Goal: Contribute content

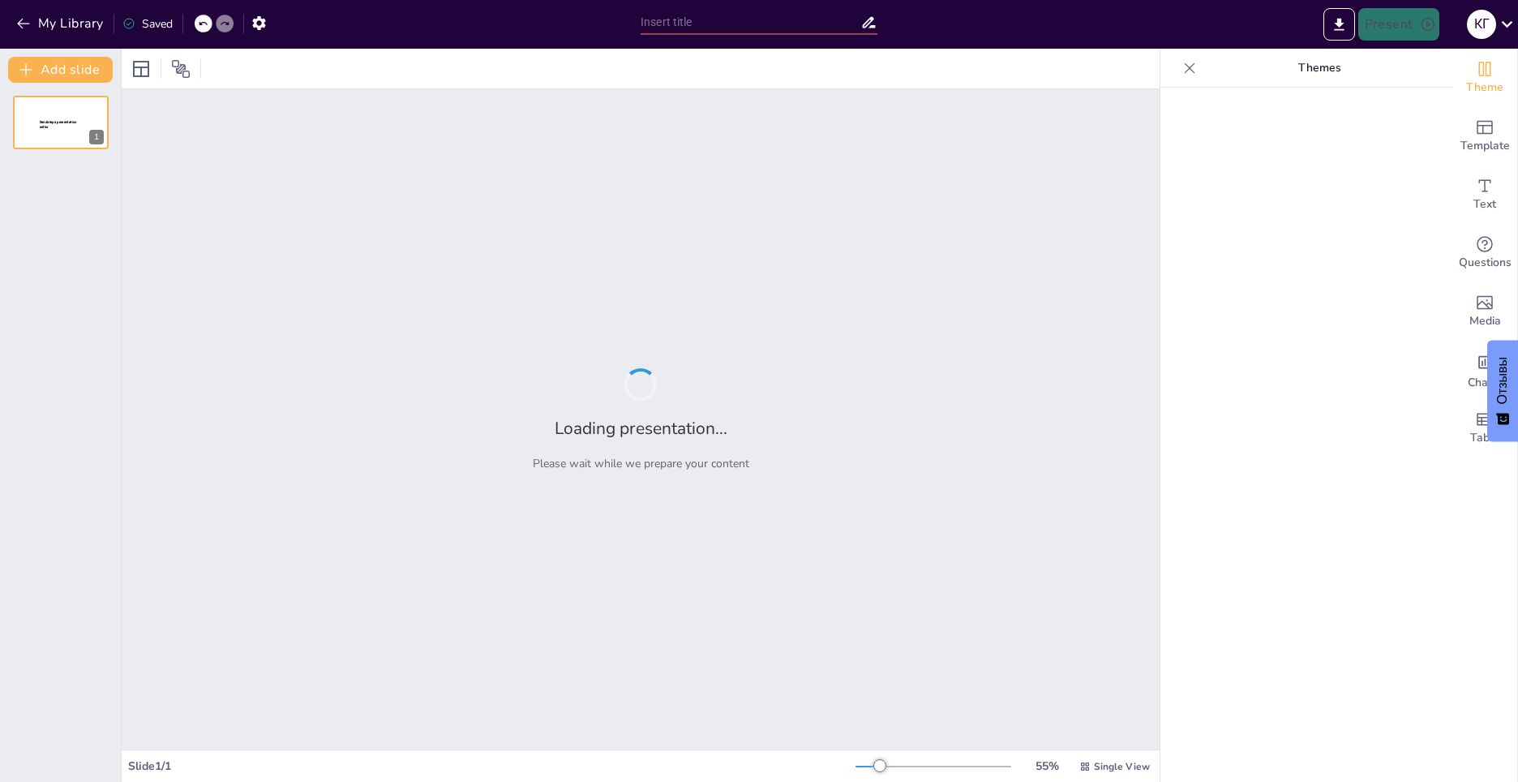
type input "Новые Грани Обучения: Использование VR и AR в Школах"
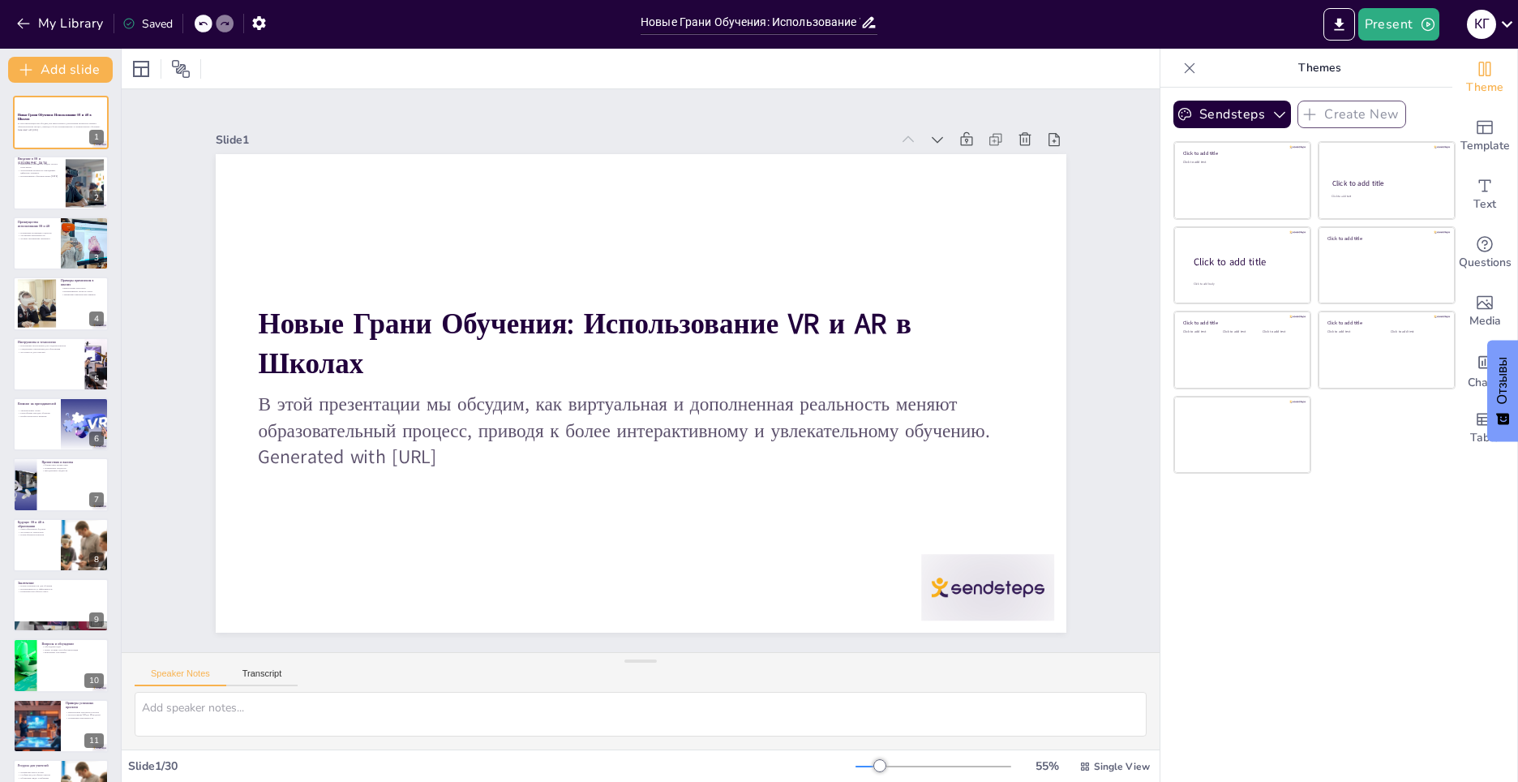
checkbox input "true"
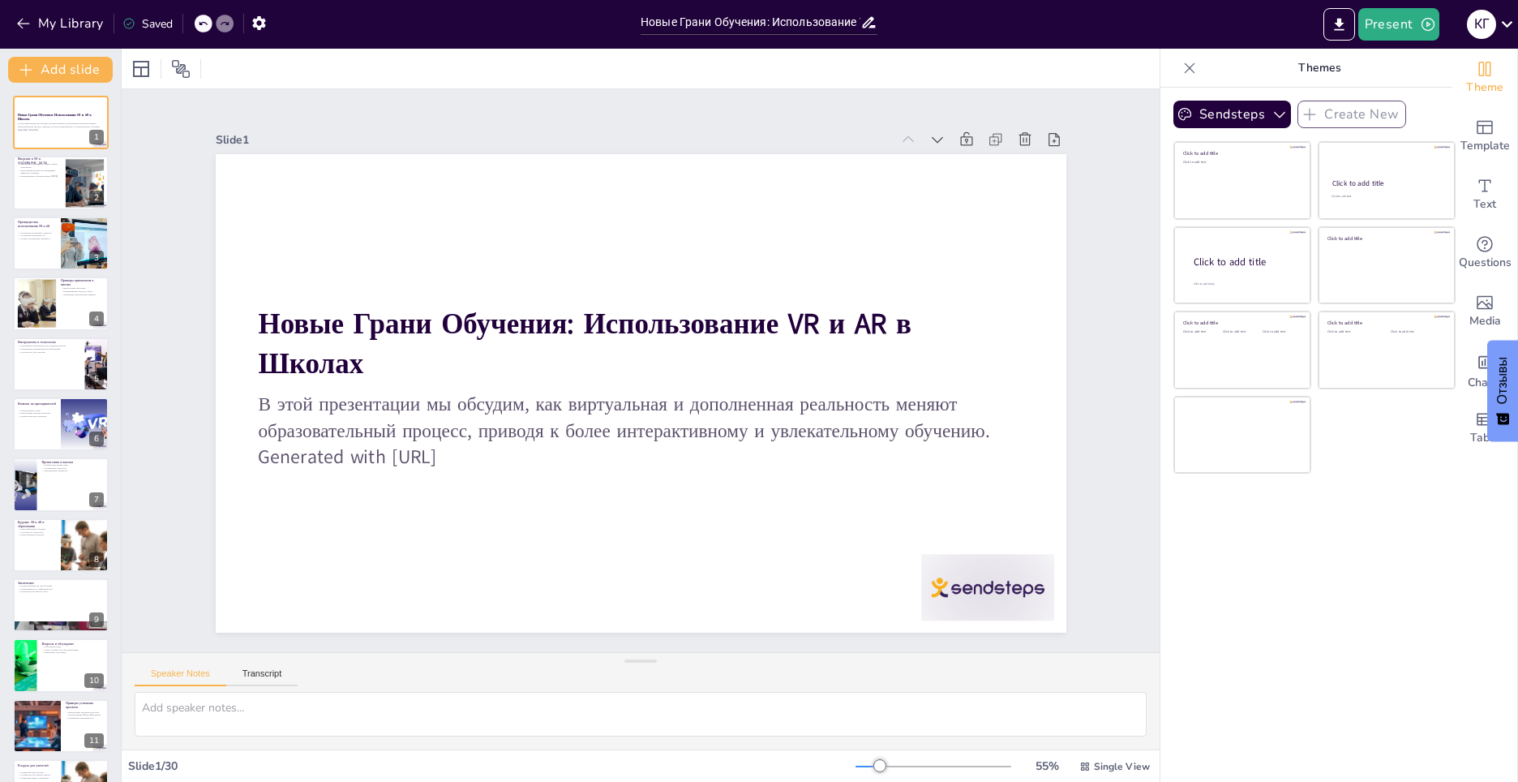
checkbox input "true"
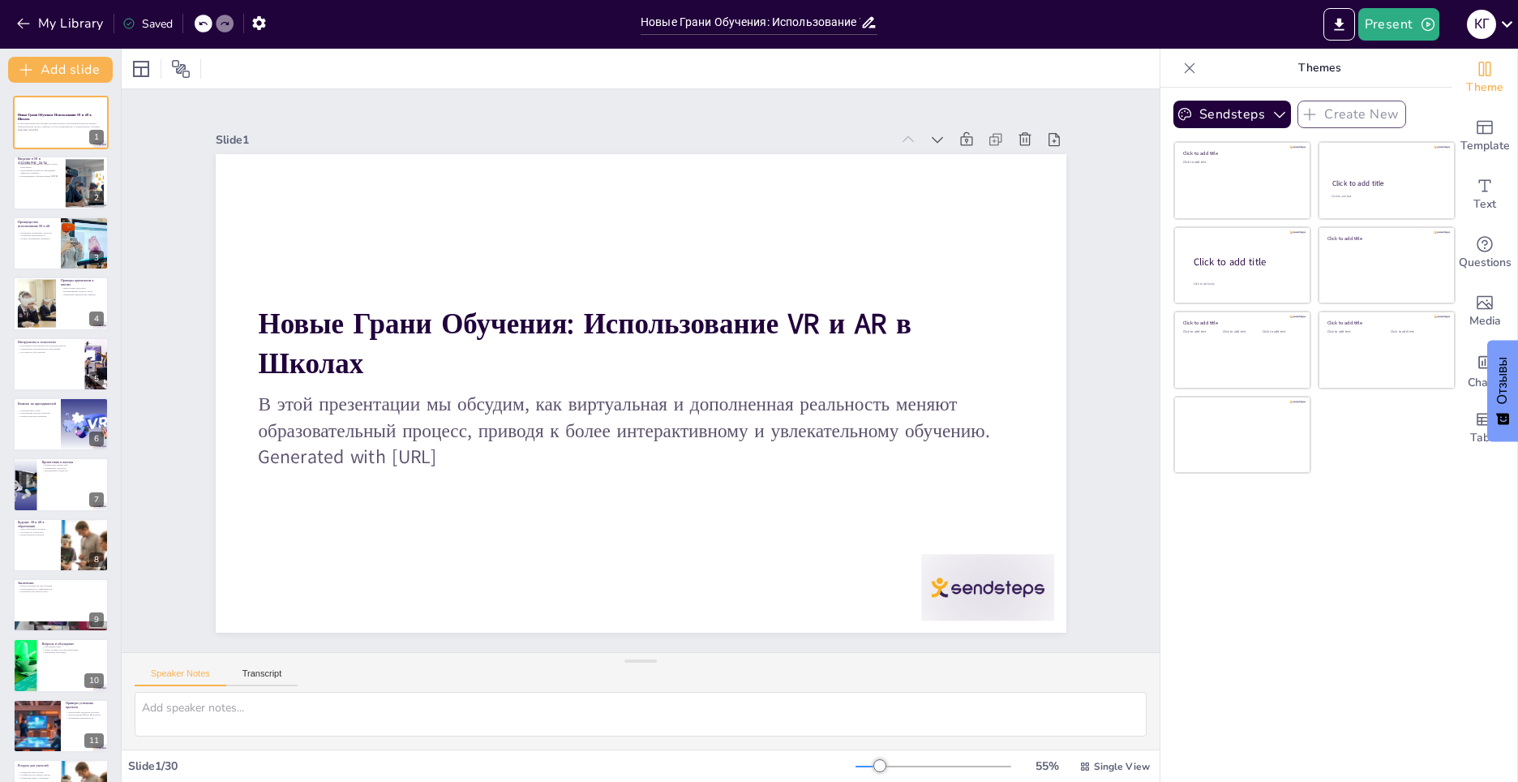
checkbox input "true"
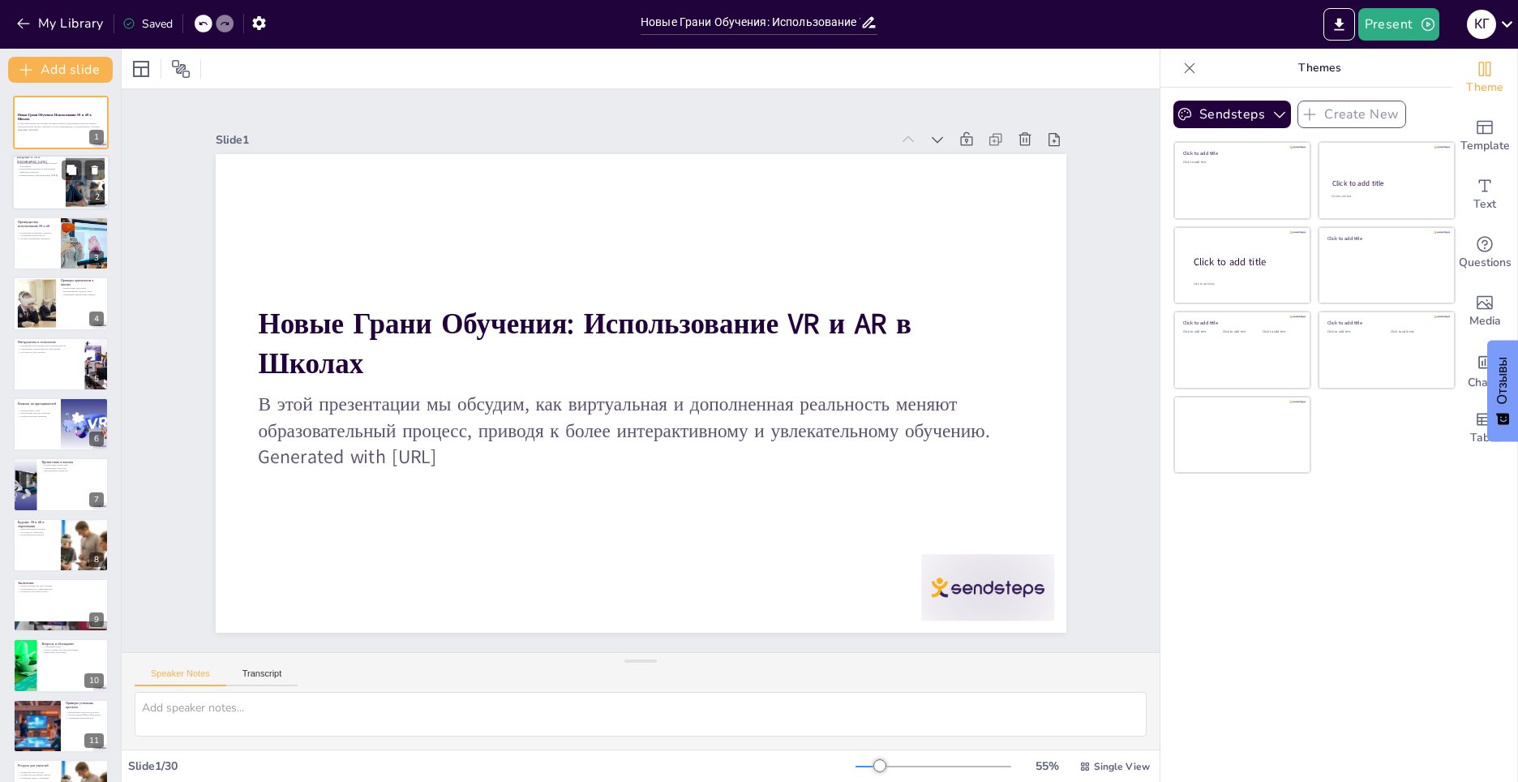
checkbox input "true"
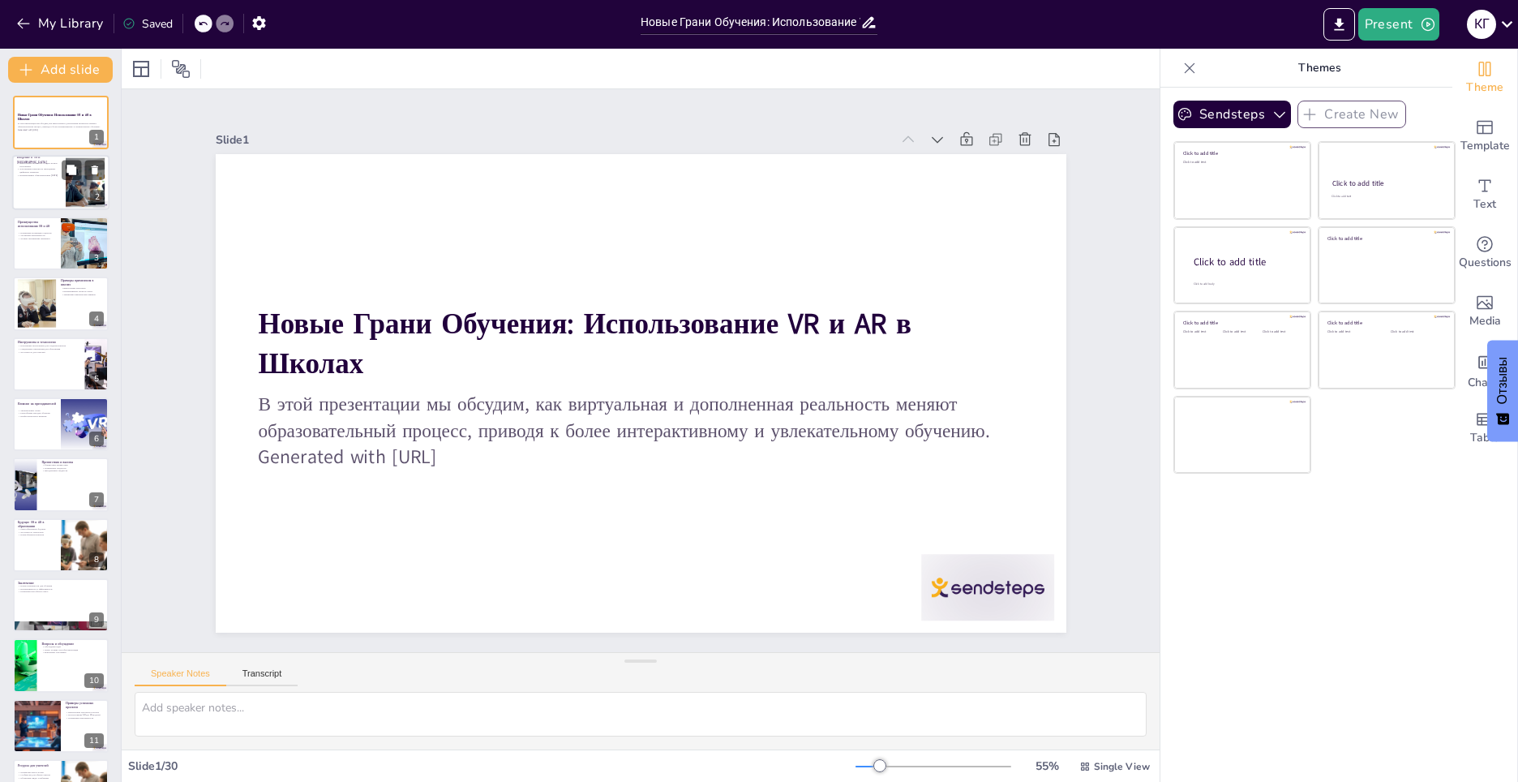
checkbox input "true"
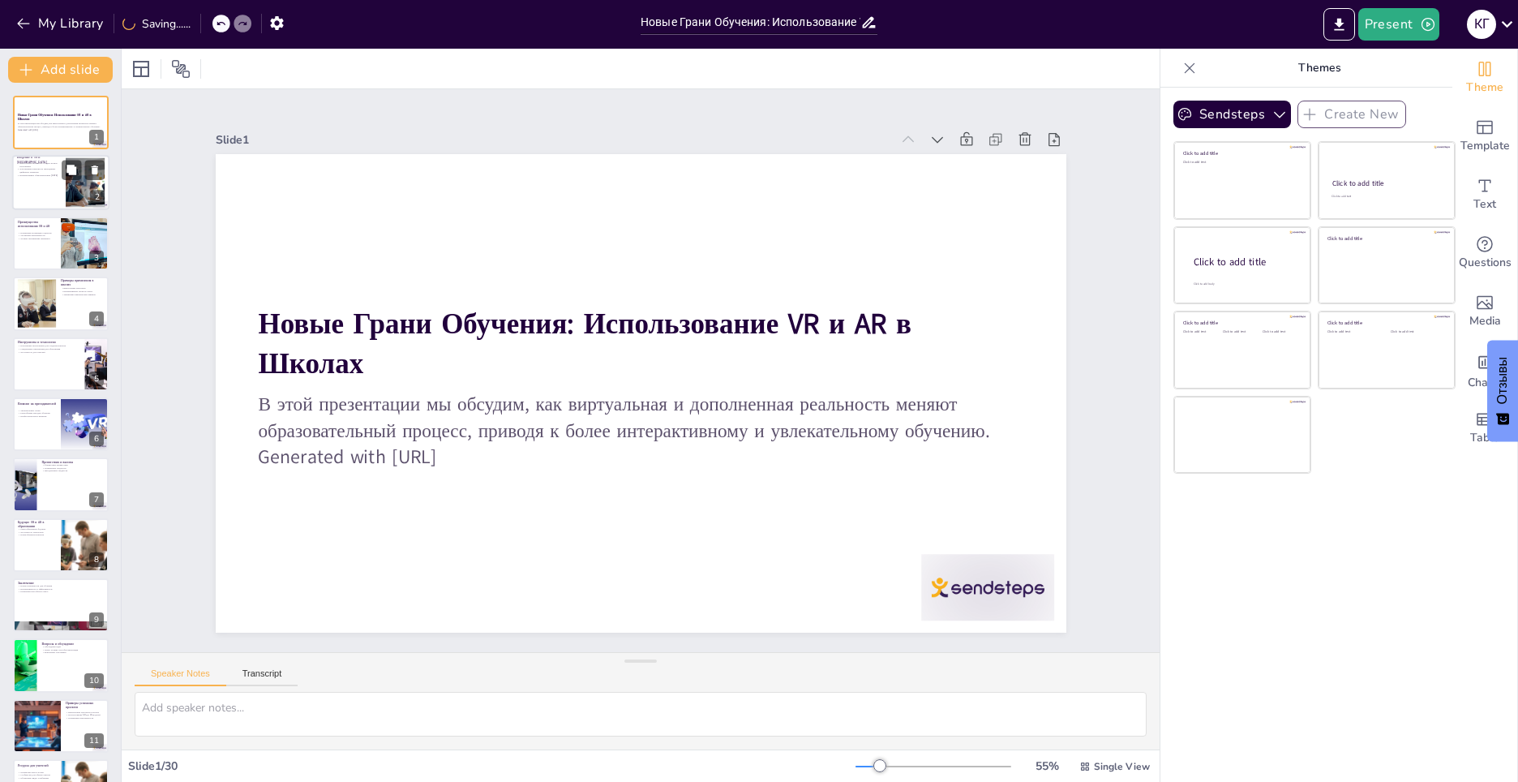
checkbox input "true"
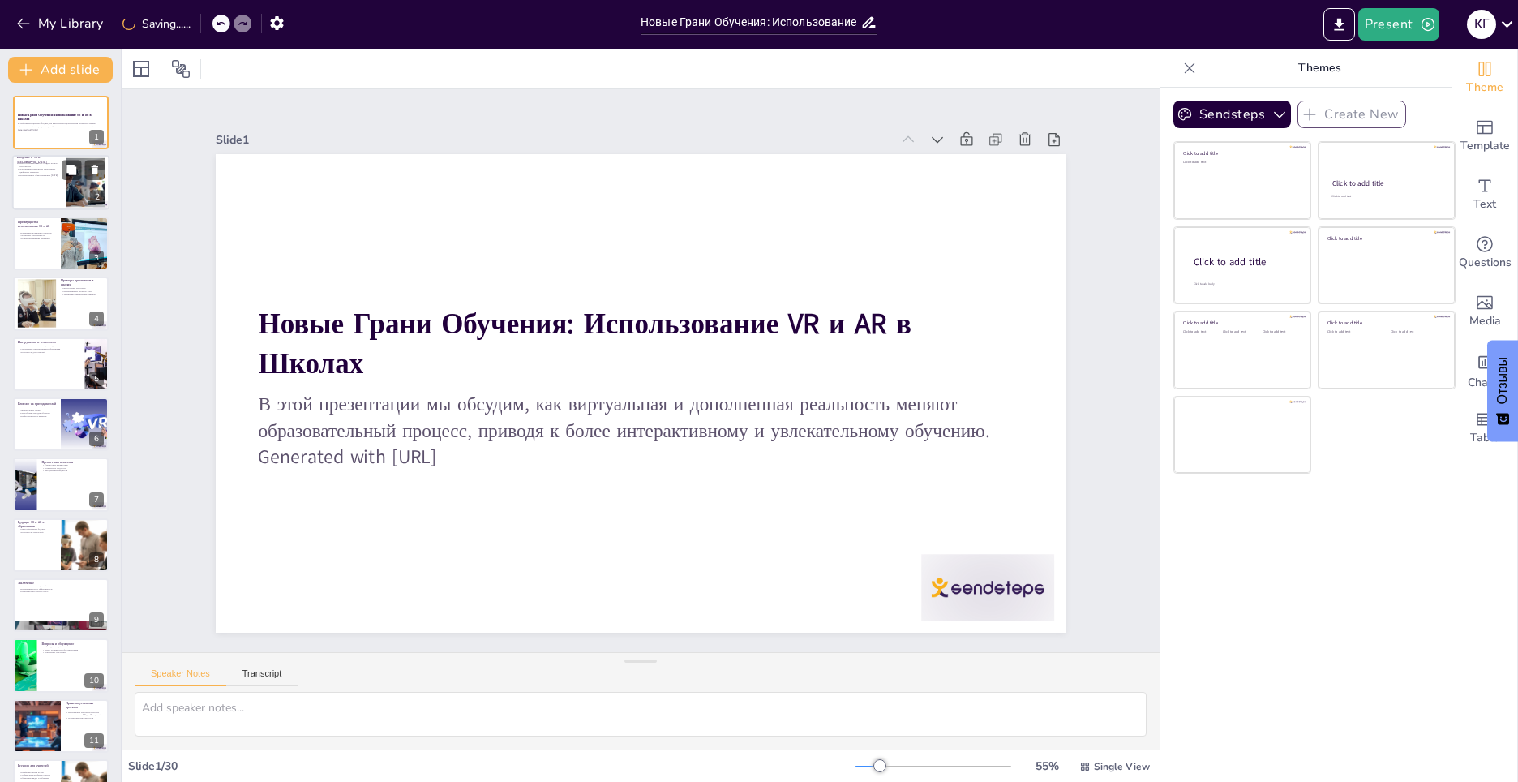
checkbox input "true"
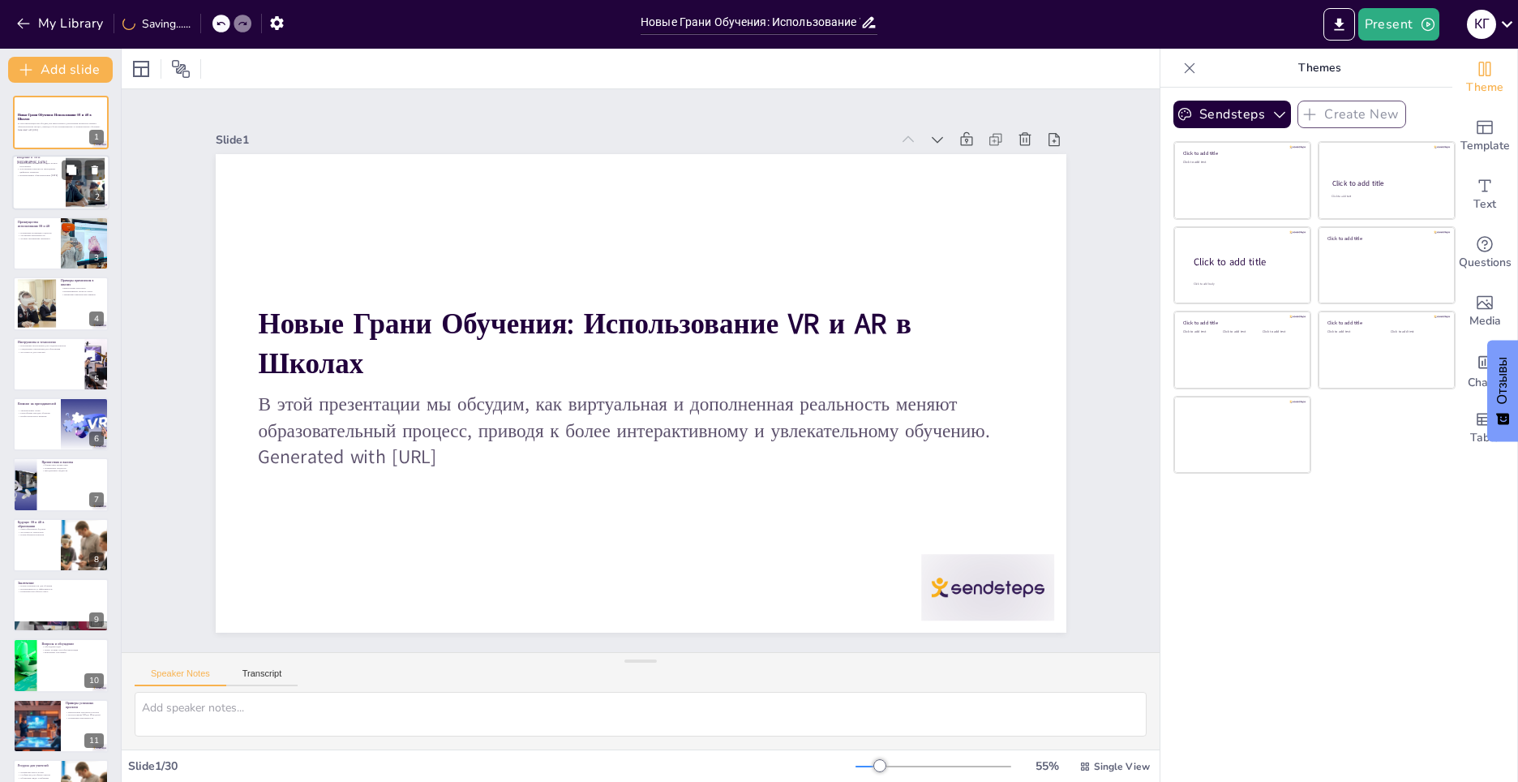
checkbox input "true"
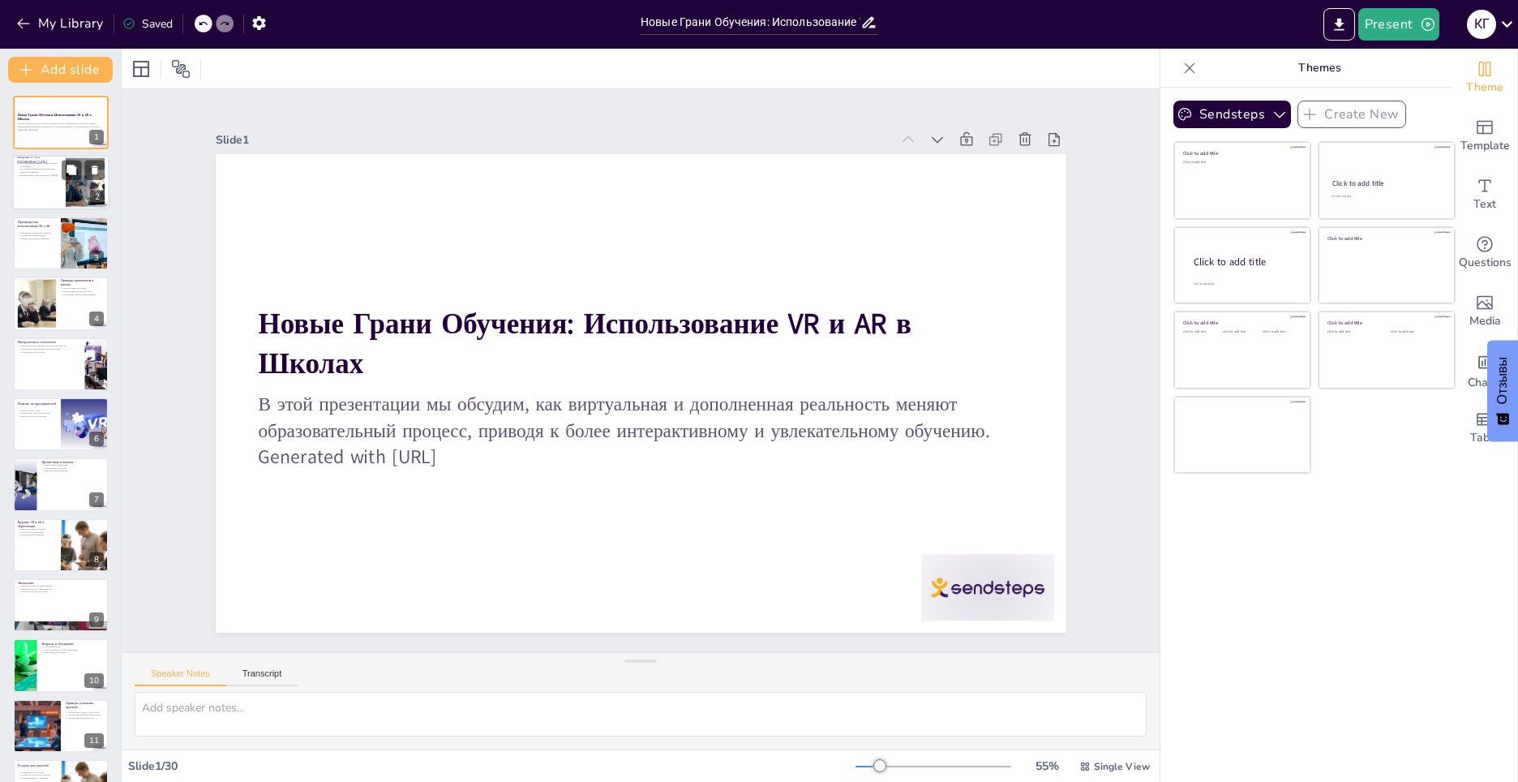
click at [32, 173] on p "Дополненная реальность накладывает цифровые элементы" at bounding box center [39, 171] width 44 height 6
type textarea "Loremipsumd sitametcon adipiscin elitseddo eiusmodte incididuntu l etdolor magn…"
checkbox input "true"
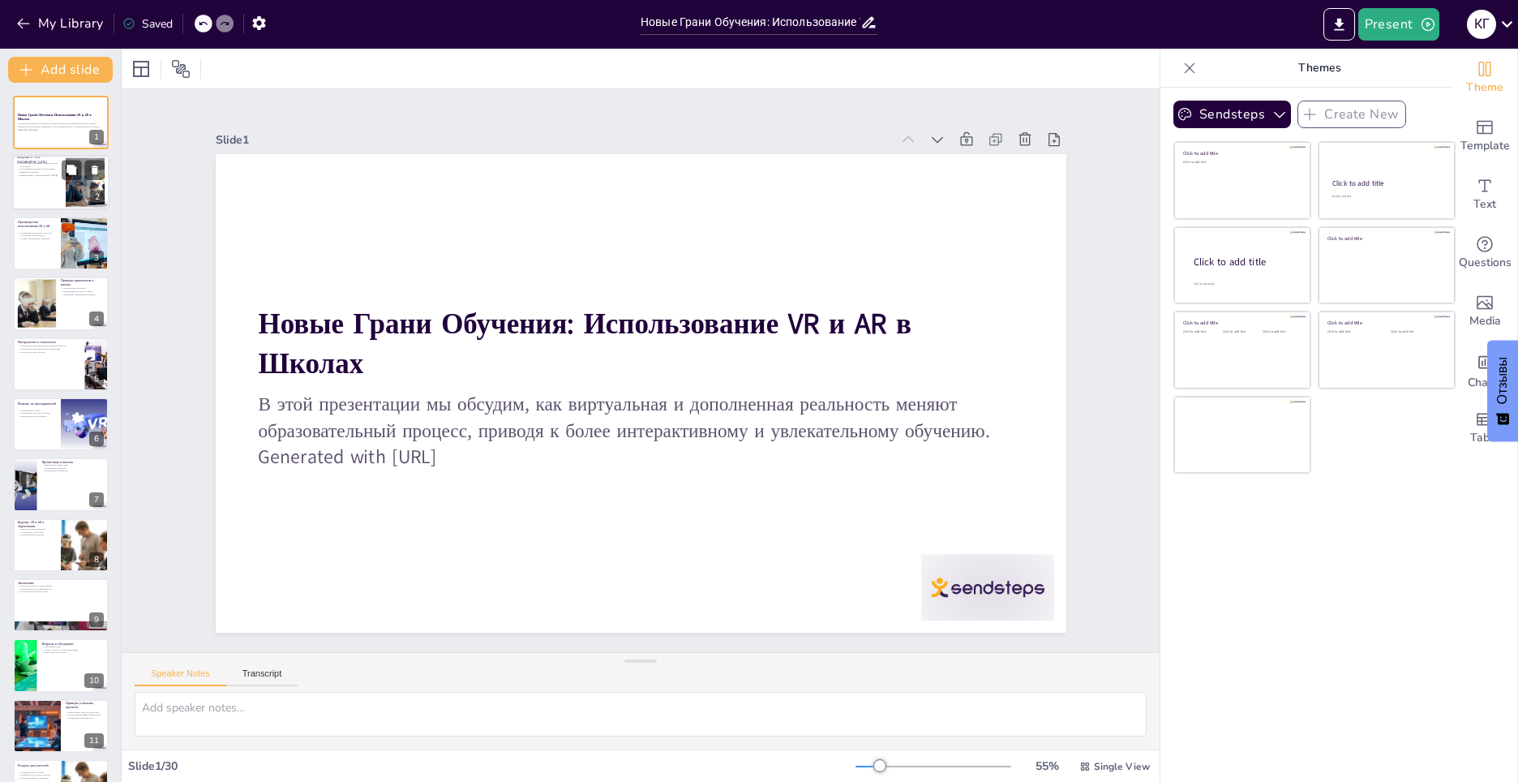
checkbox input "true"
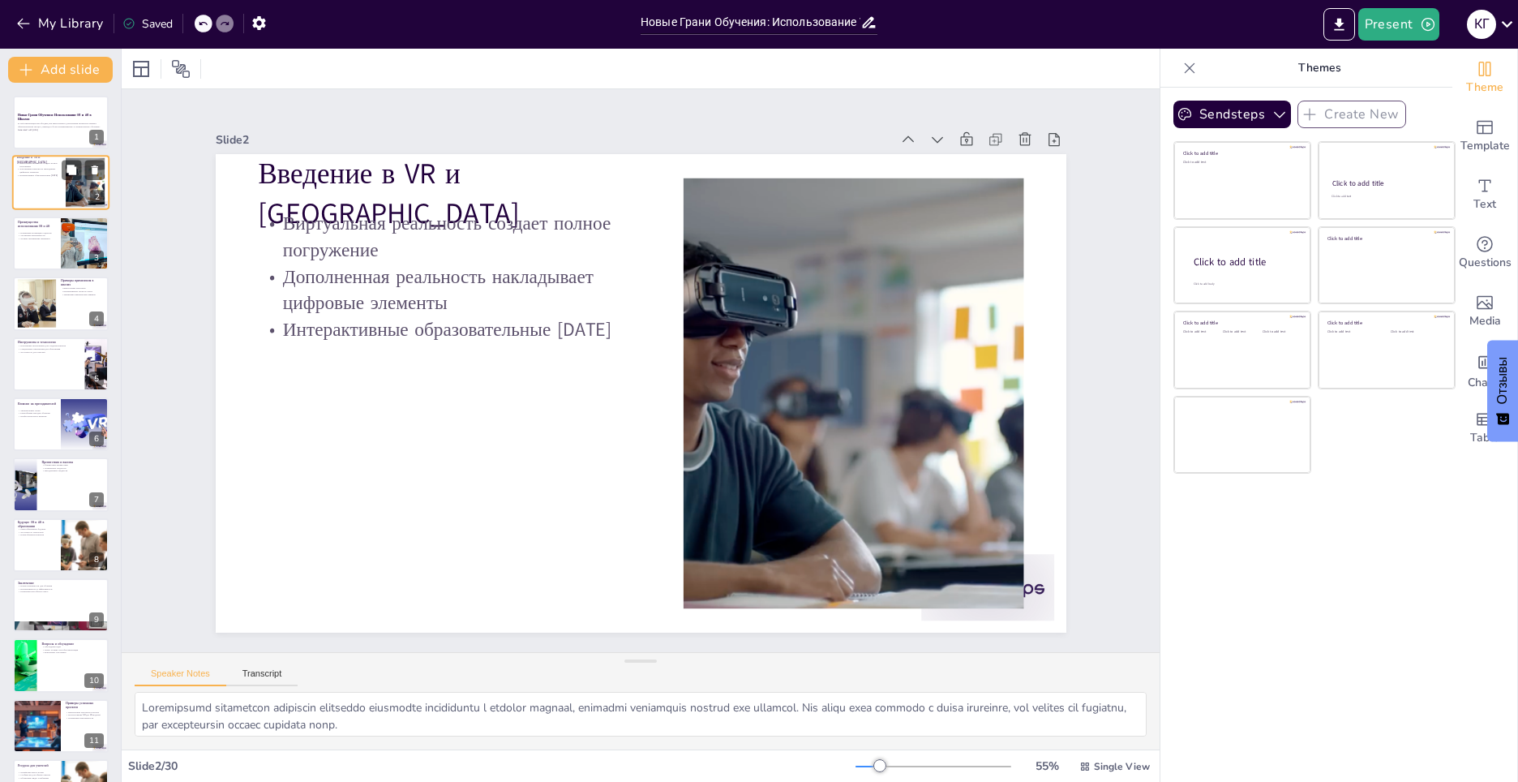
checkbox input "true"
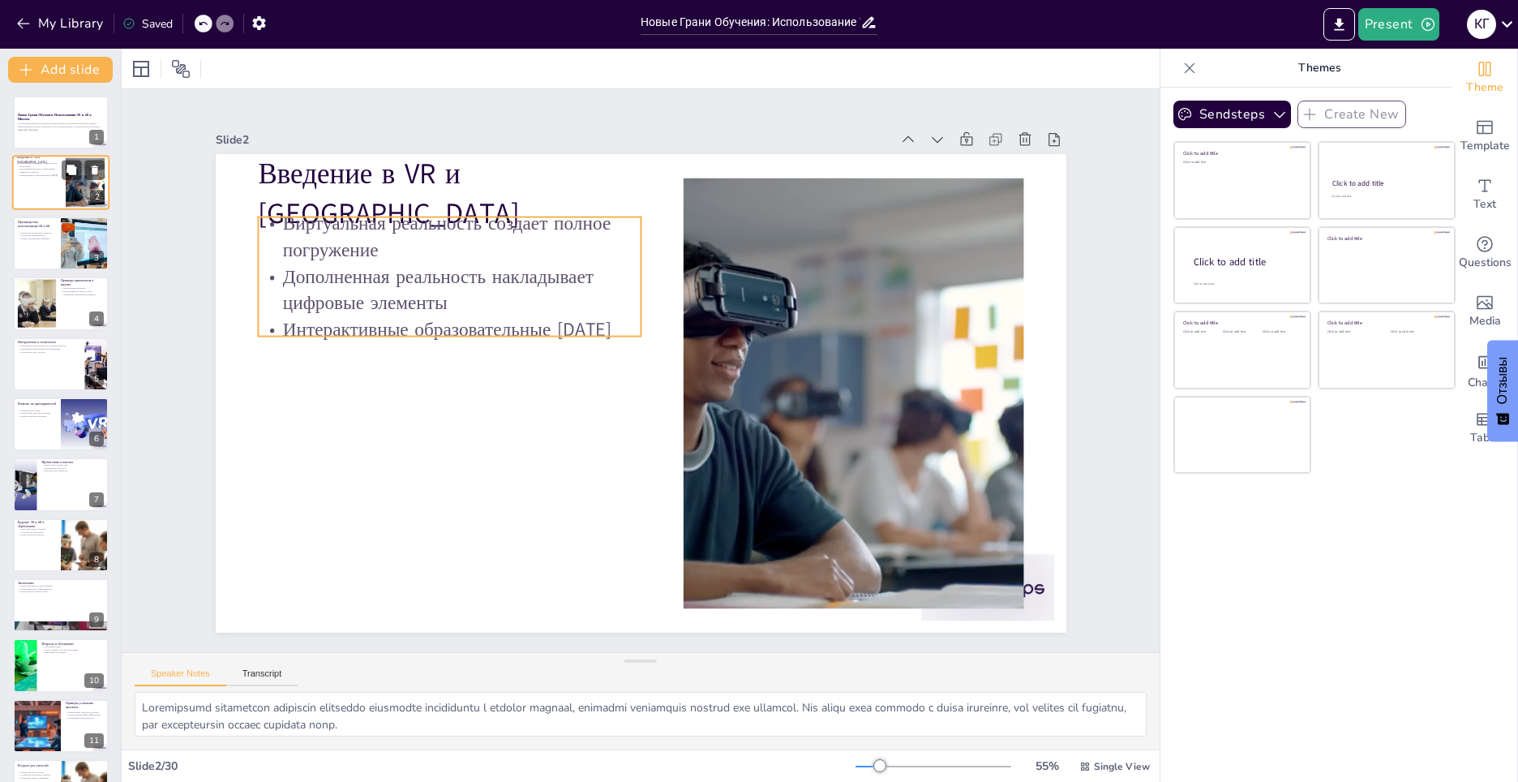
checkbox input "true"
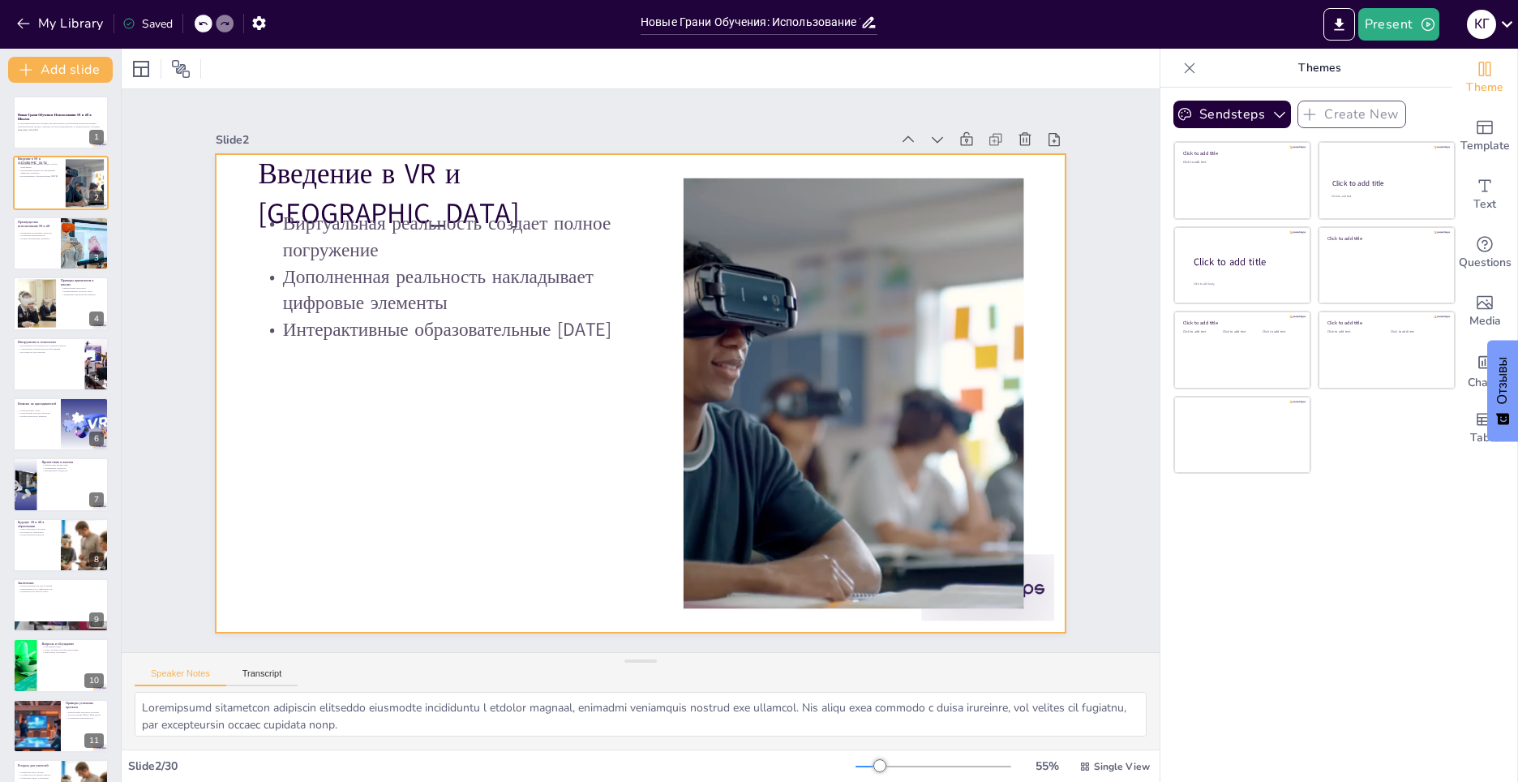
checkbox input "true"
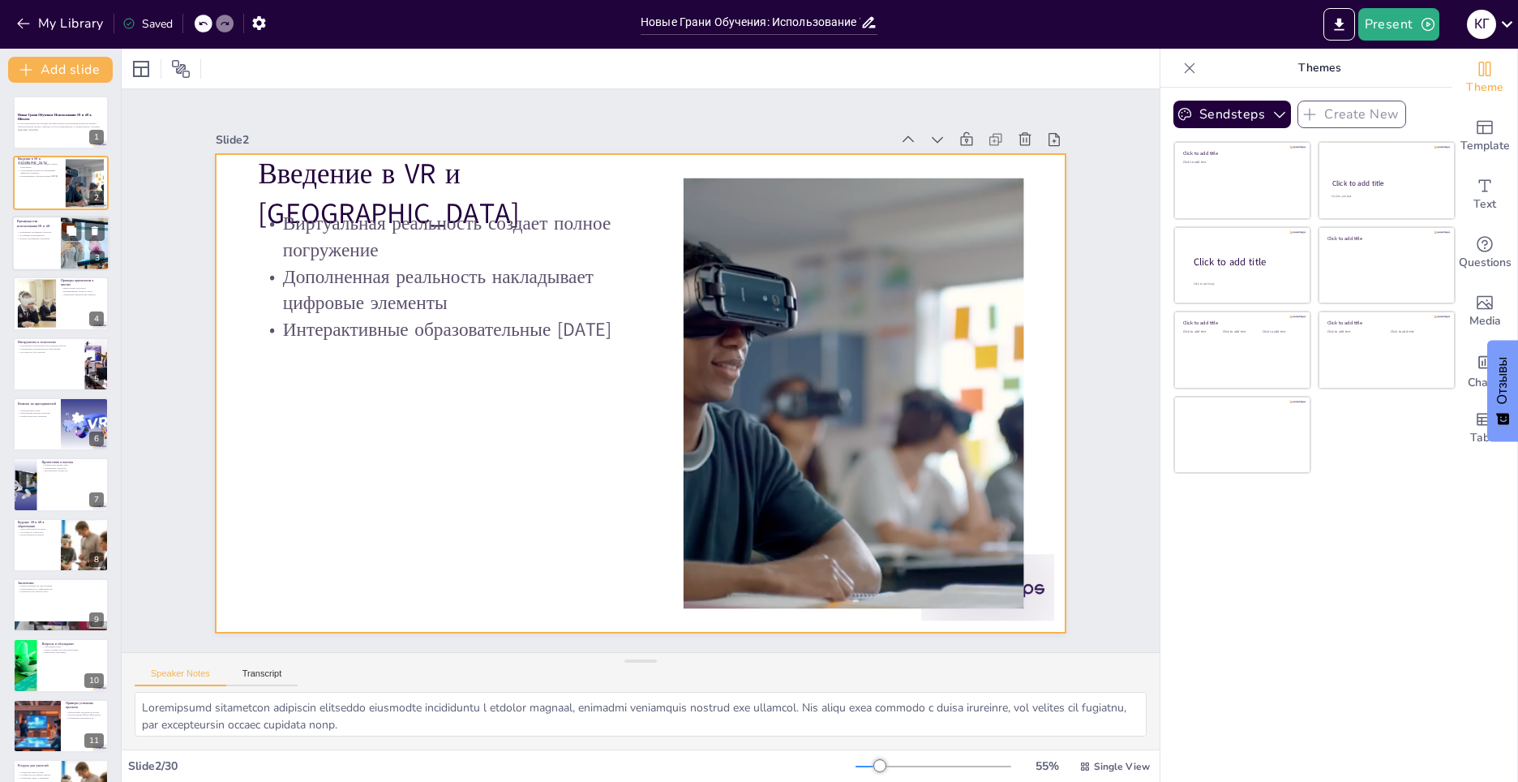
checkbox input "true"
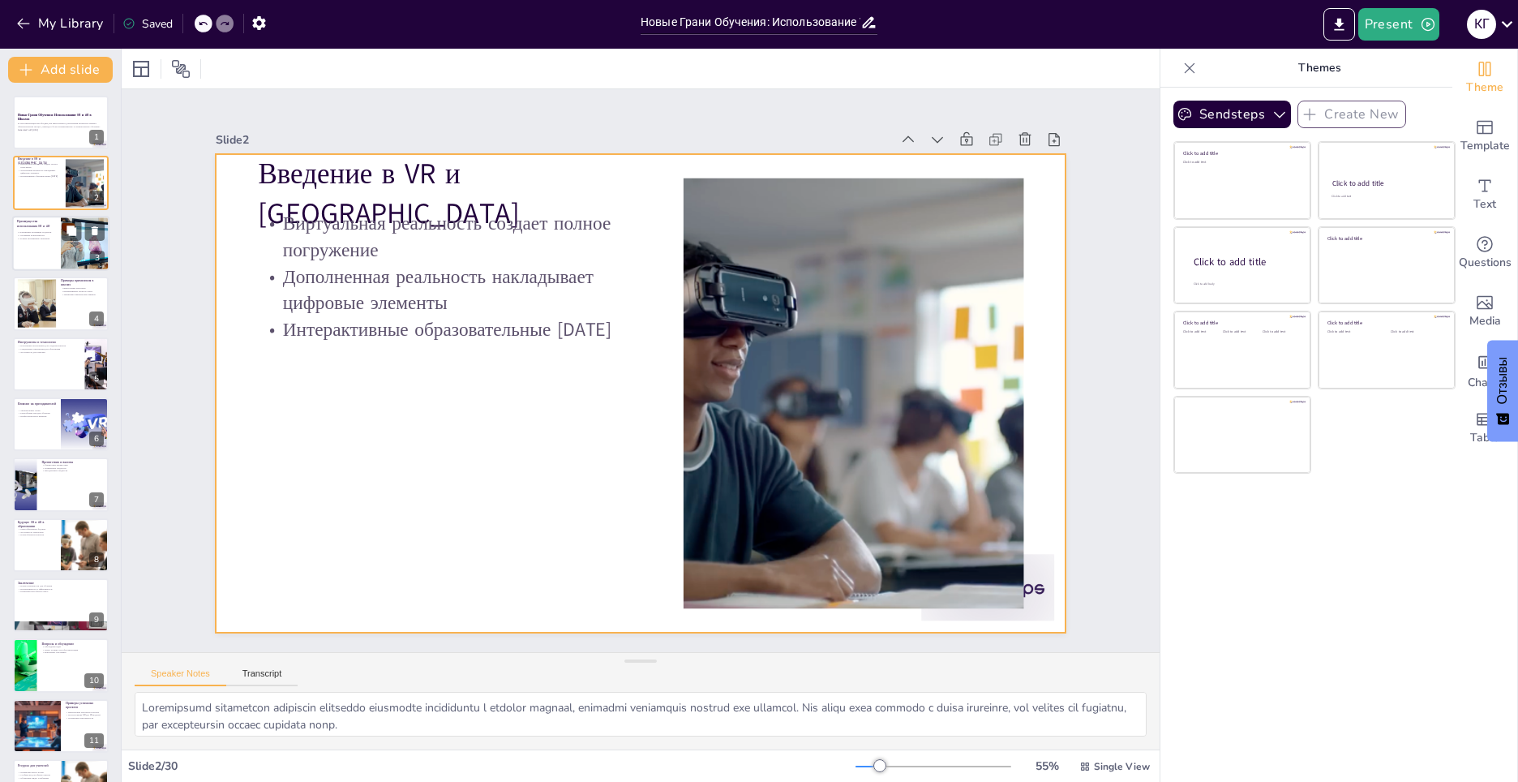
checkbox input "true"
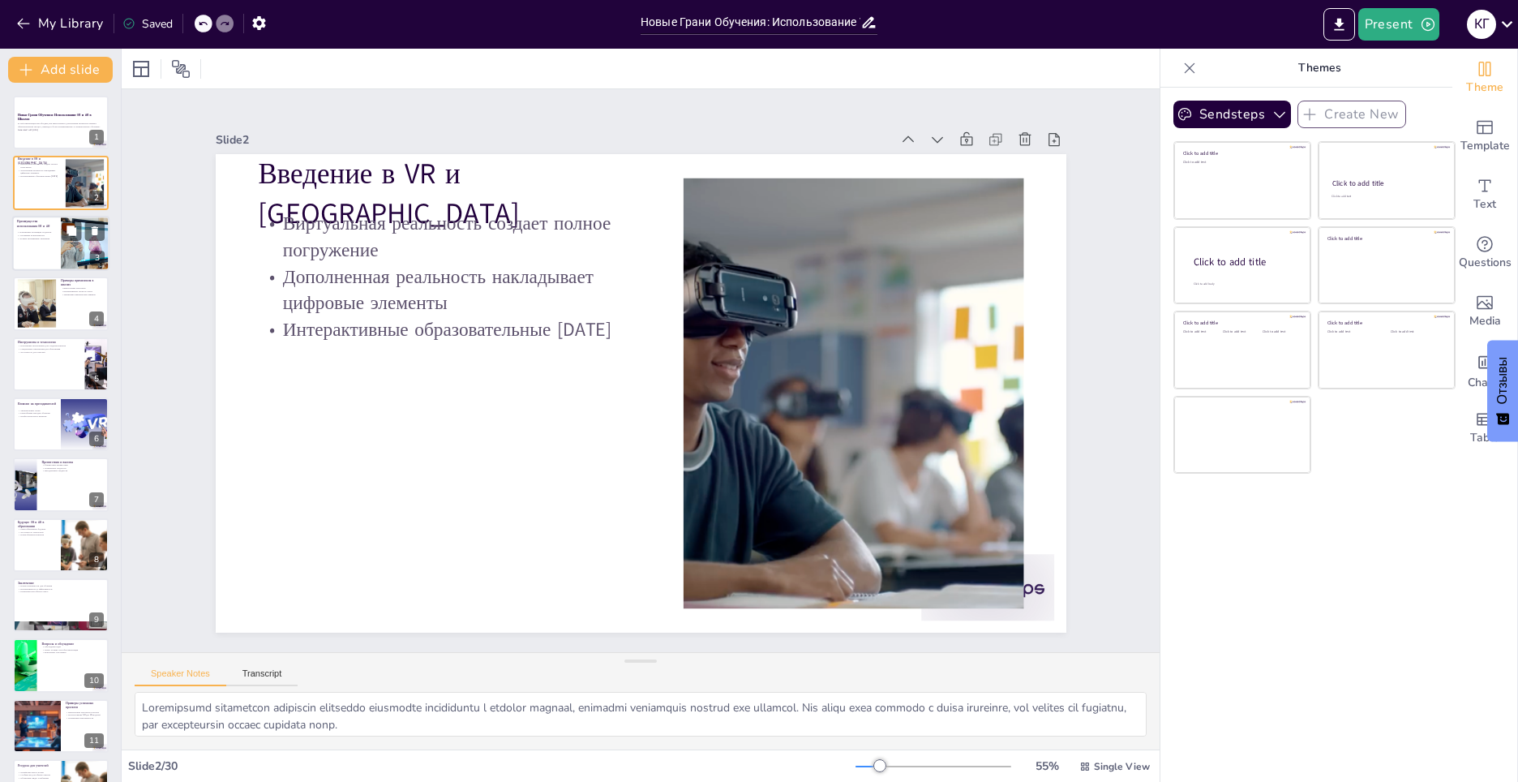
checkbox input "true"
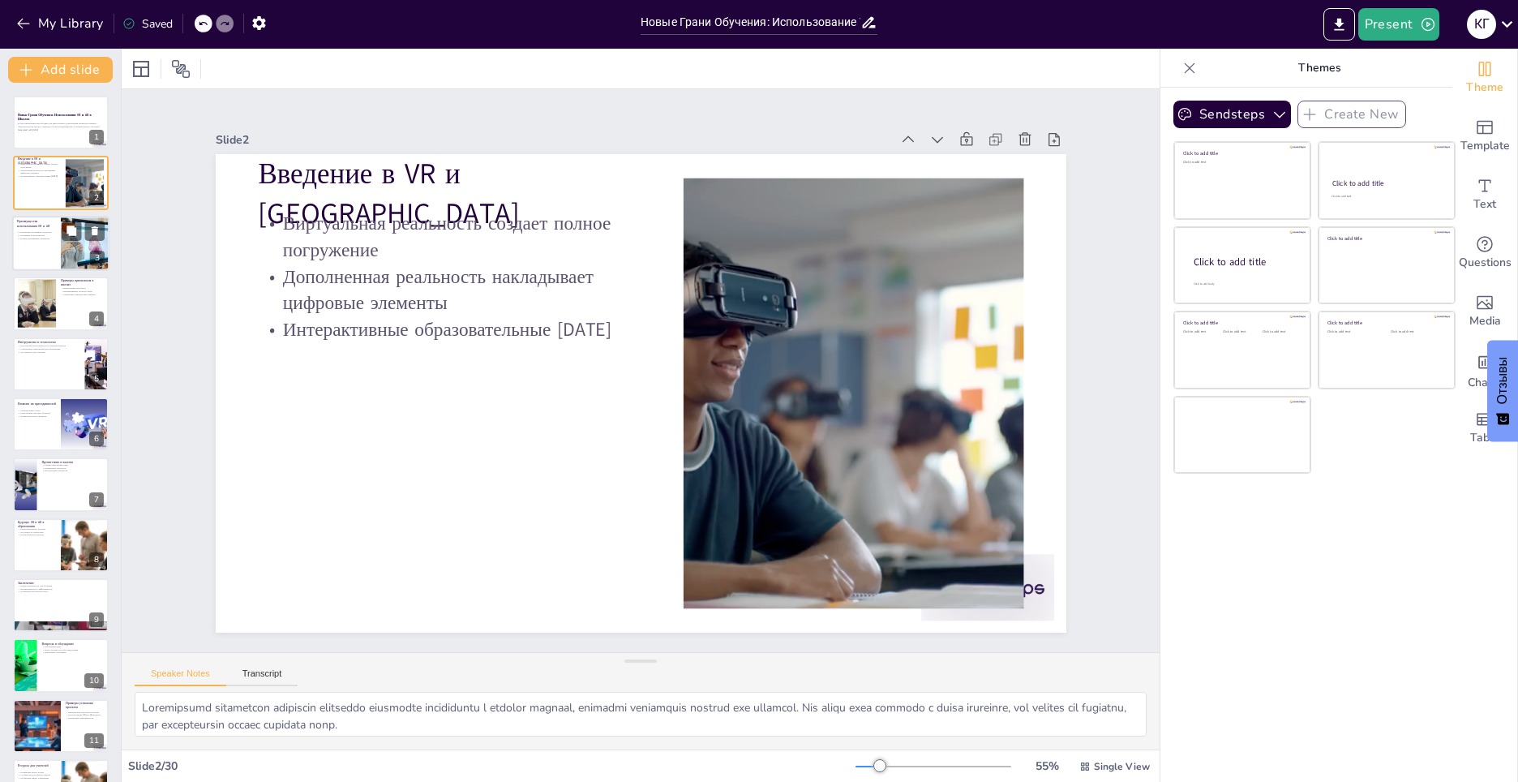
checkbox input "true"
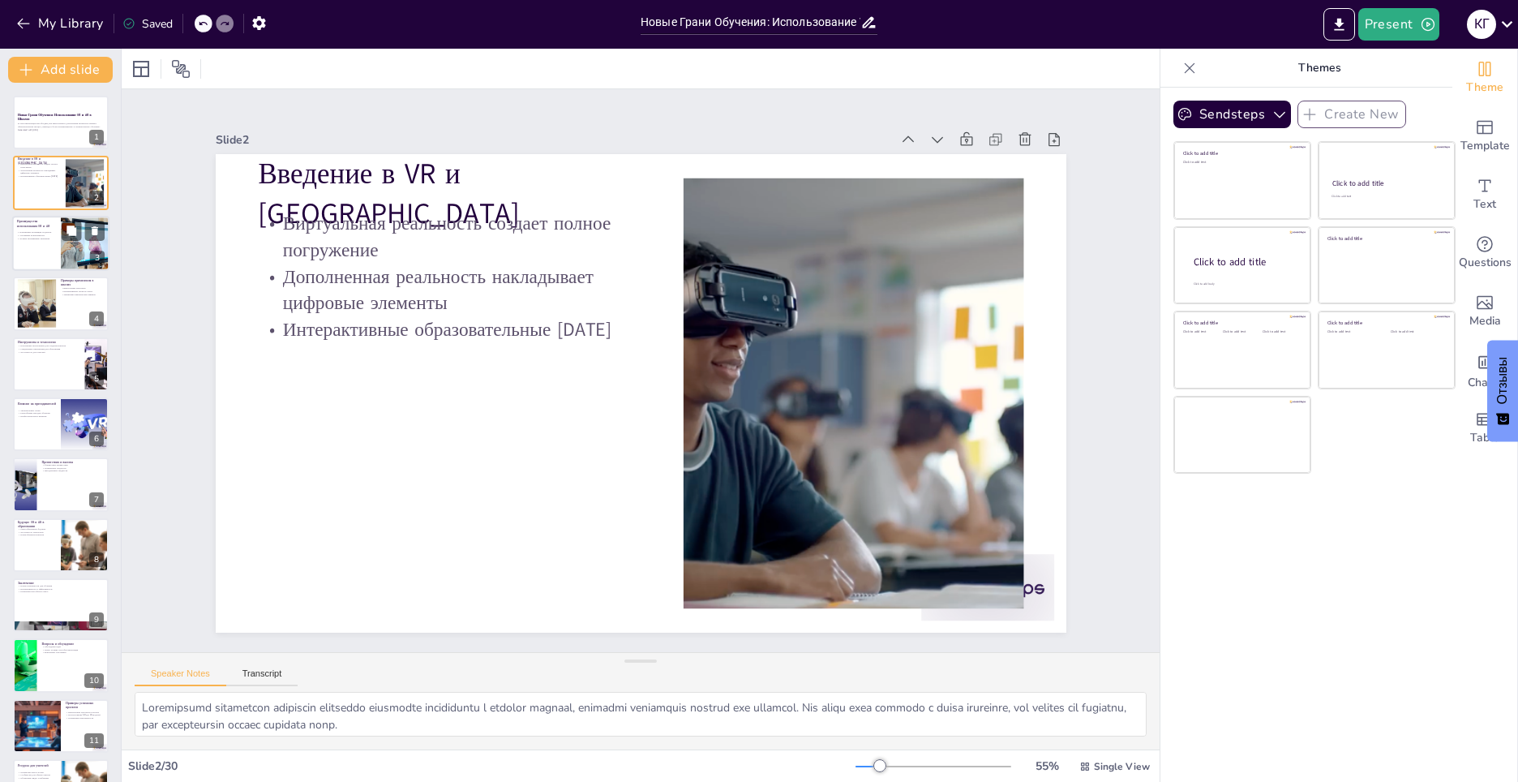
checkbox input "true"
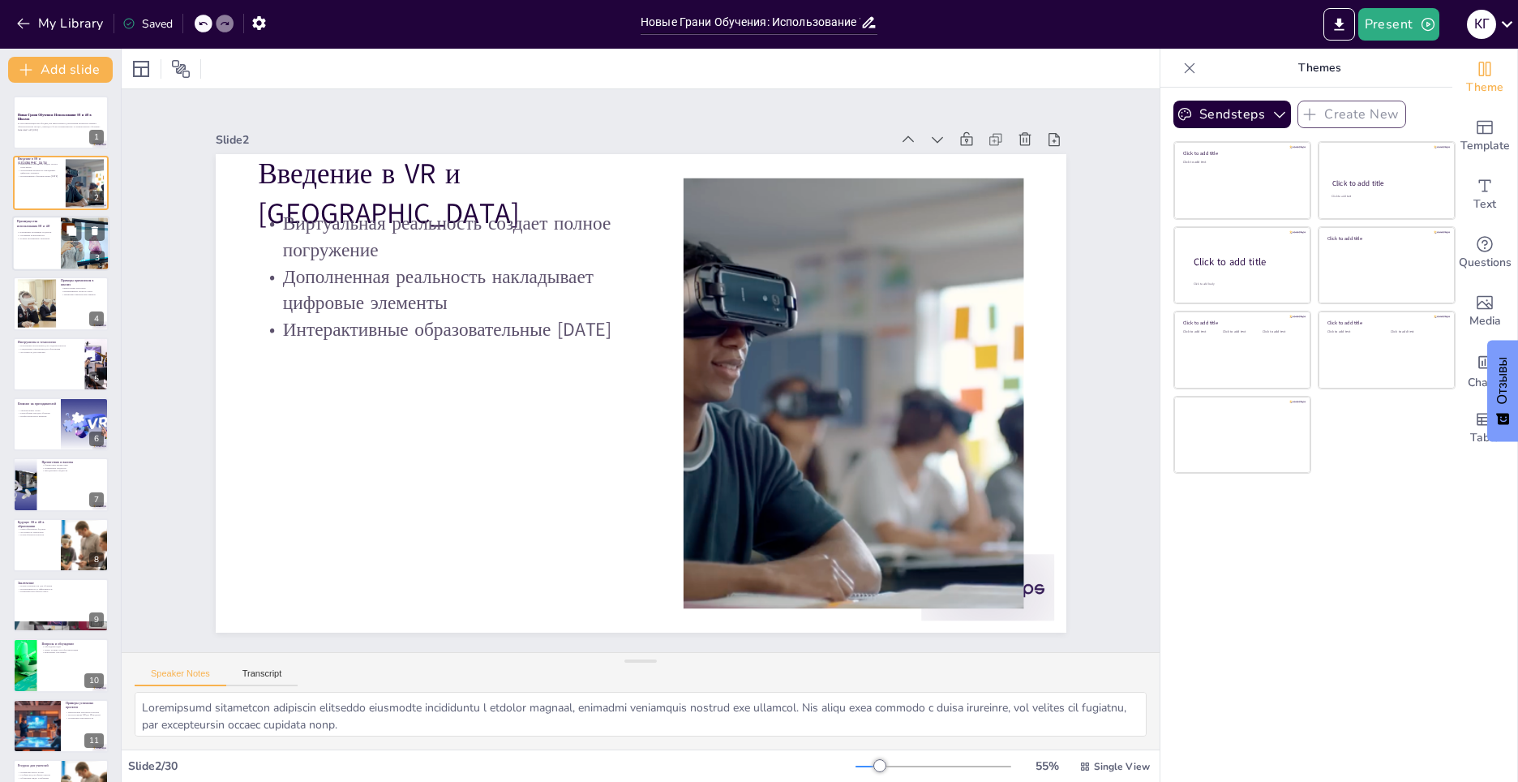
checkbox input "true"
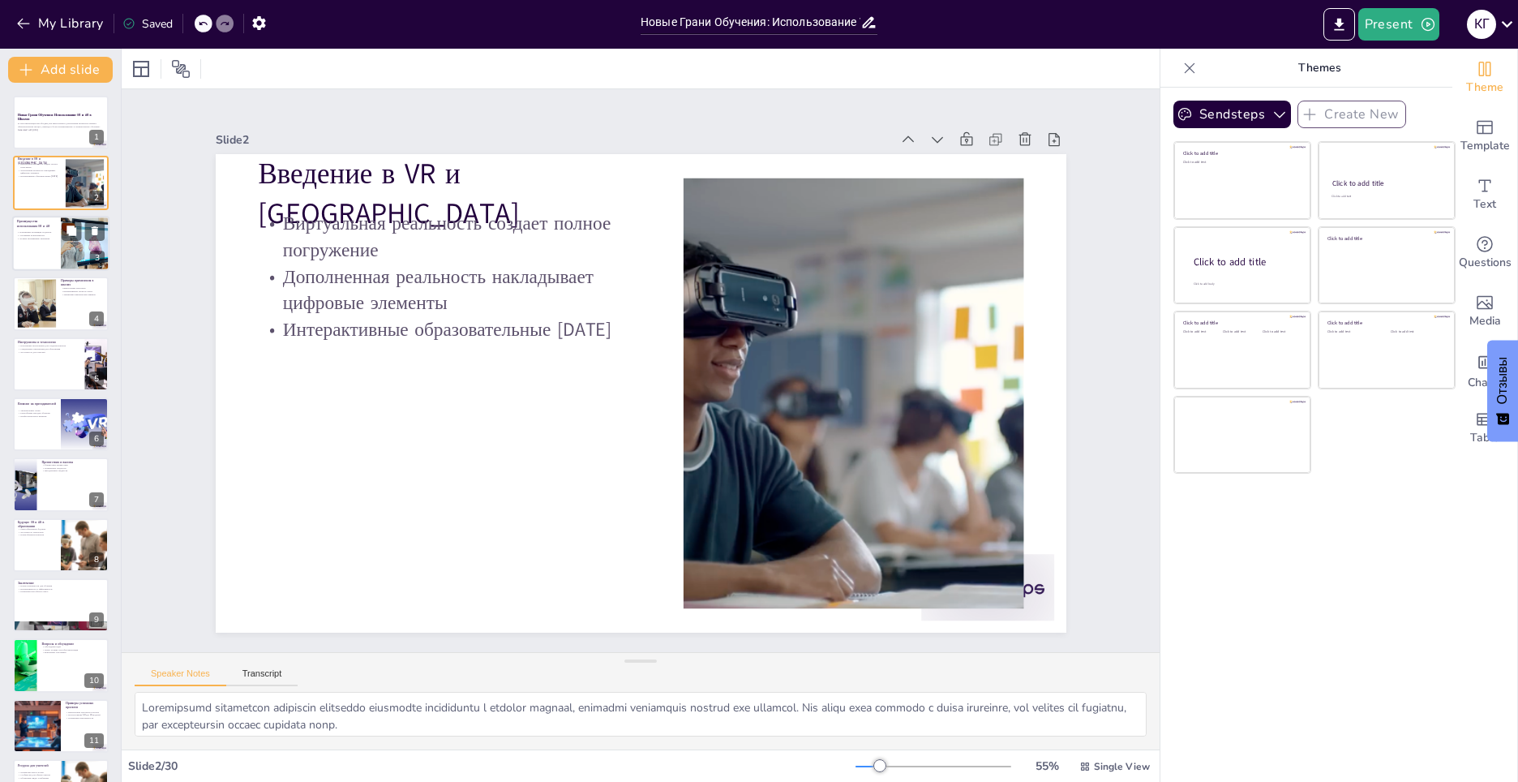
checkbox input "true"
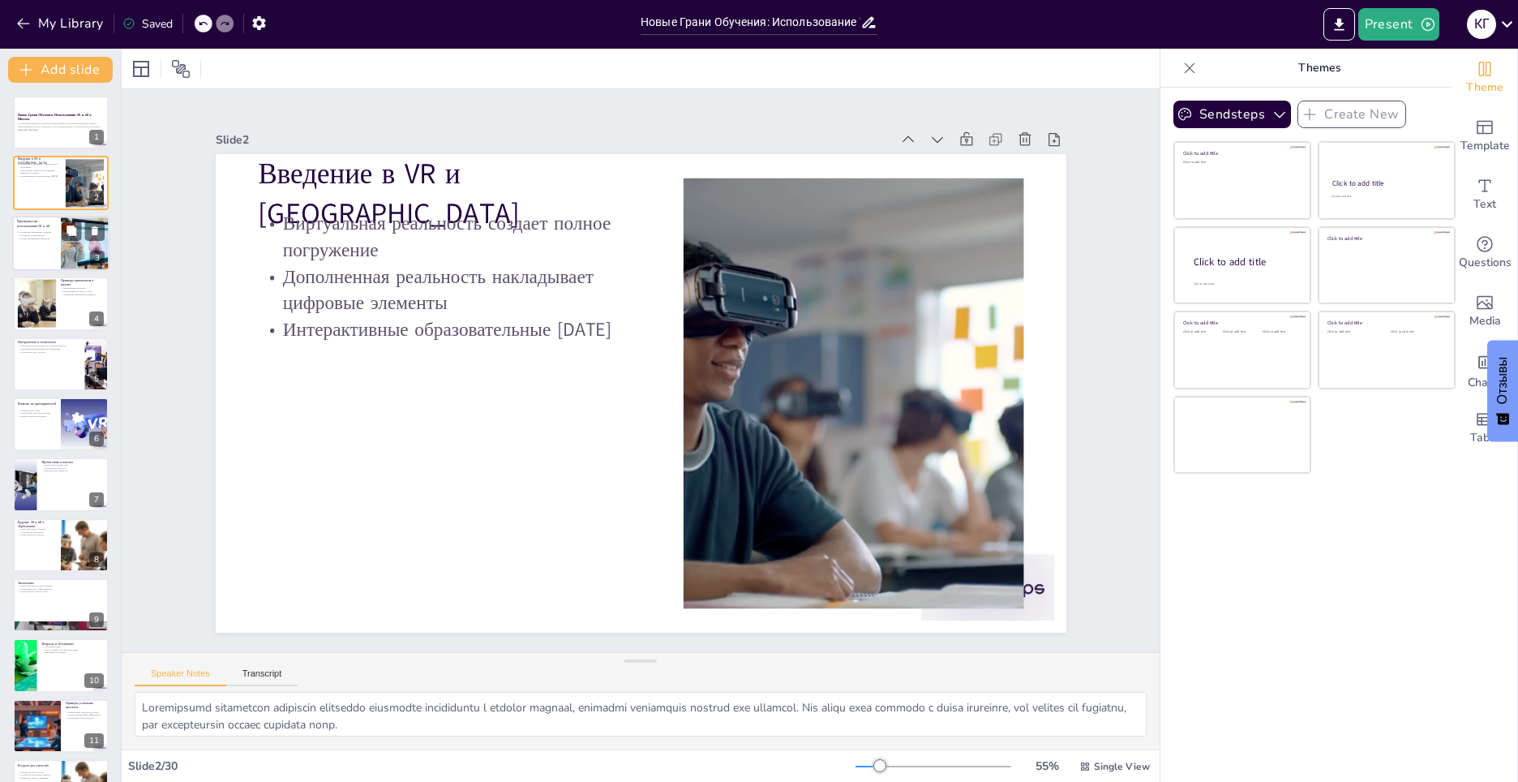
checkbox input "true"
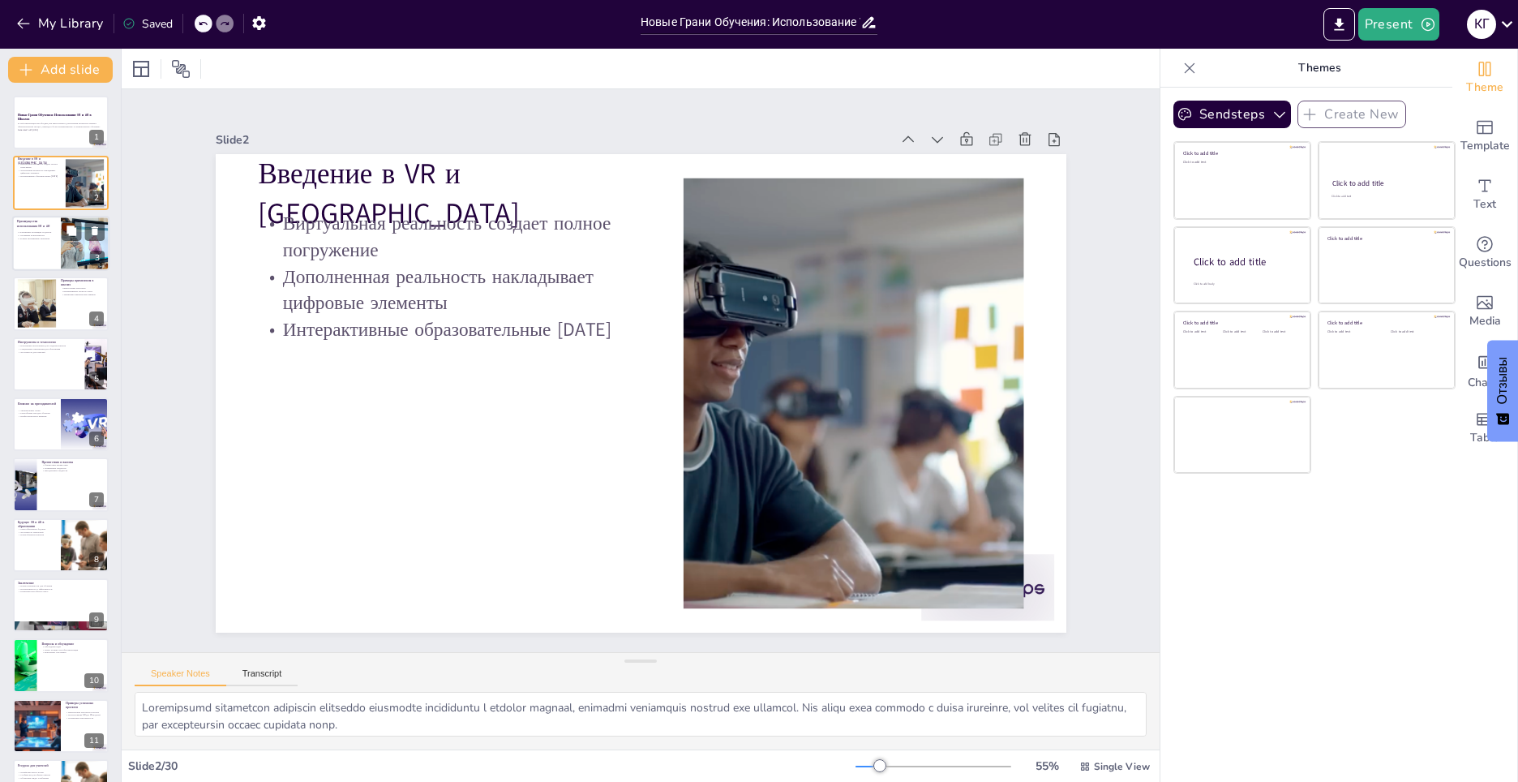
click at [41, 251] on div at bounding box center [60, 243] width 97 height 55
type textarea "Loremipsu dolorsita consectet adipisci elits do eiusmodt incididuntu laboreetdo…"
checkbox input "true"
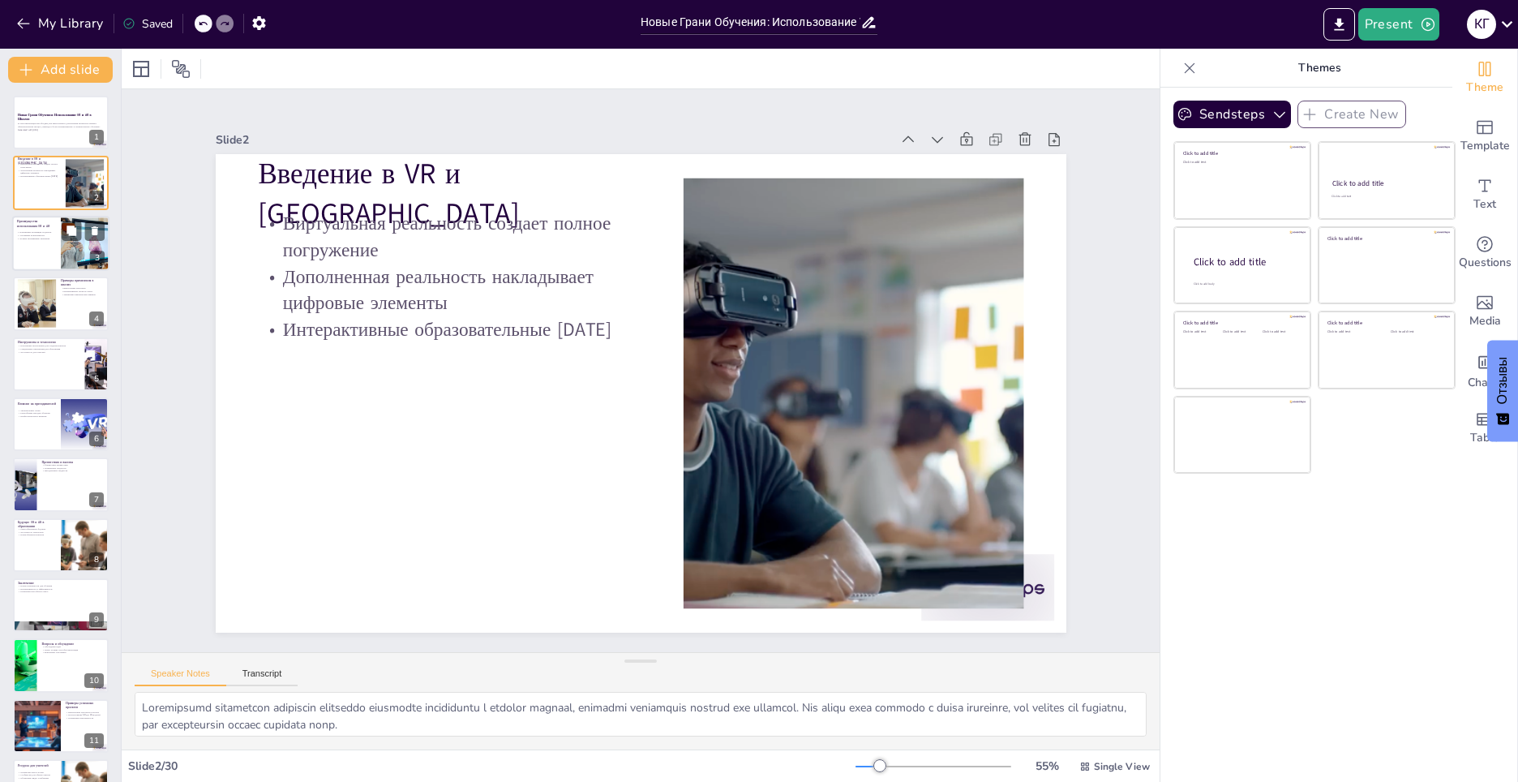
checkbox input "true"
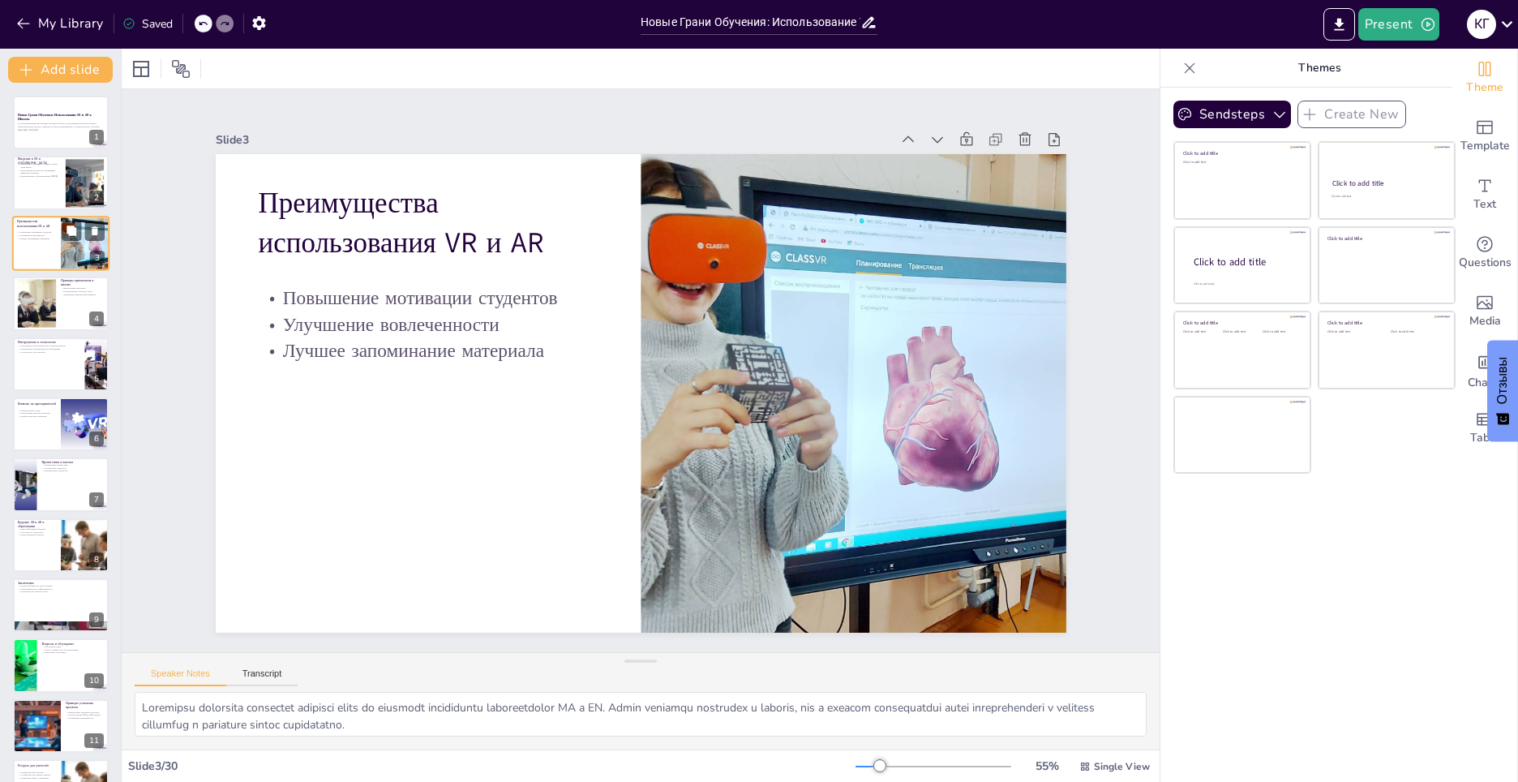
checkbox input "true"
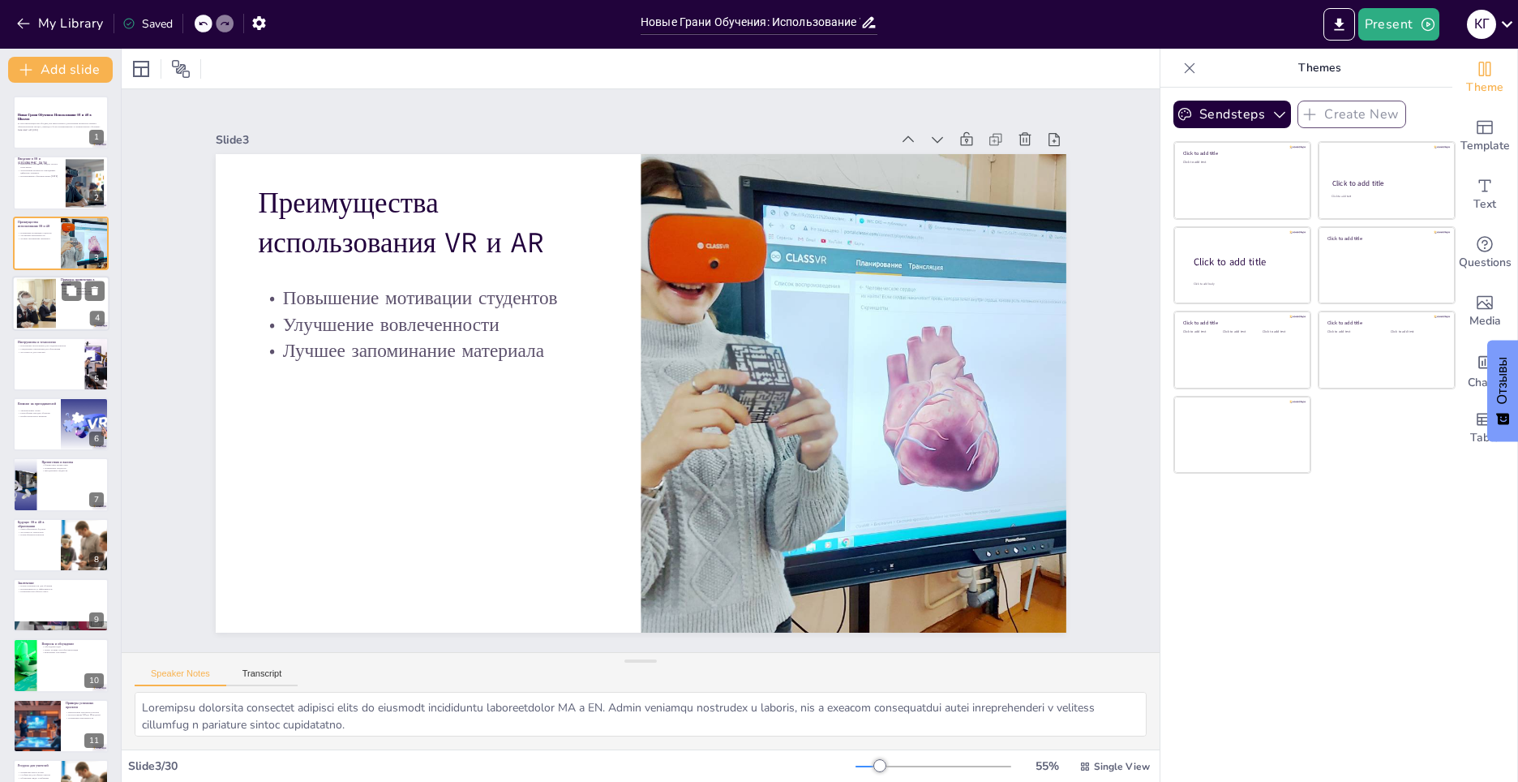
checkbox input "true"
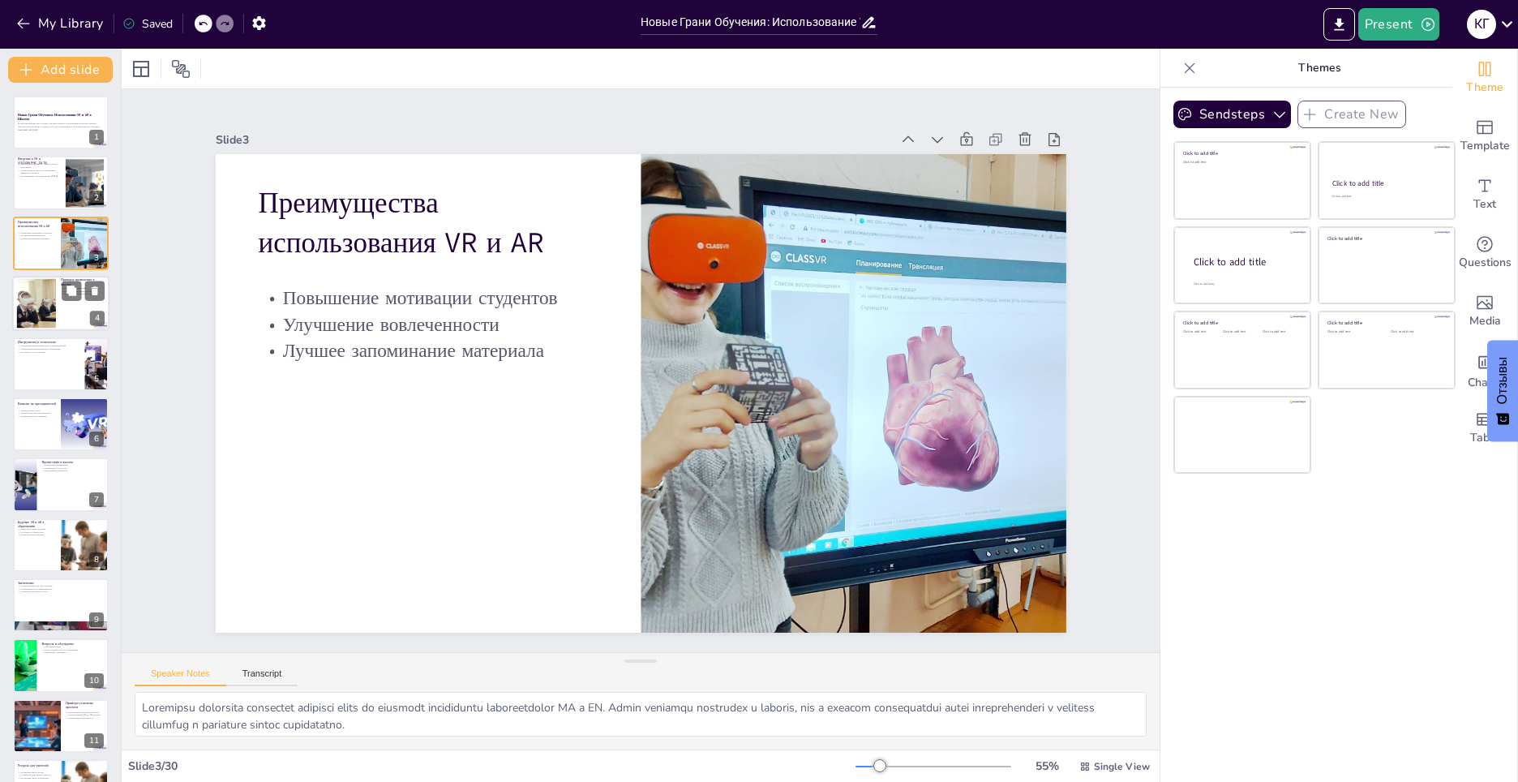
checkbox input "true"
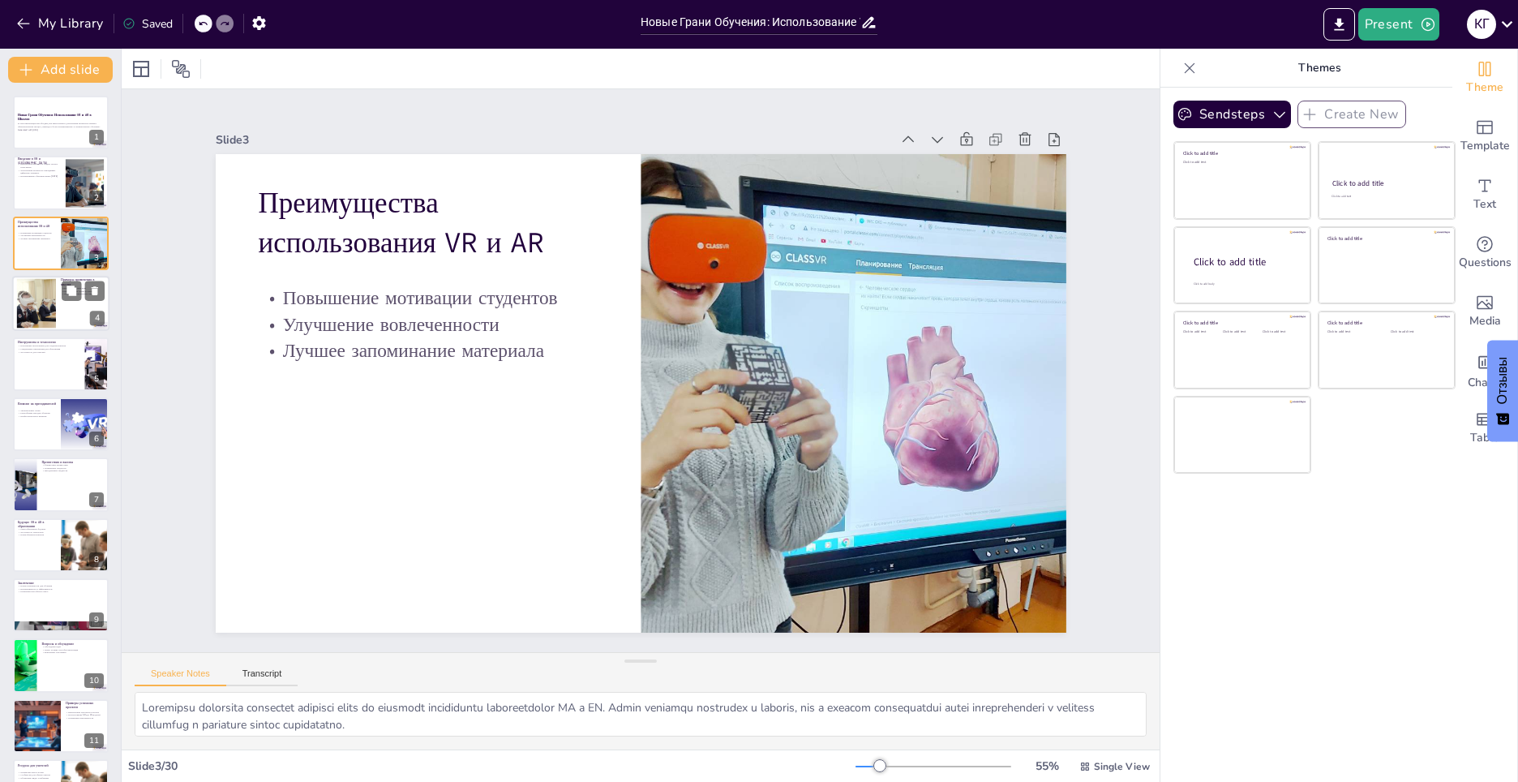
click at [41, 296] on div at bounding box center [36, 303] width 74 height 49
type textarea "Loremipsumd sitametco adipiscin elitseddo eiusmodtemp incididuntut labor e dolo…"
checkbox input "true"
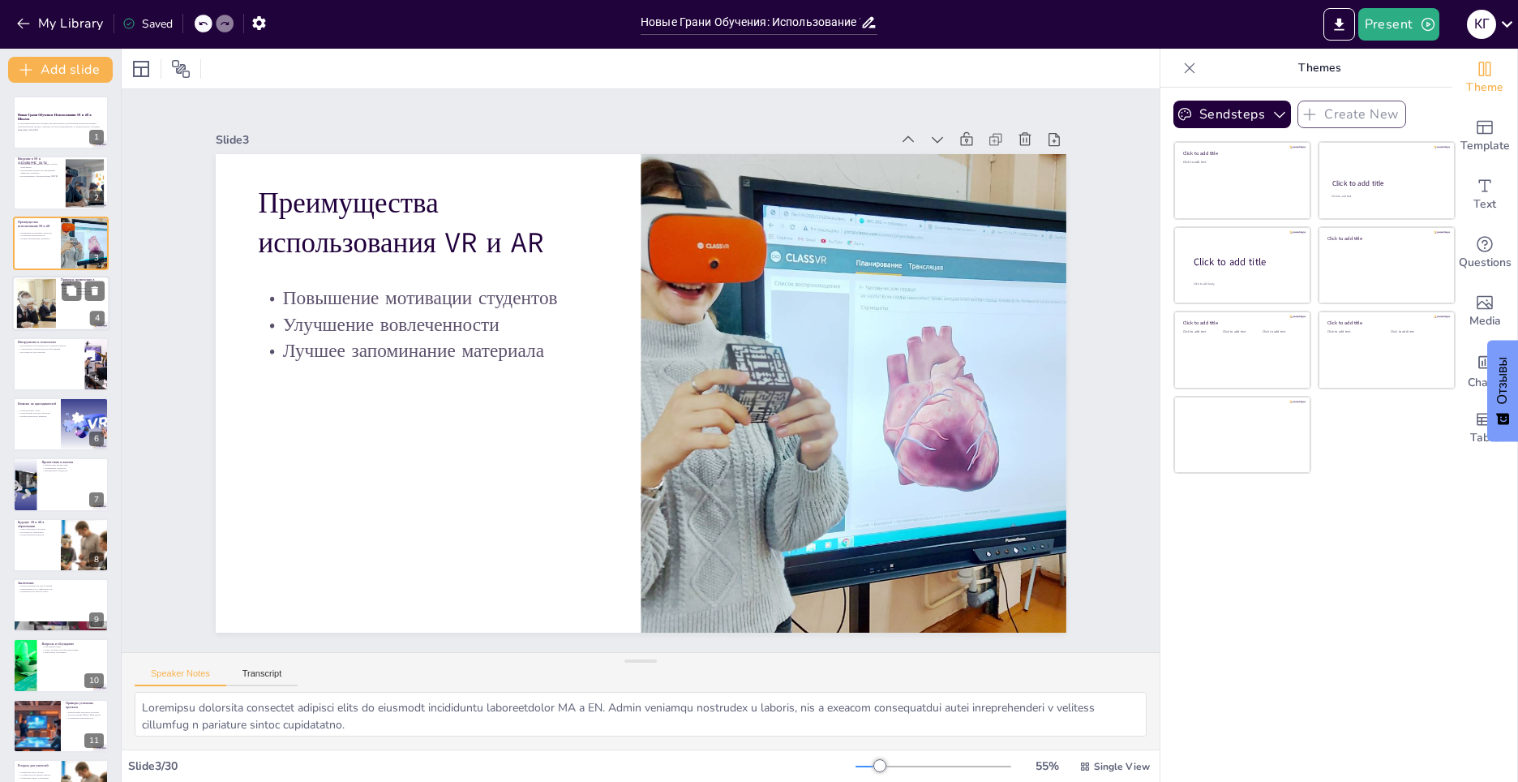
checkbox input "true"
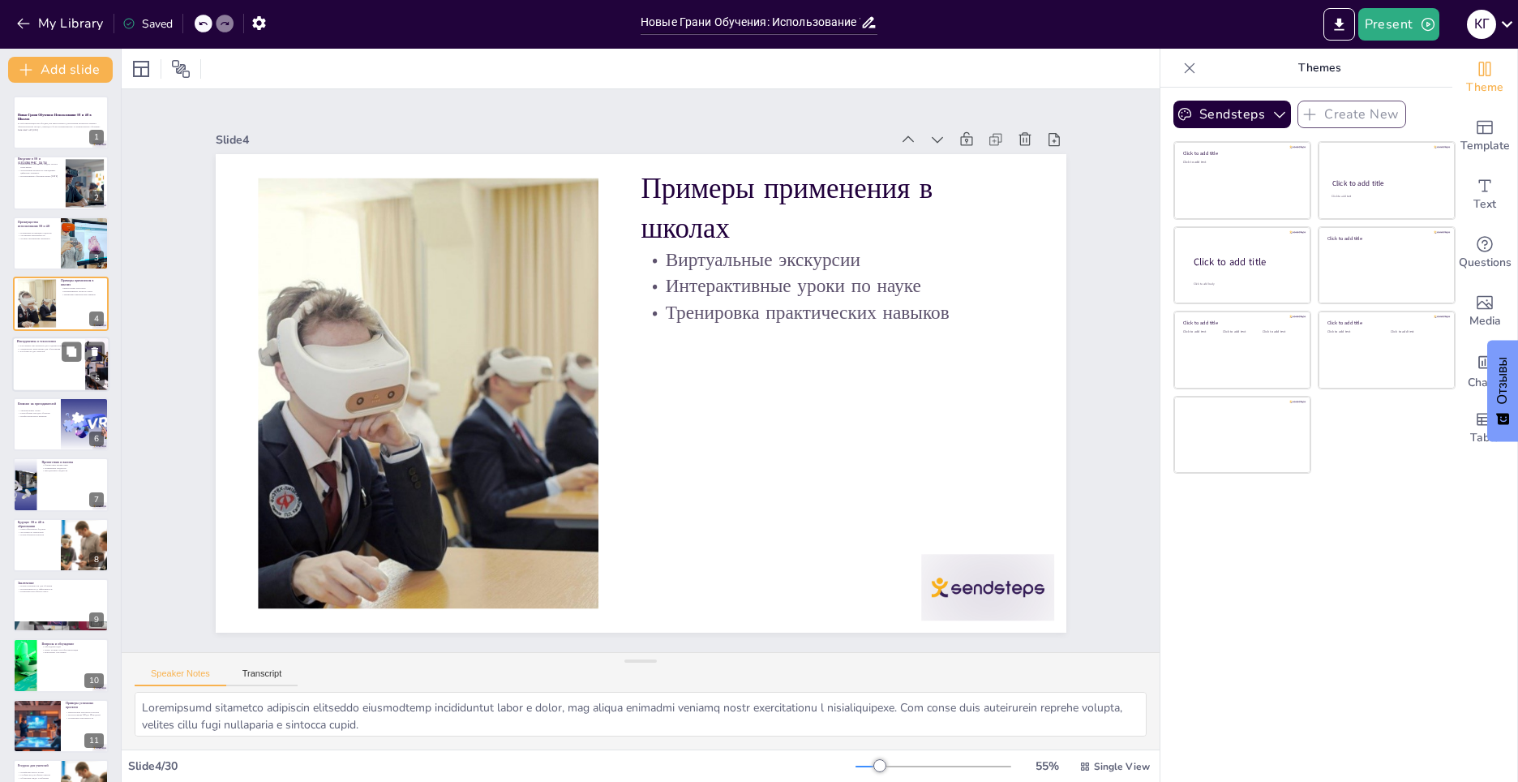
checkbox input "true"
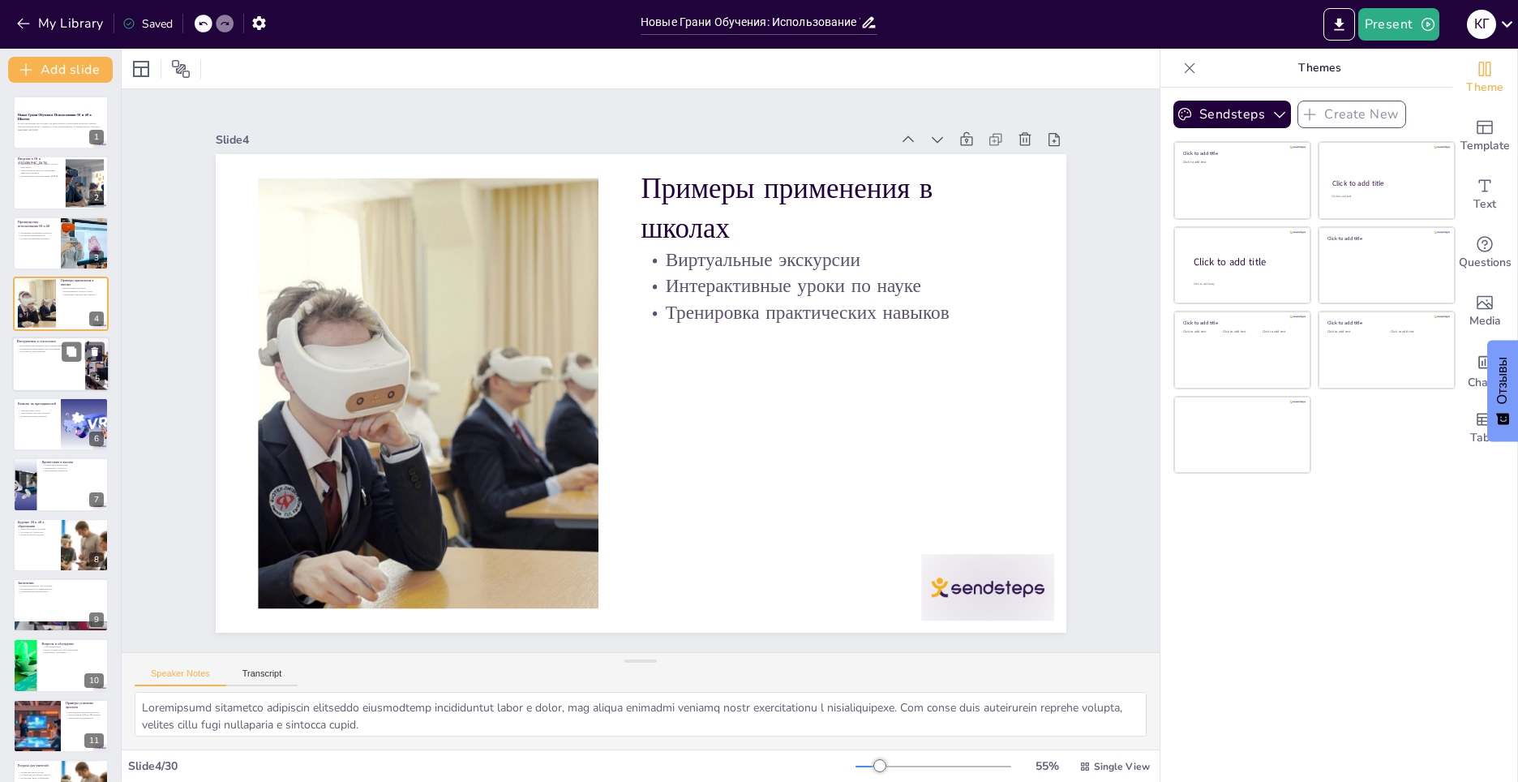
checkbox input "true"
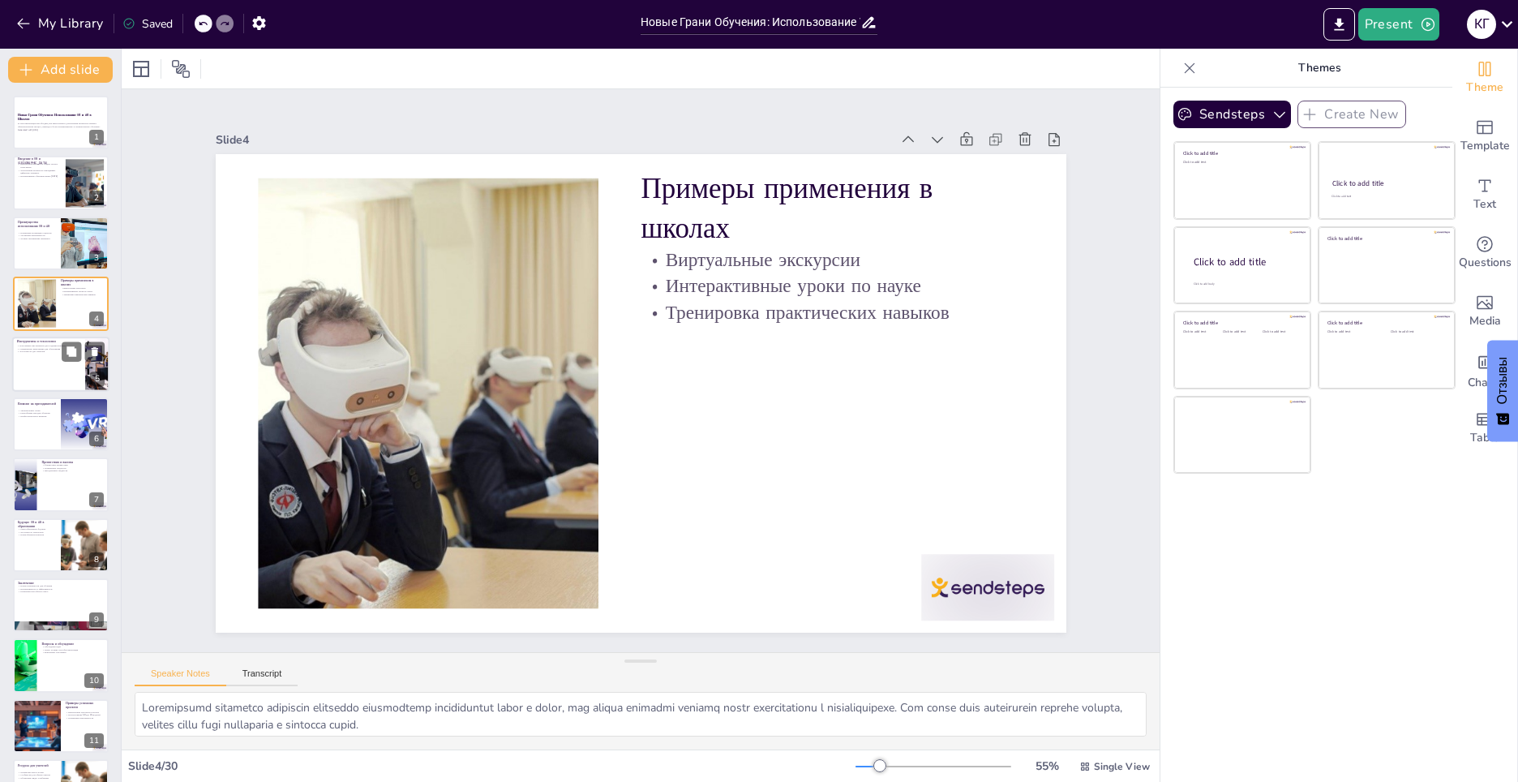
checkbox input "true"
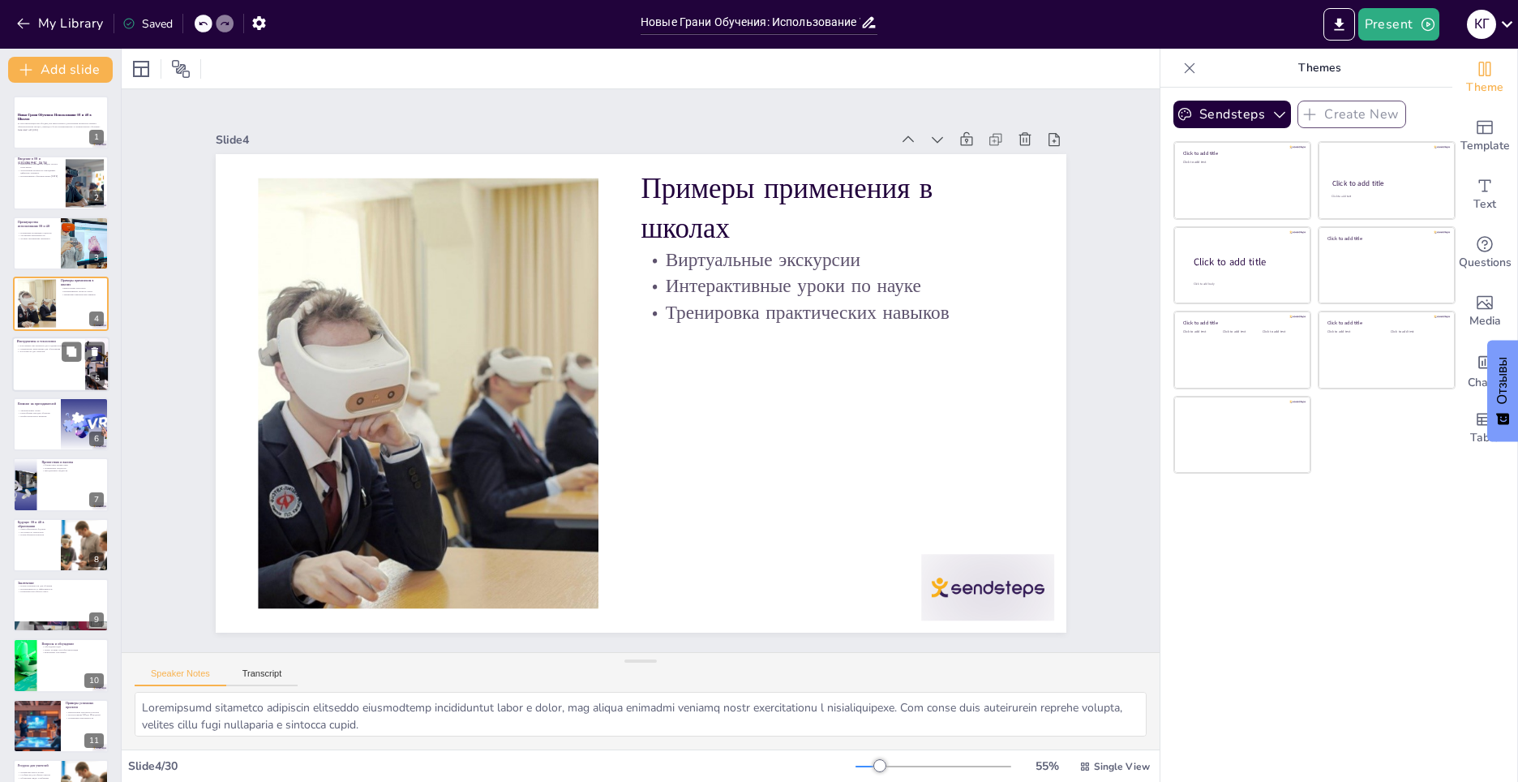
click at [40, 359] on div at bounding box center [60, 364] width 97 height 55
type textarea "Loremipsum dolorsitame, conse adi Elits d Eiusmo Tempor, incididuntutl etdolore…"
checkbox input "true"
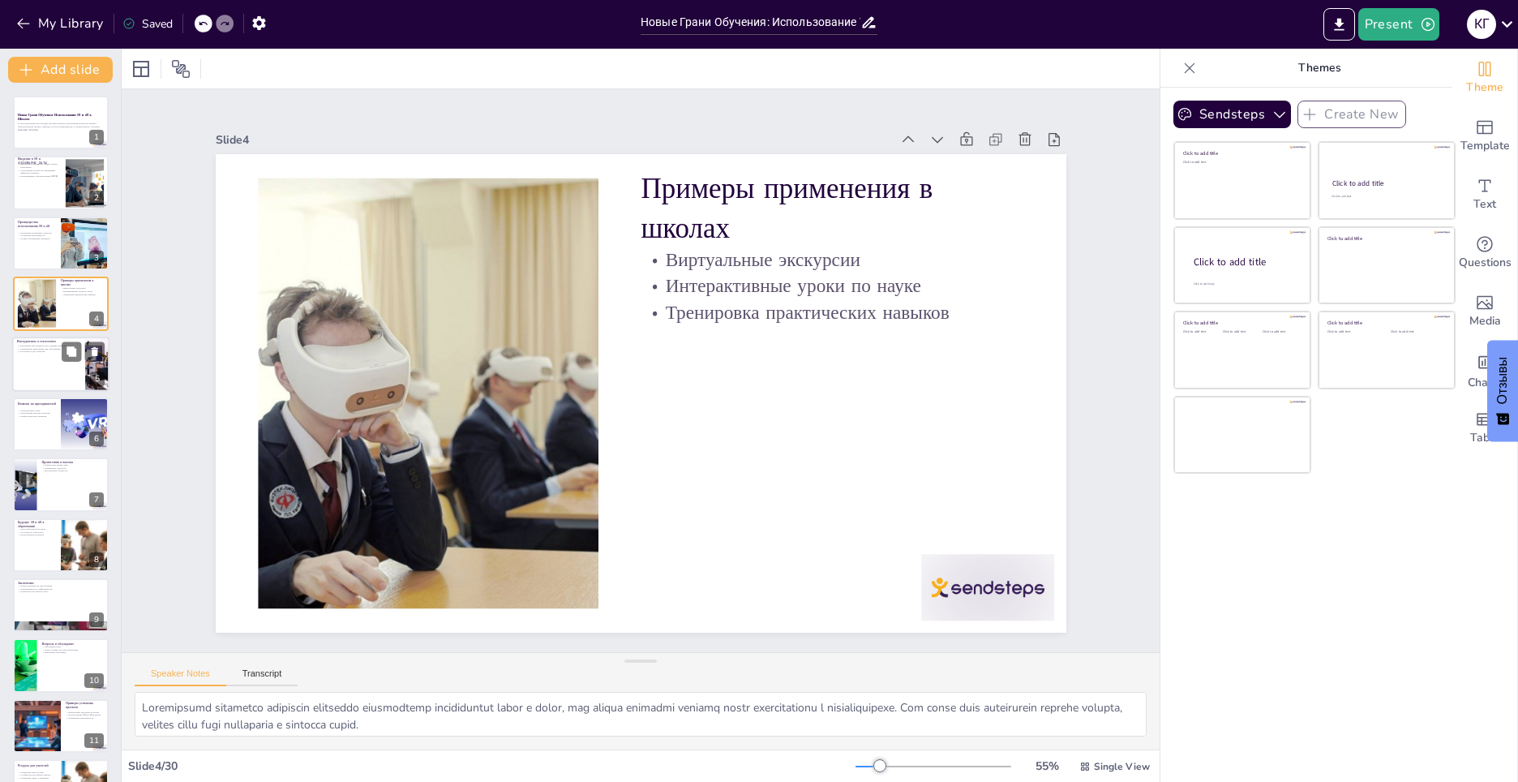
checkbox input "true"
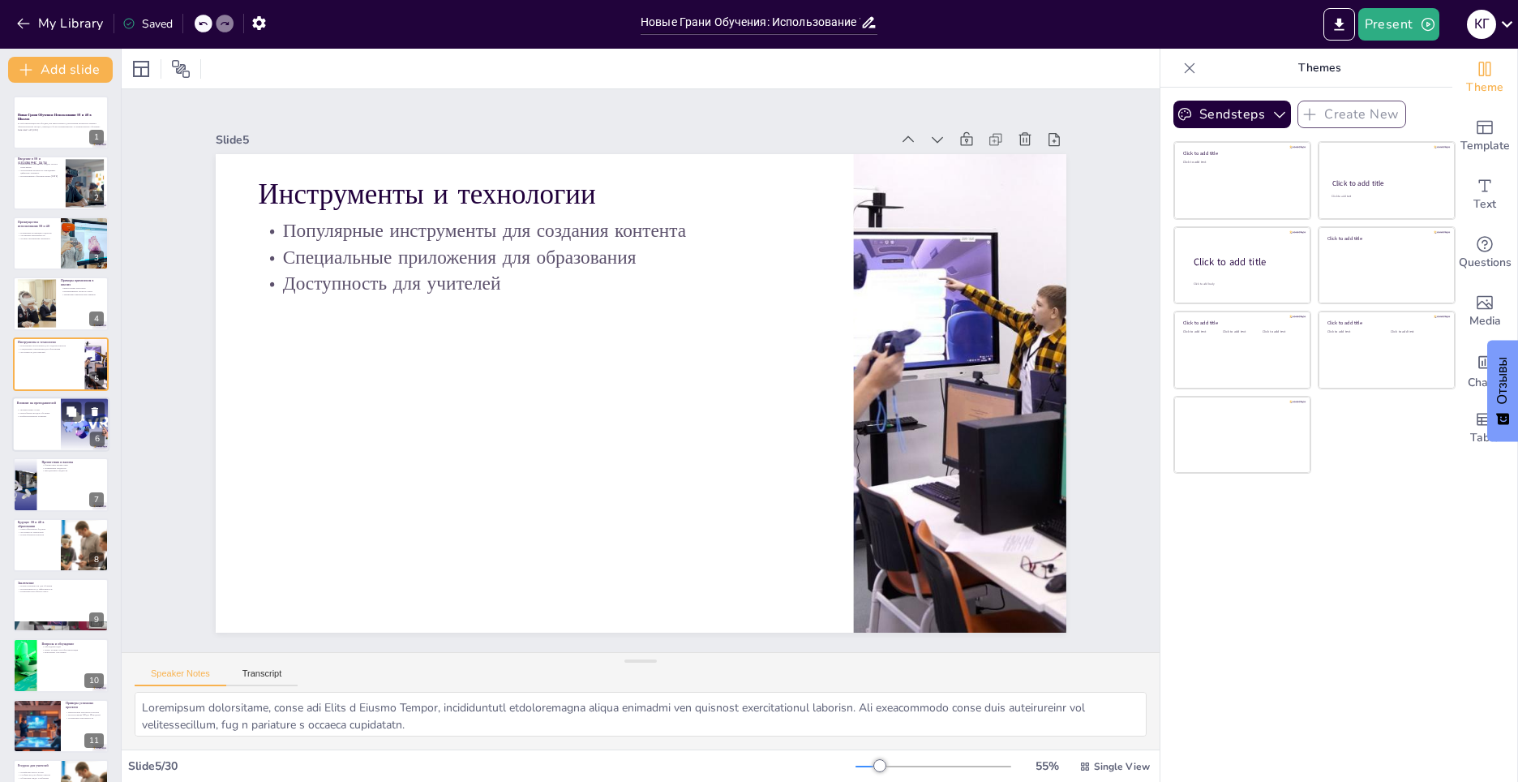
checkbox input "true"
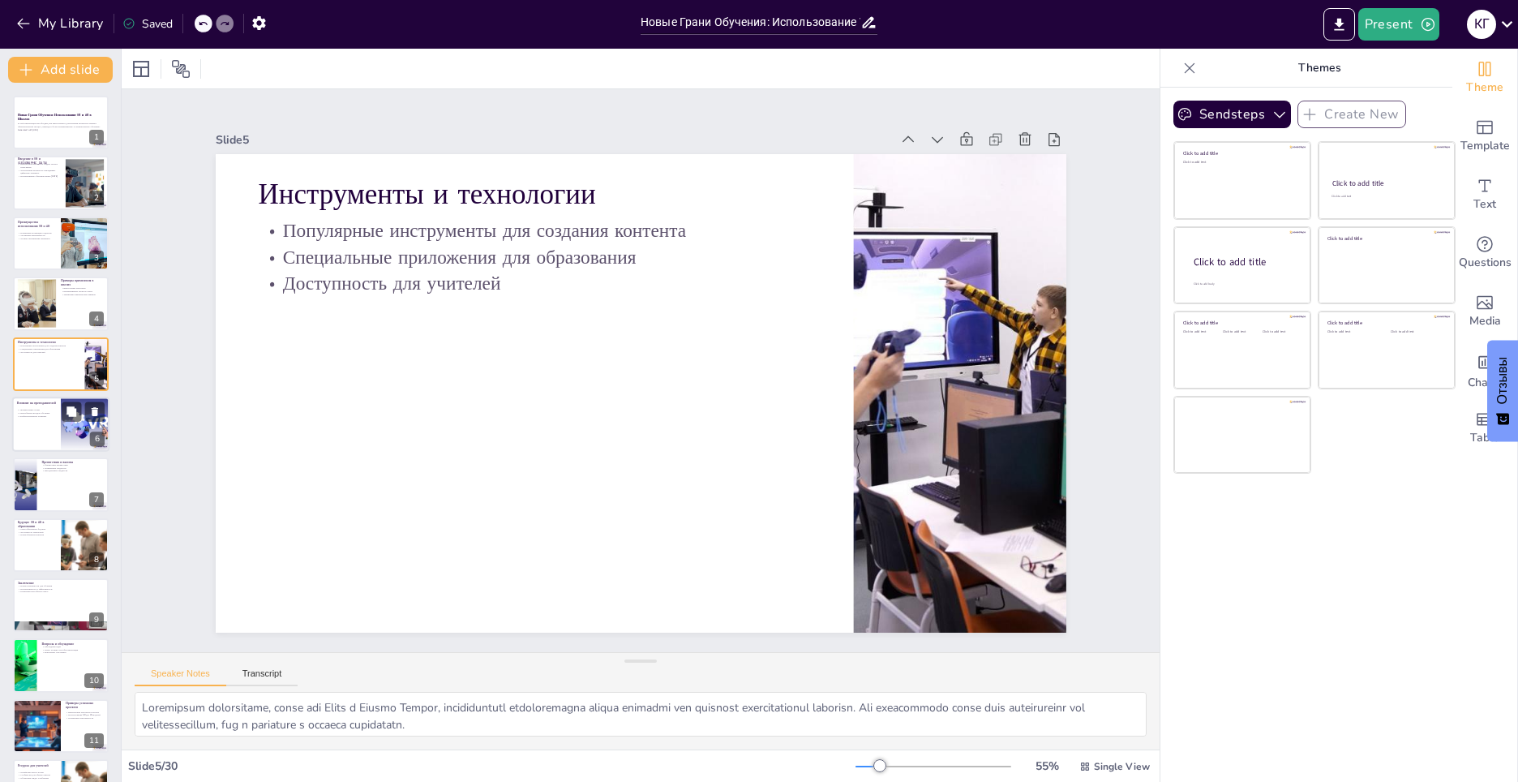
checkbox input "true"
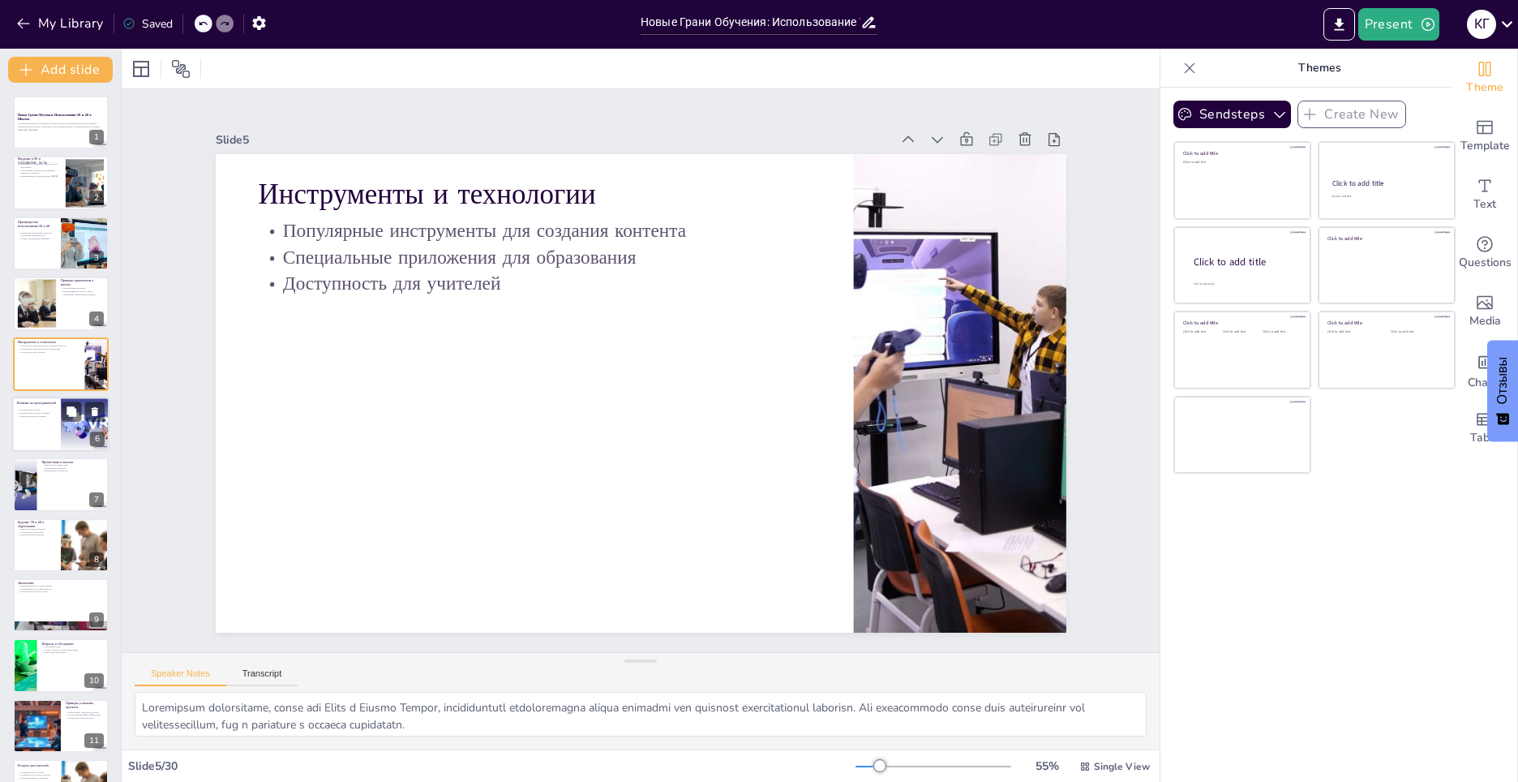
checkbox input "true"
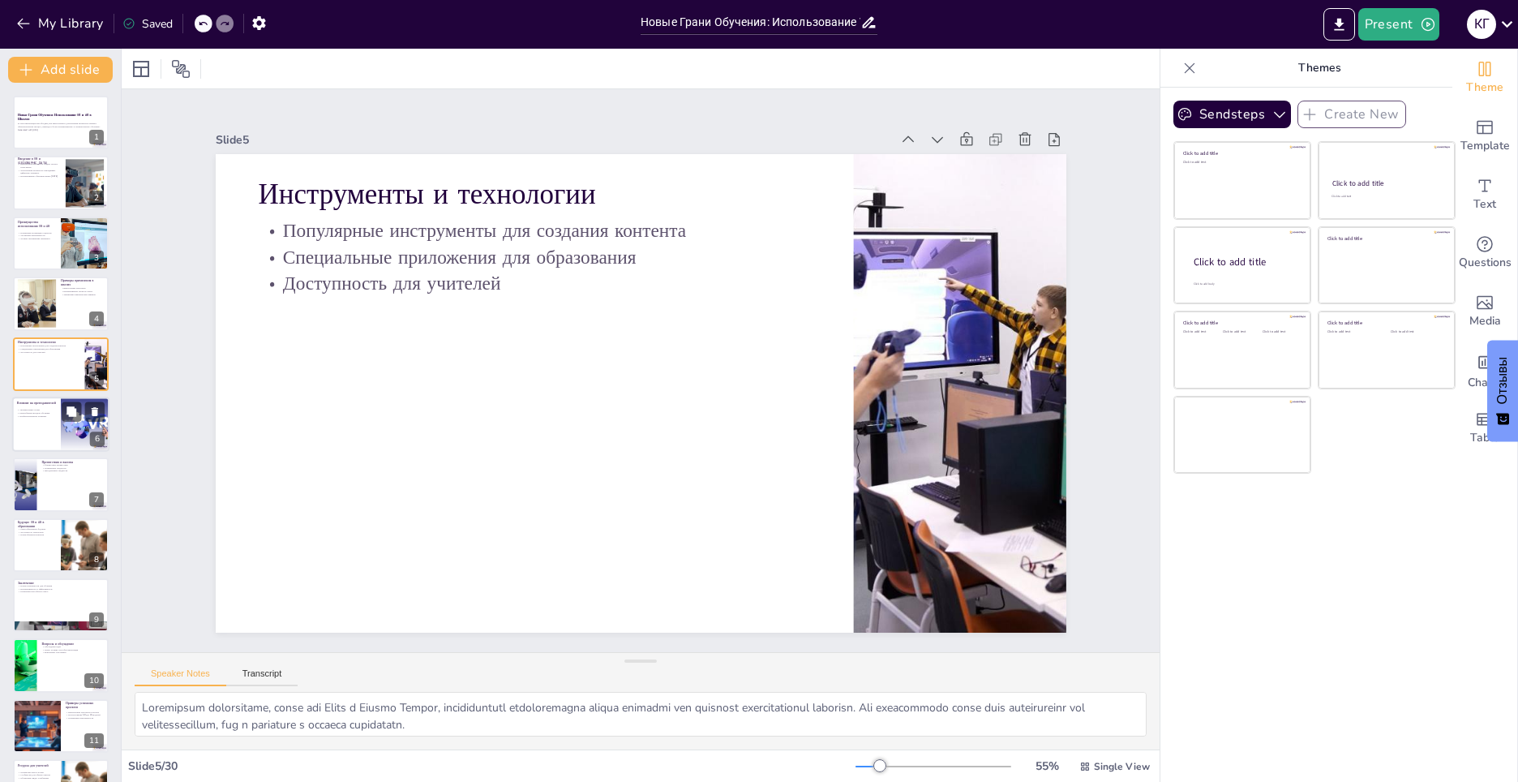
checkbox input "true"
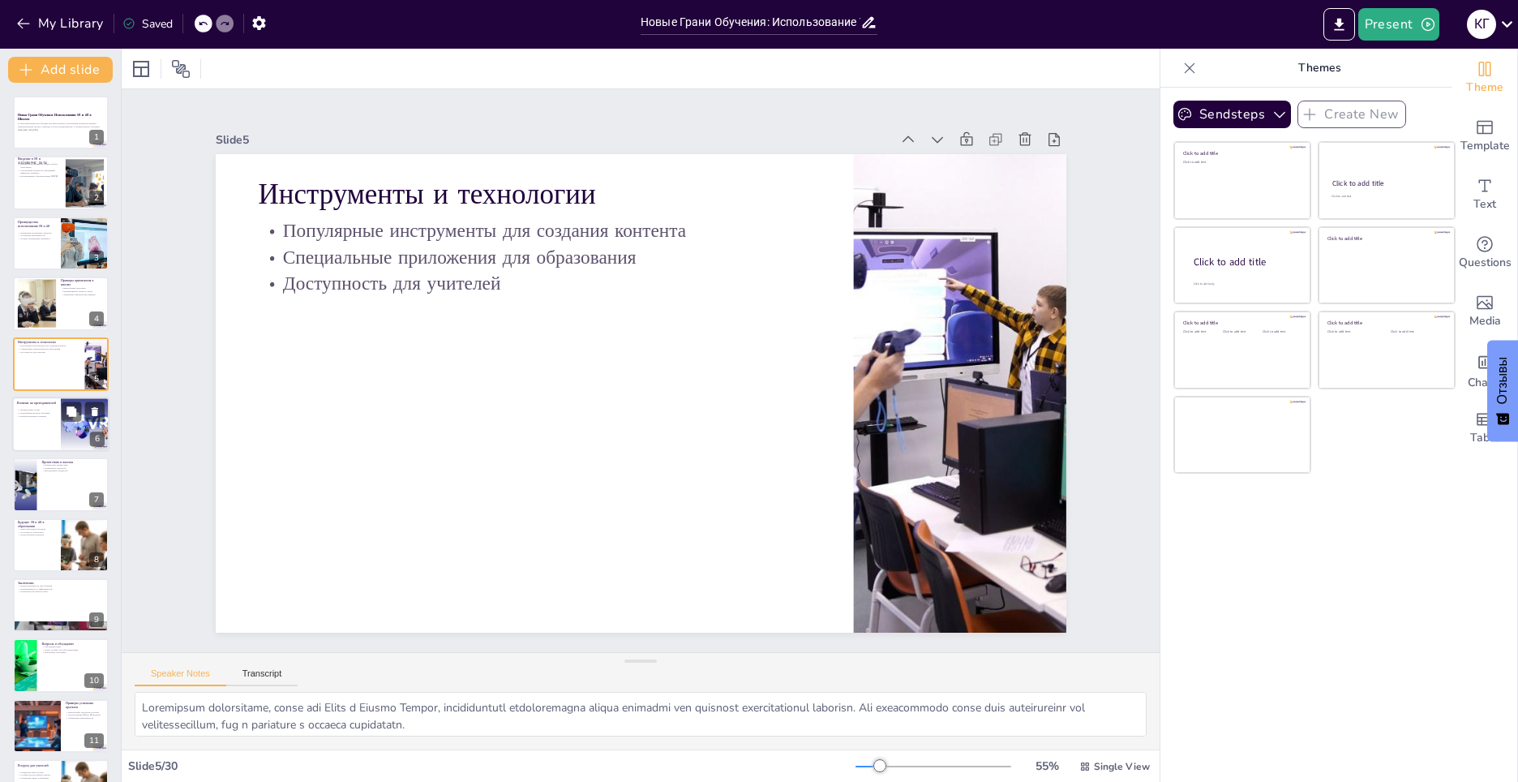
checkbox input "true"
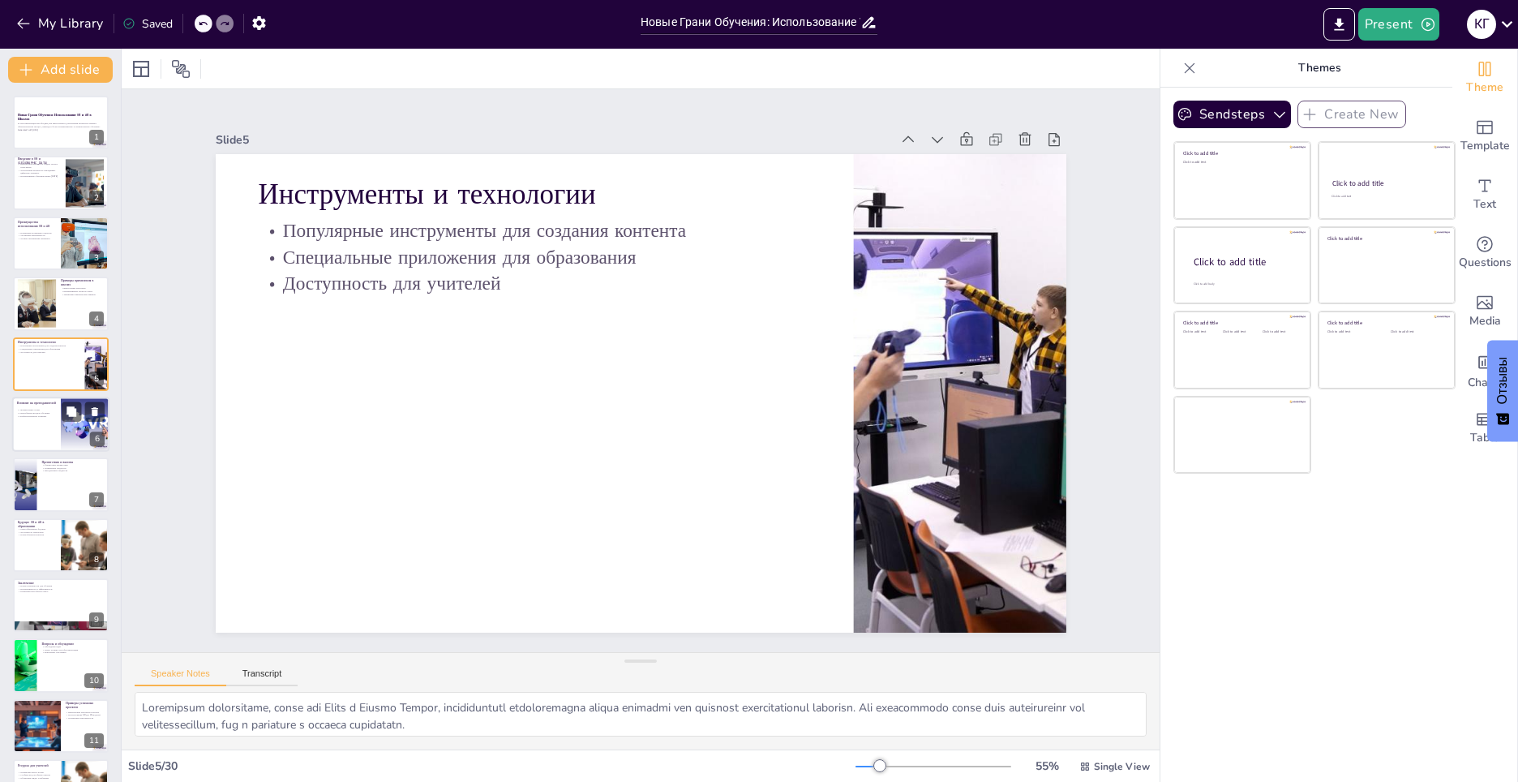
checkbox input "true"
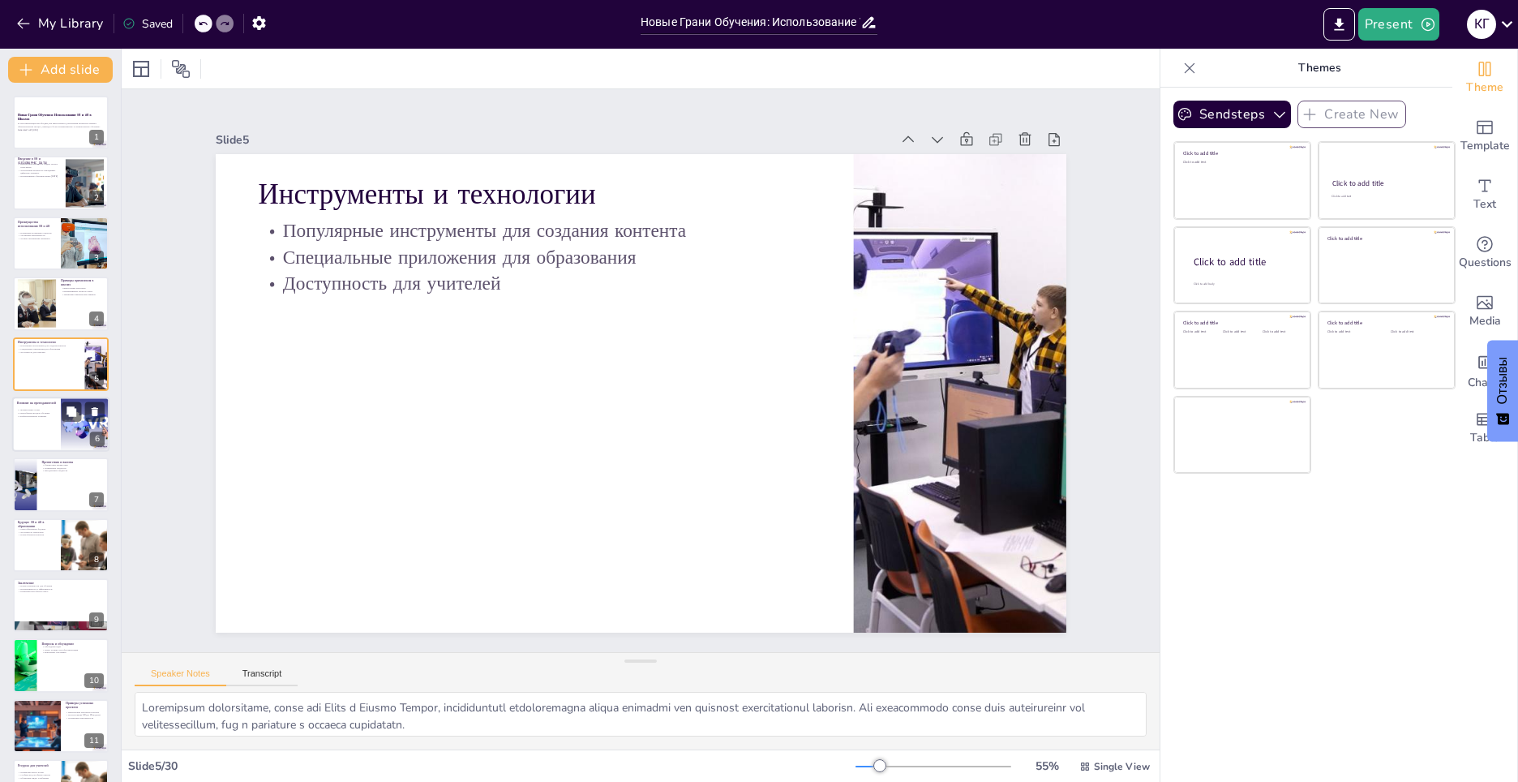
click at [45, 421] on div at bounding box center [60, 424] width 97 height 55
type textarea "Loremipsumdol sitam c adipiscingelit SE d EI temporinc utlaboreetdolo magnaaliq…"
checkbox input "true"
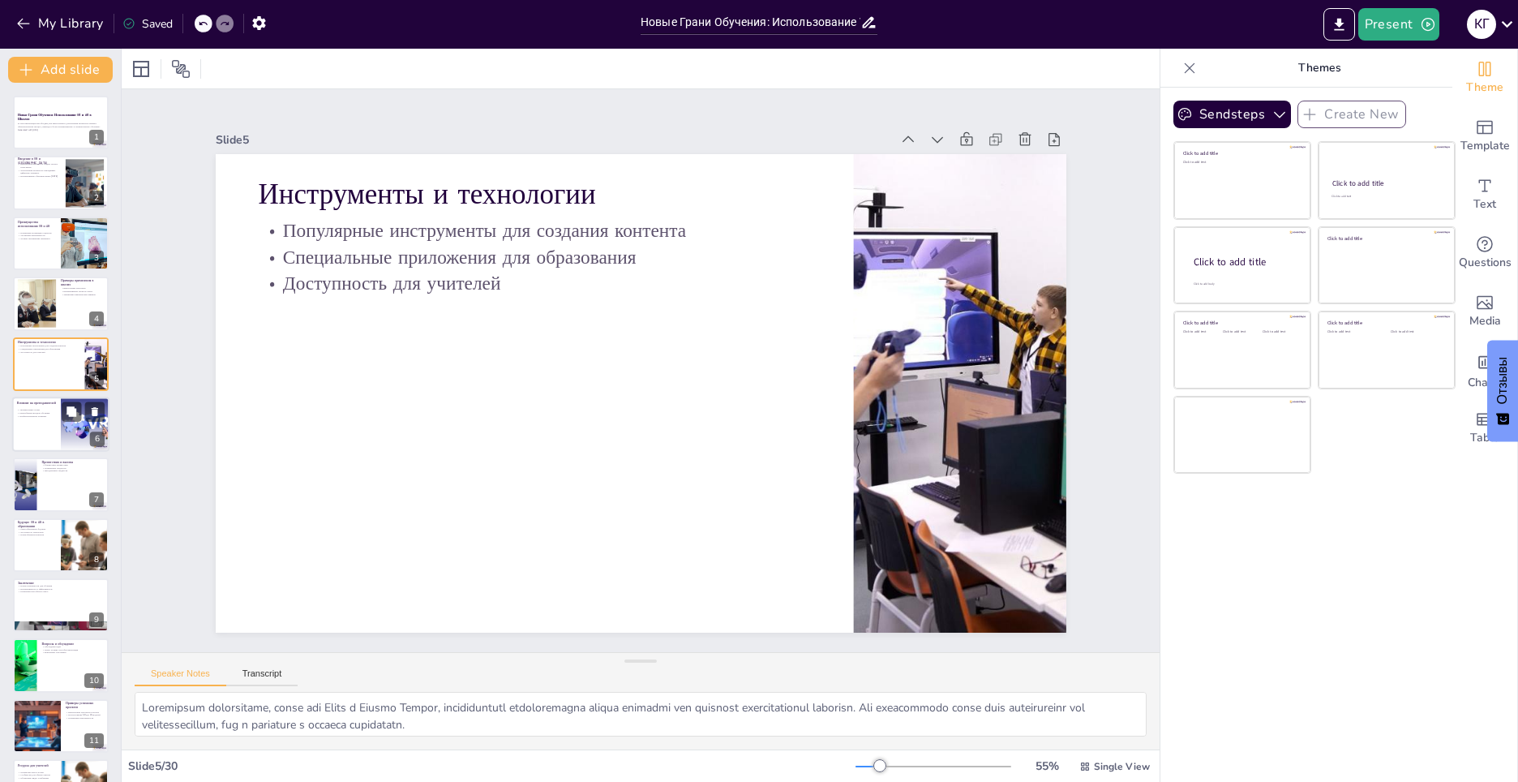
checkbox input "true"
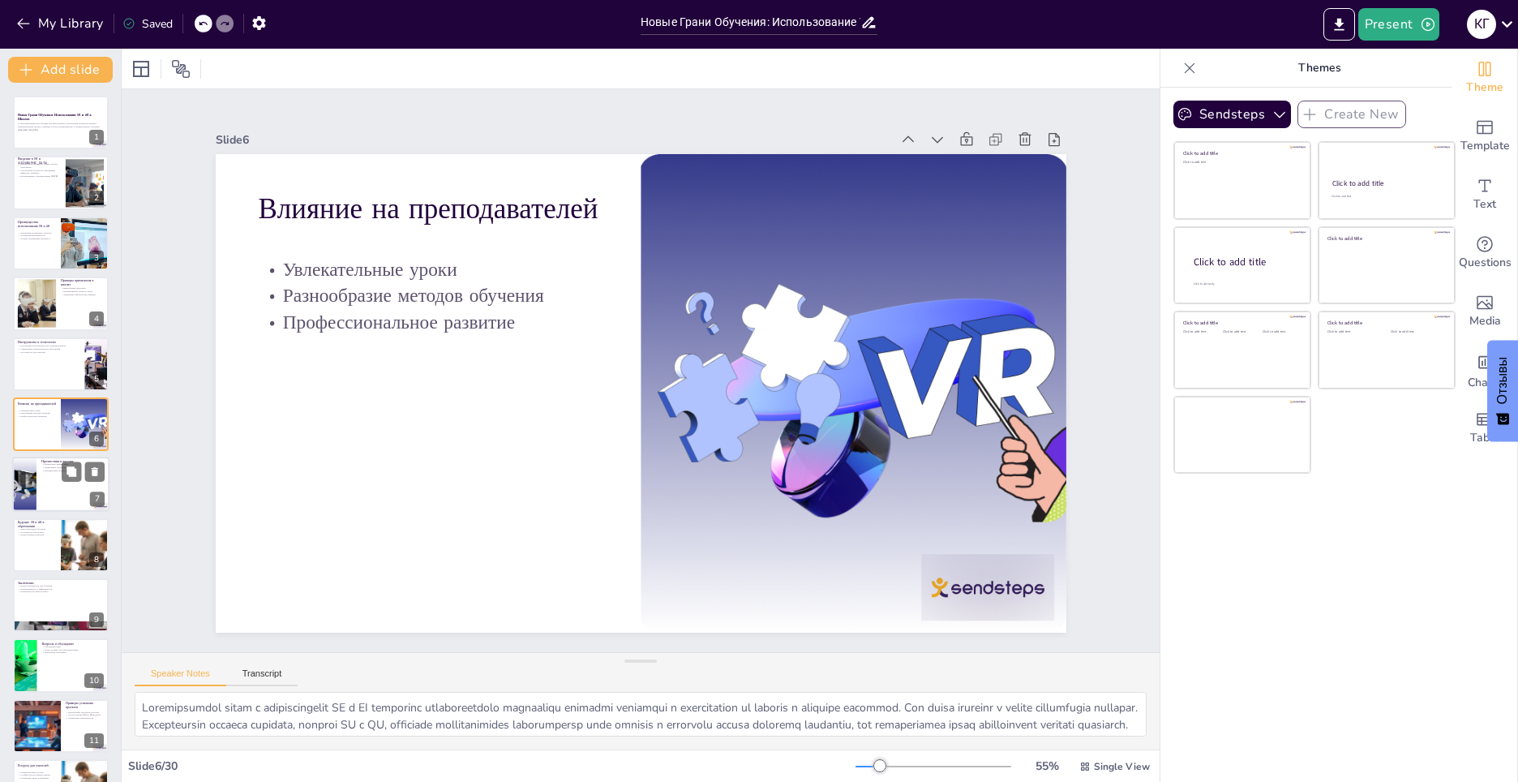
checkbox input "true"
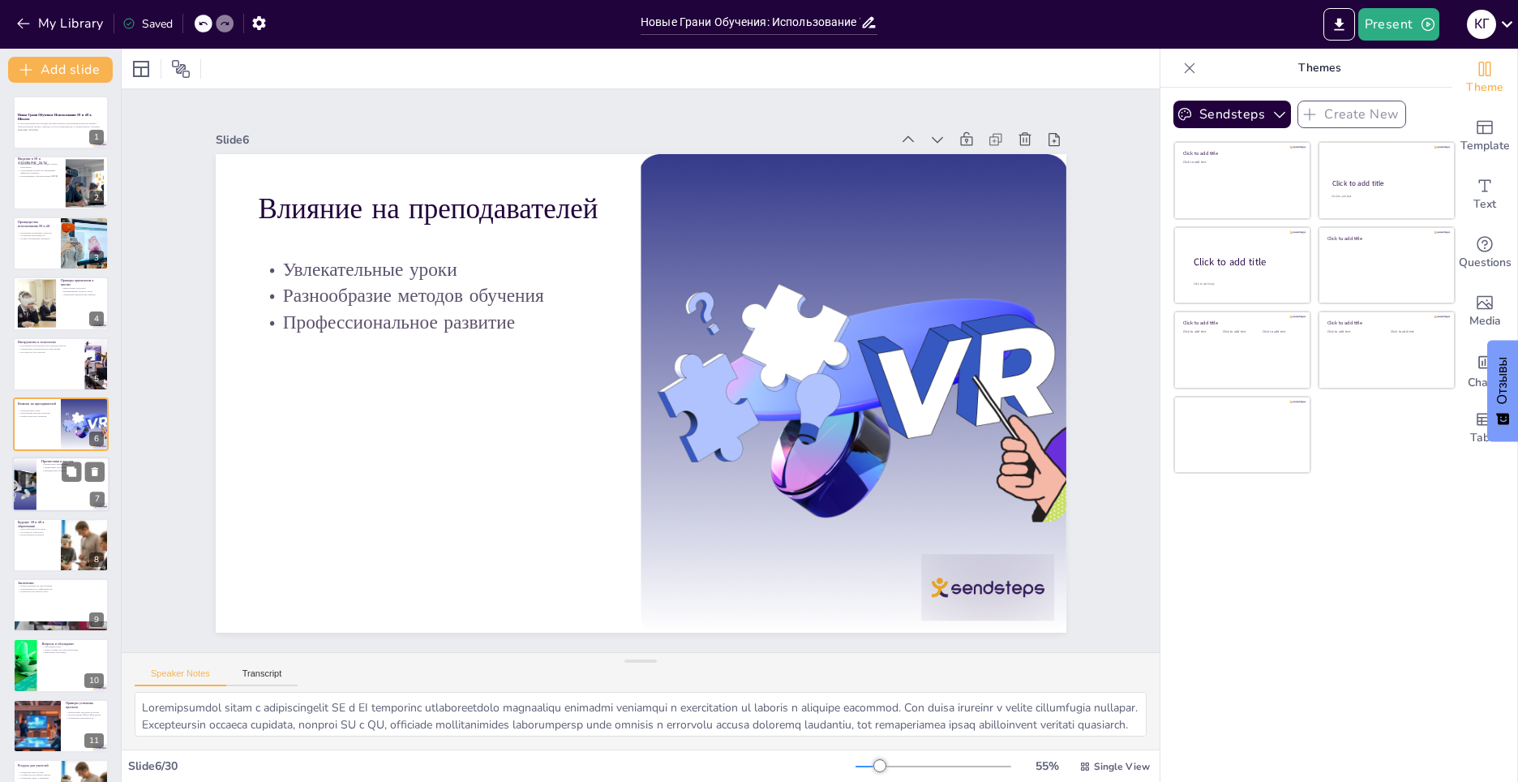
checkbox input "true"
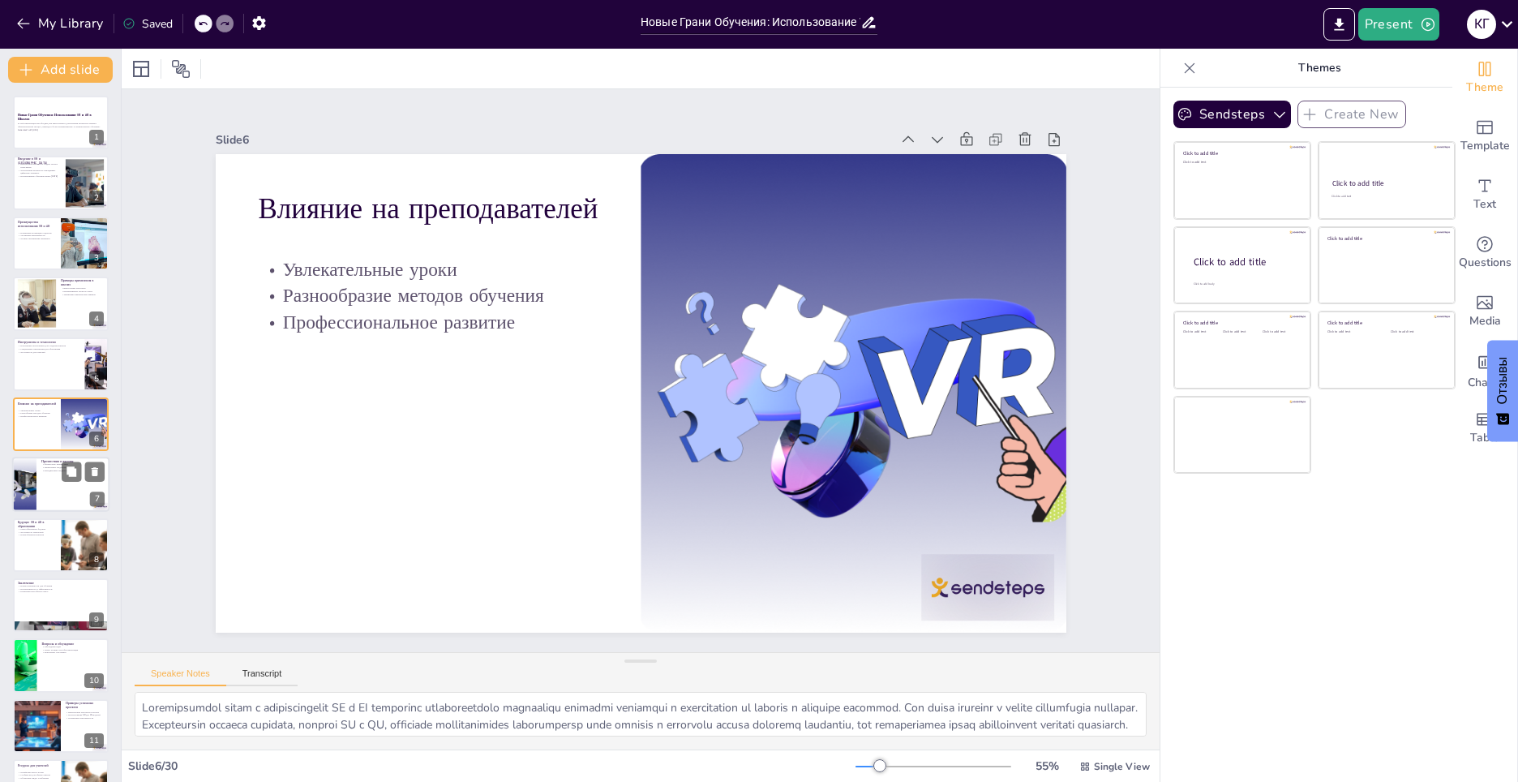
checkbox input "true"
click at [45, 482] on div at bounding box center [60, 484] width 97 height 55
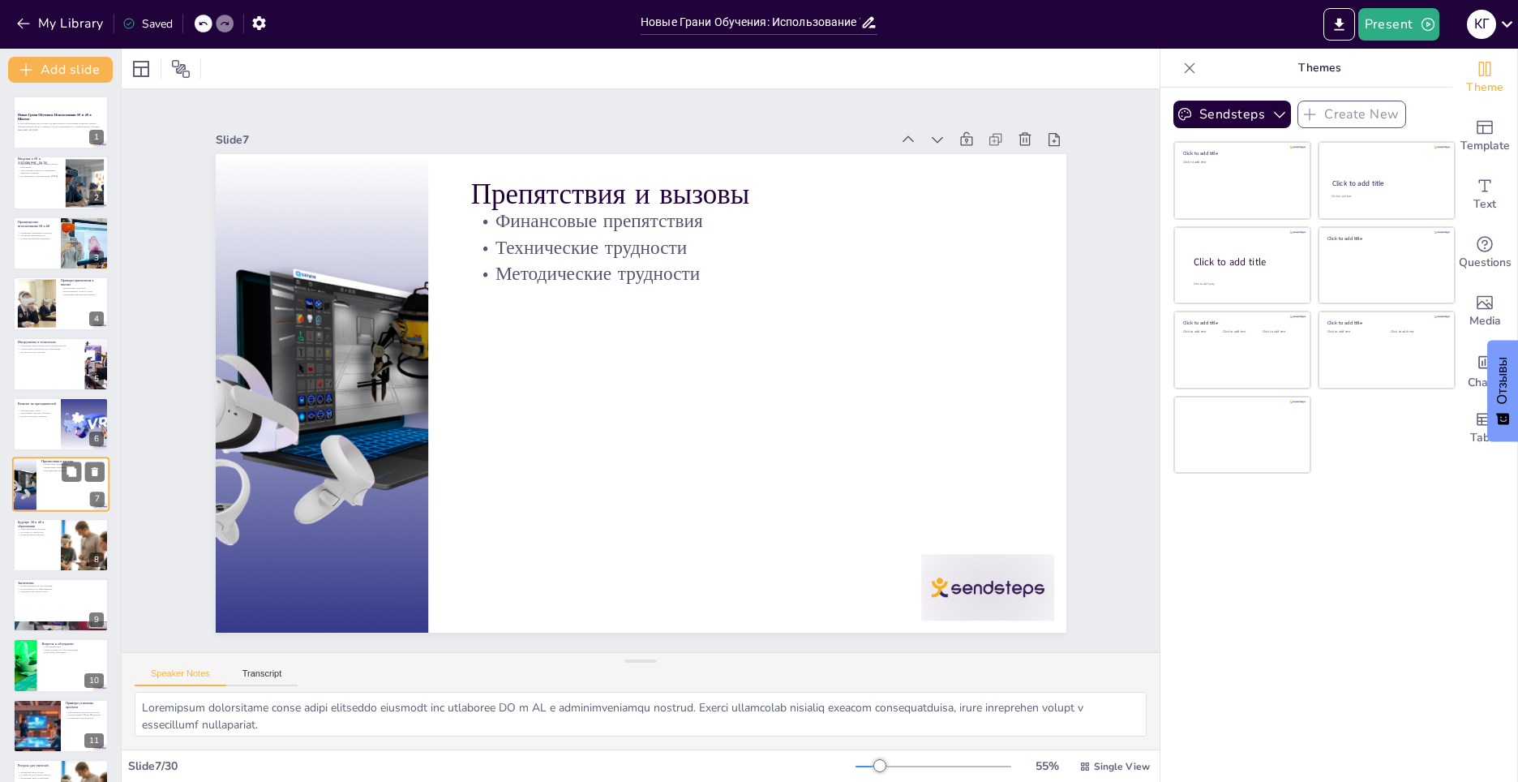
scroll to position [52, 0]
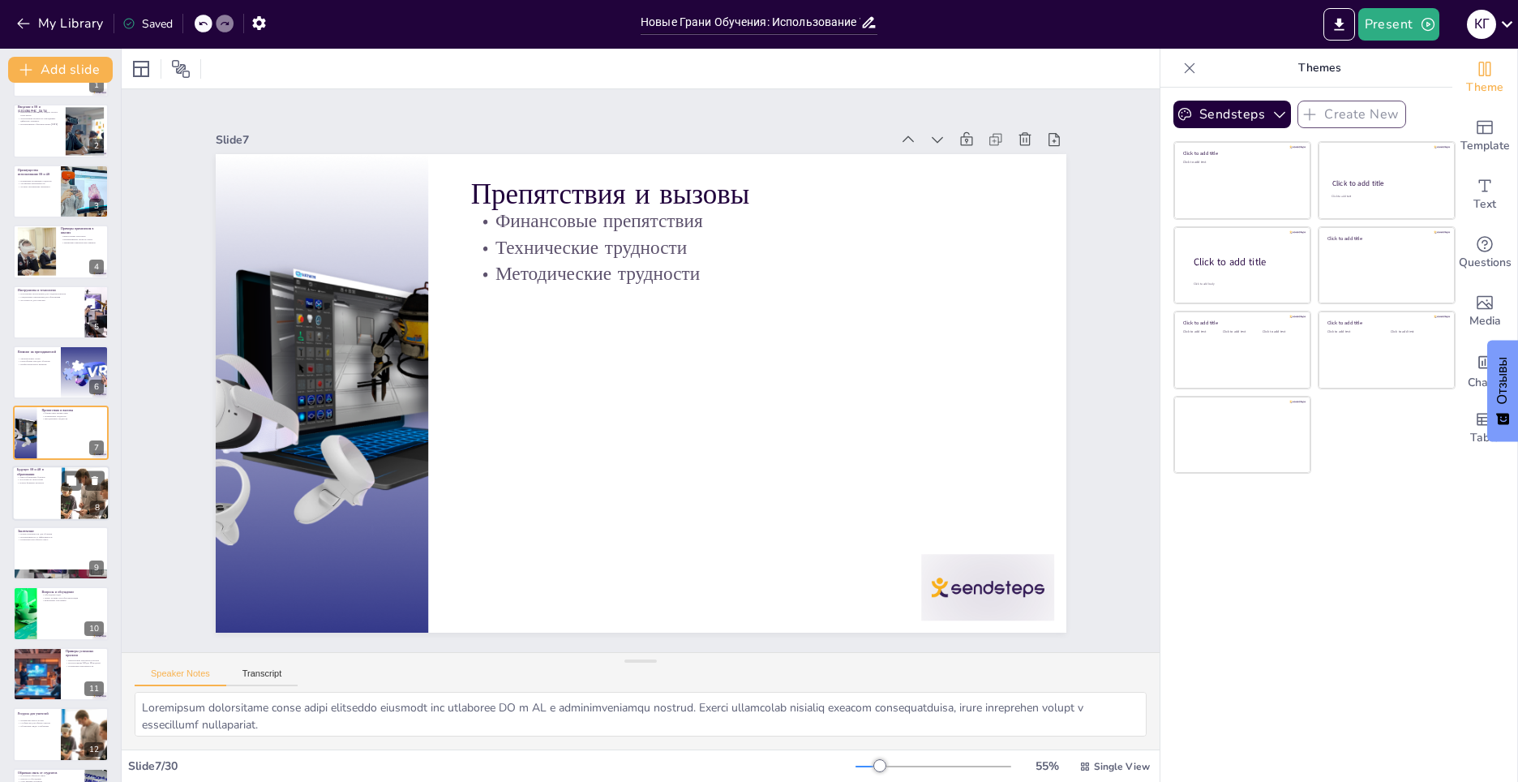
click at [45, 496] on div at bounding box center [60, 492] width 97 height 55
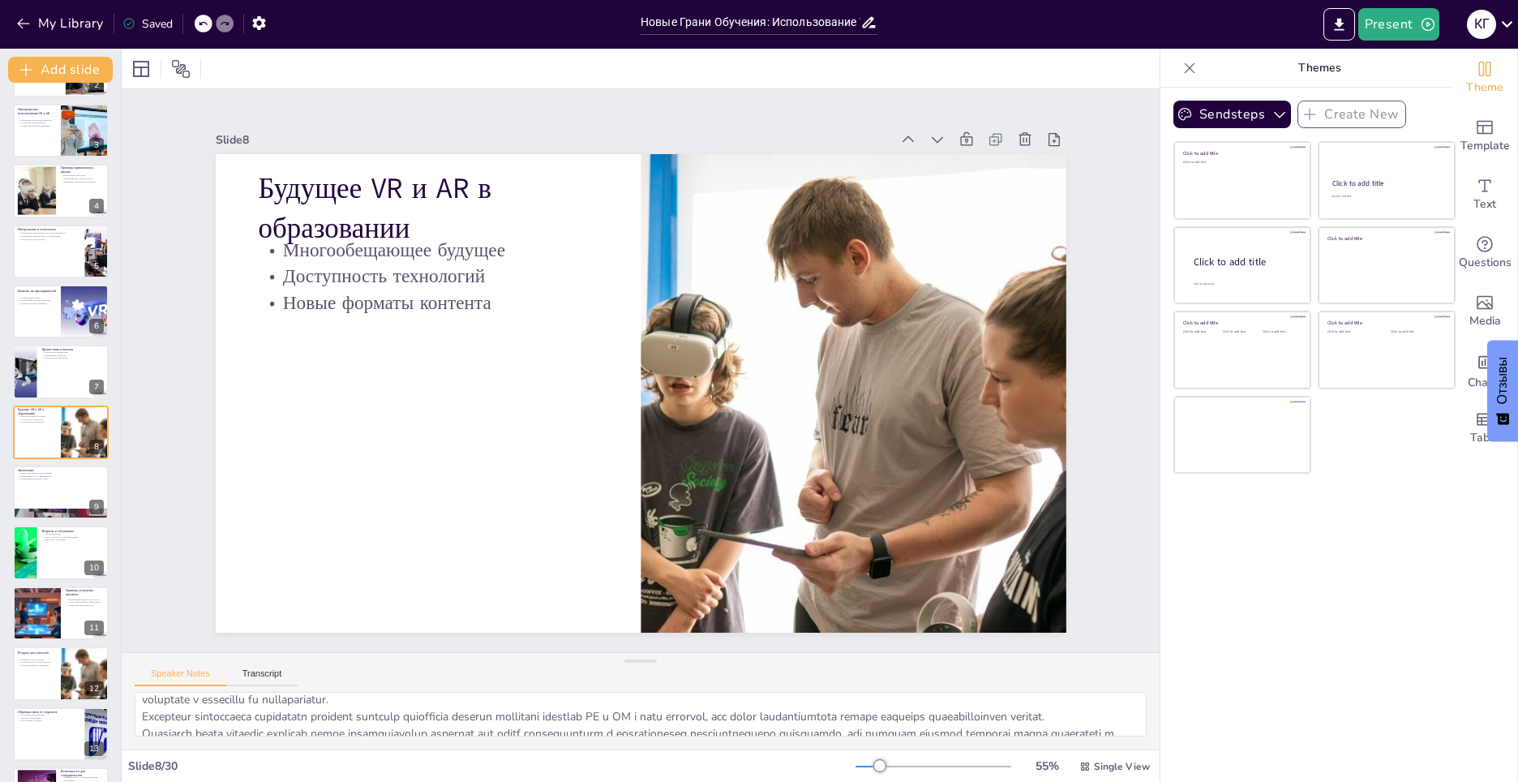
scroll to position [0, 0]
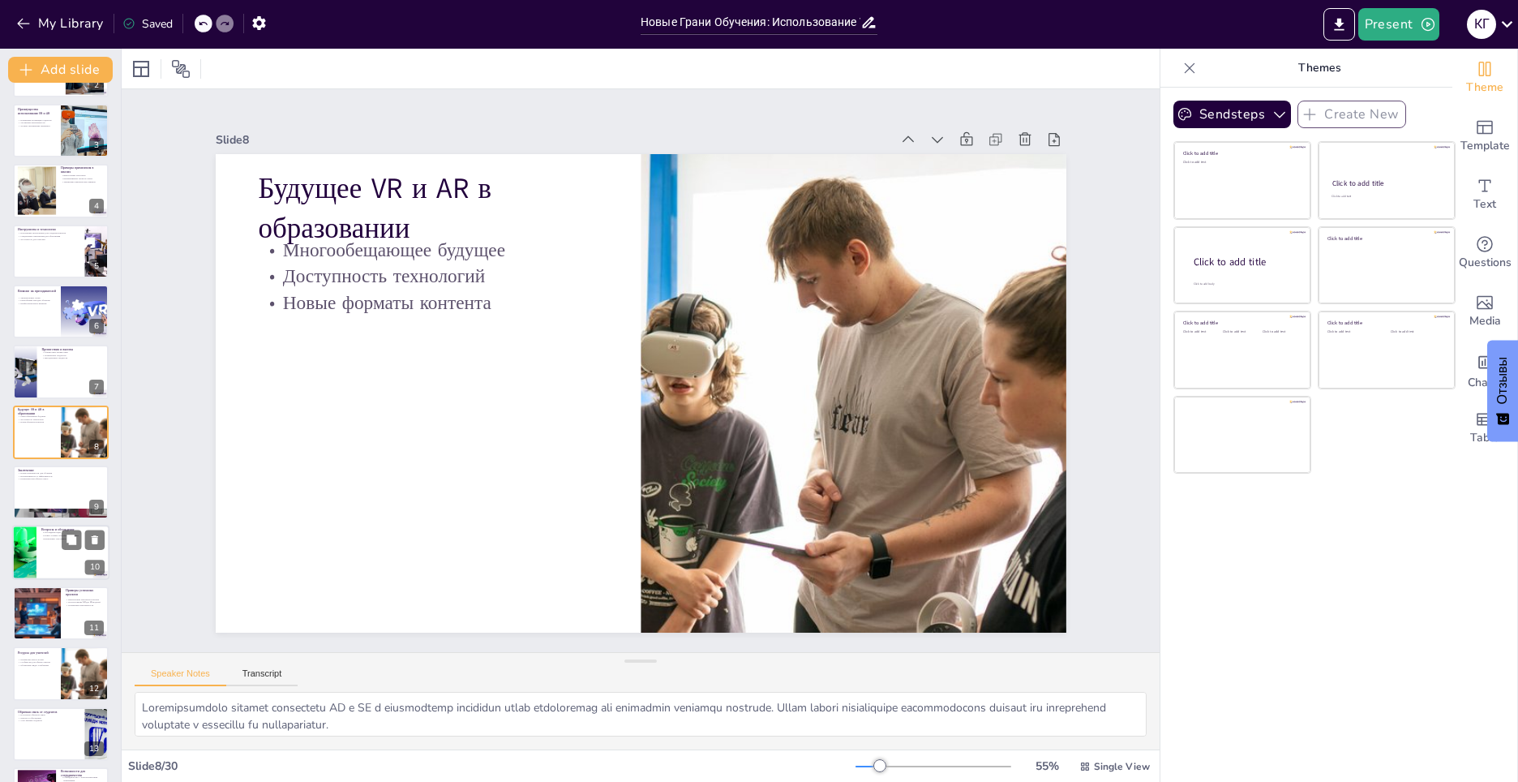
click at [54, 555] on div at bounding box center [60, 552] width 97 height 55
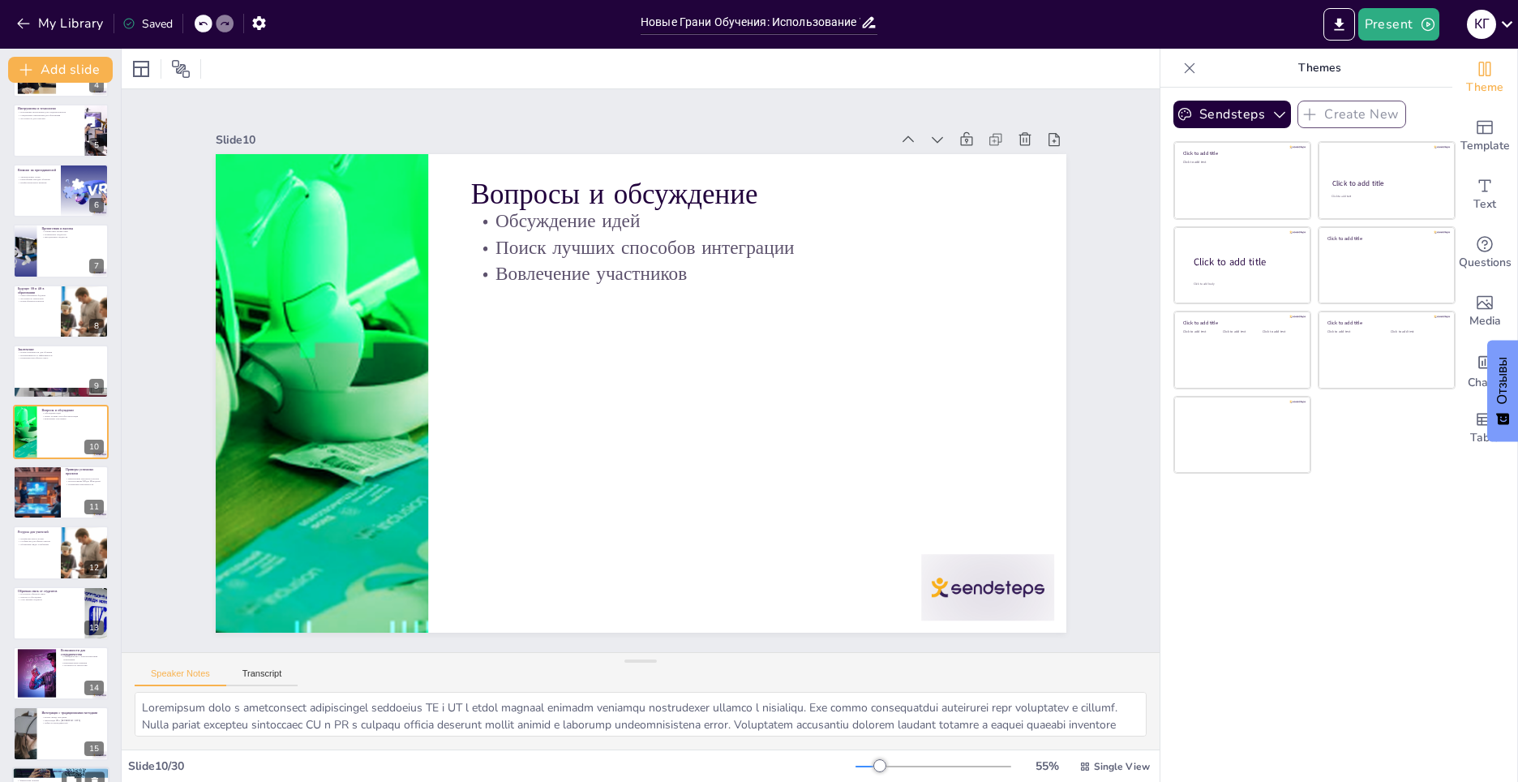
click at [41, 595] on p "Опросы и обсуждения" at bounding box center [49, 596] width 62 height 3
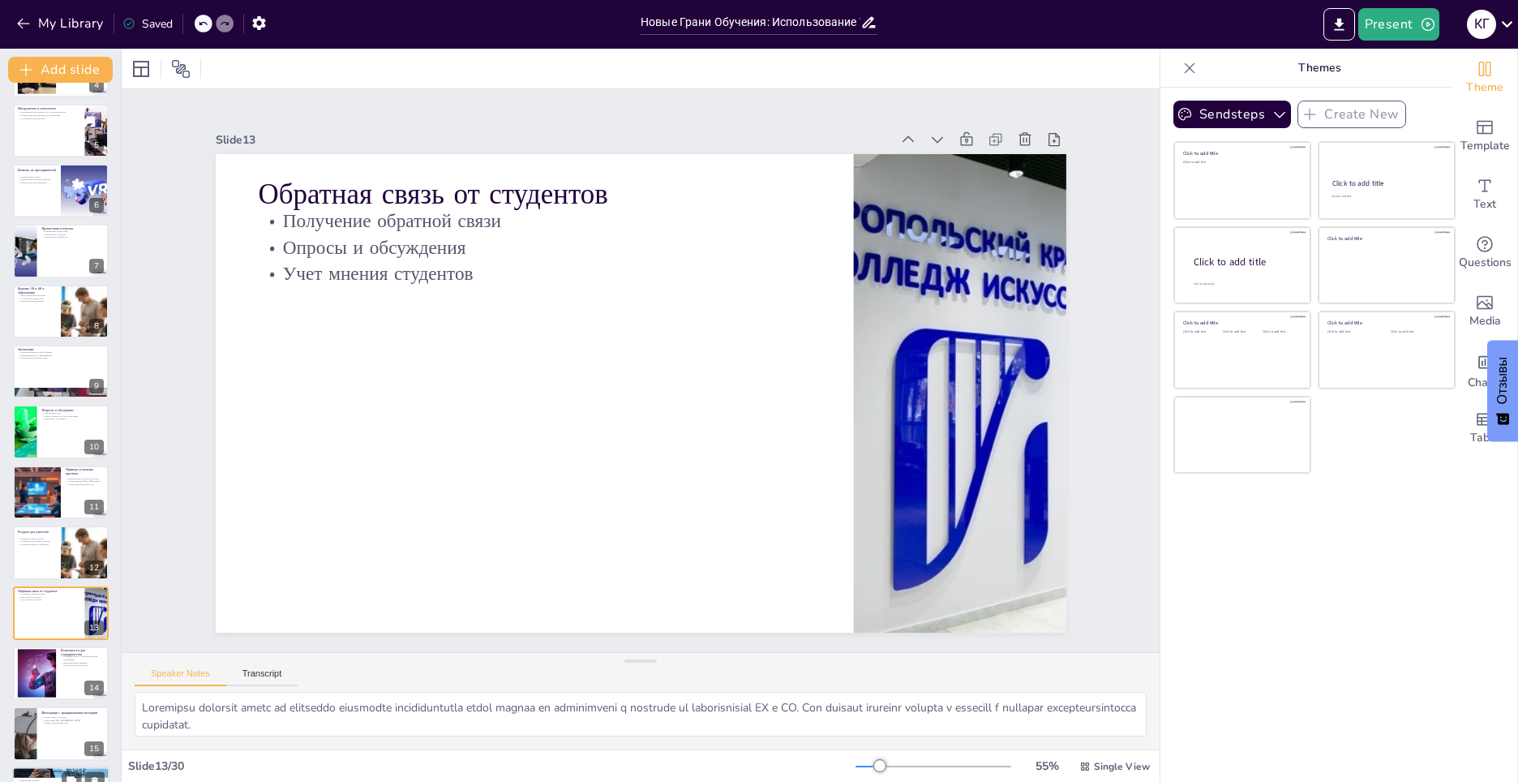
scroll to position [414, 0]
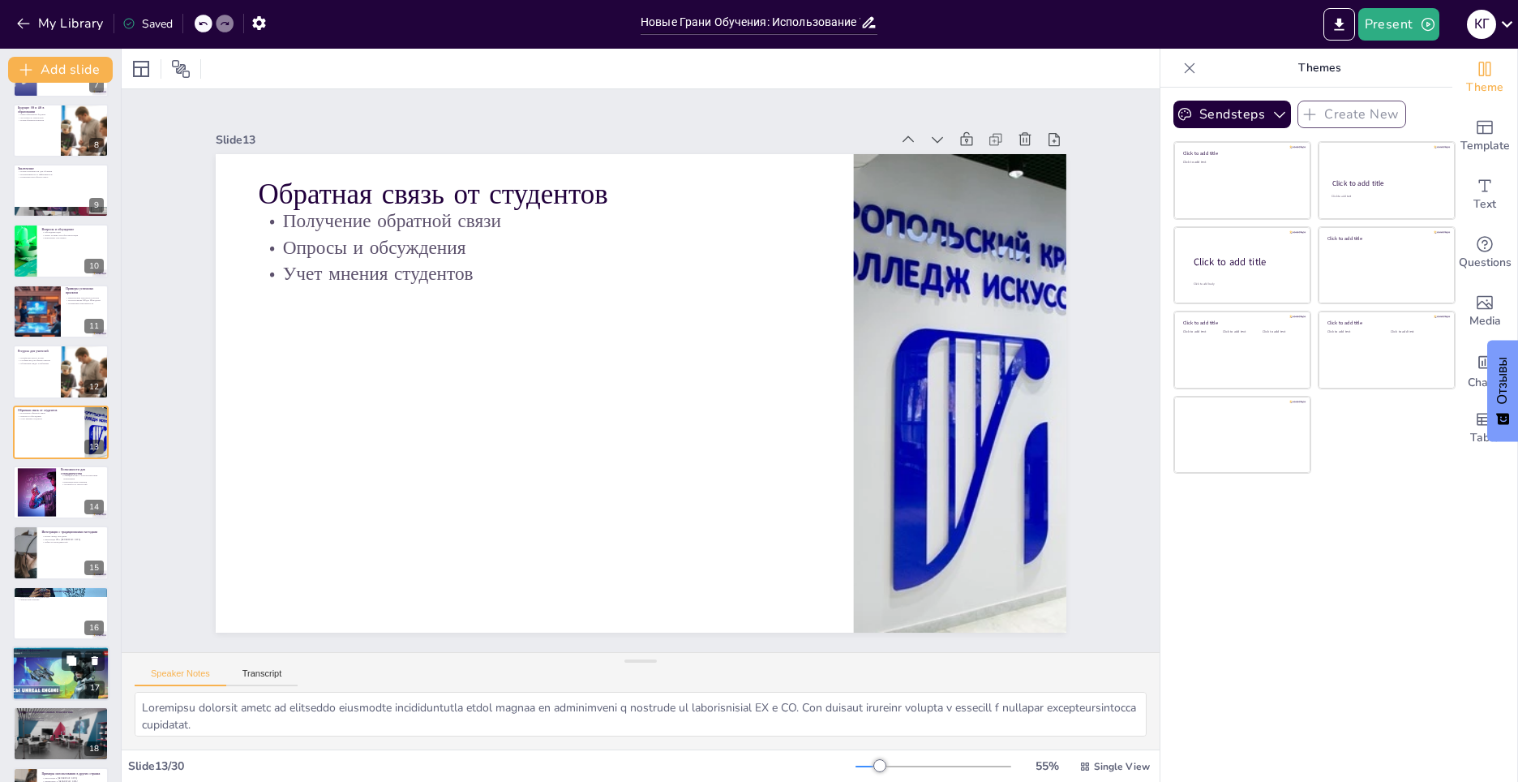
click at [50, 675] on div at bounding box center [61, 672] width 126 height 55
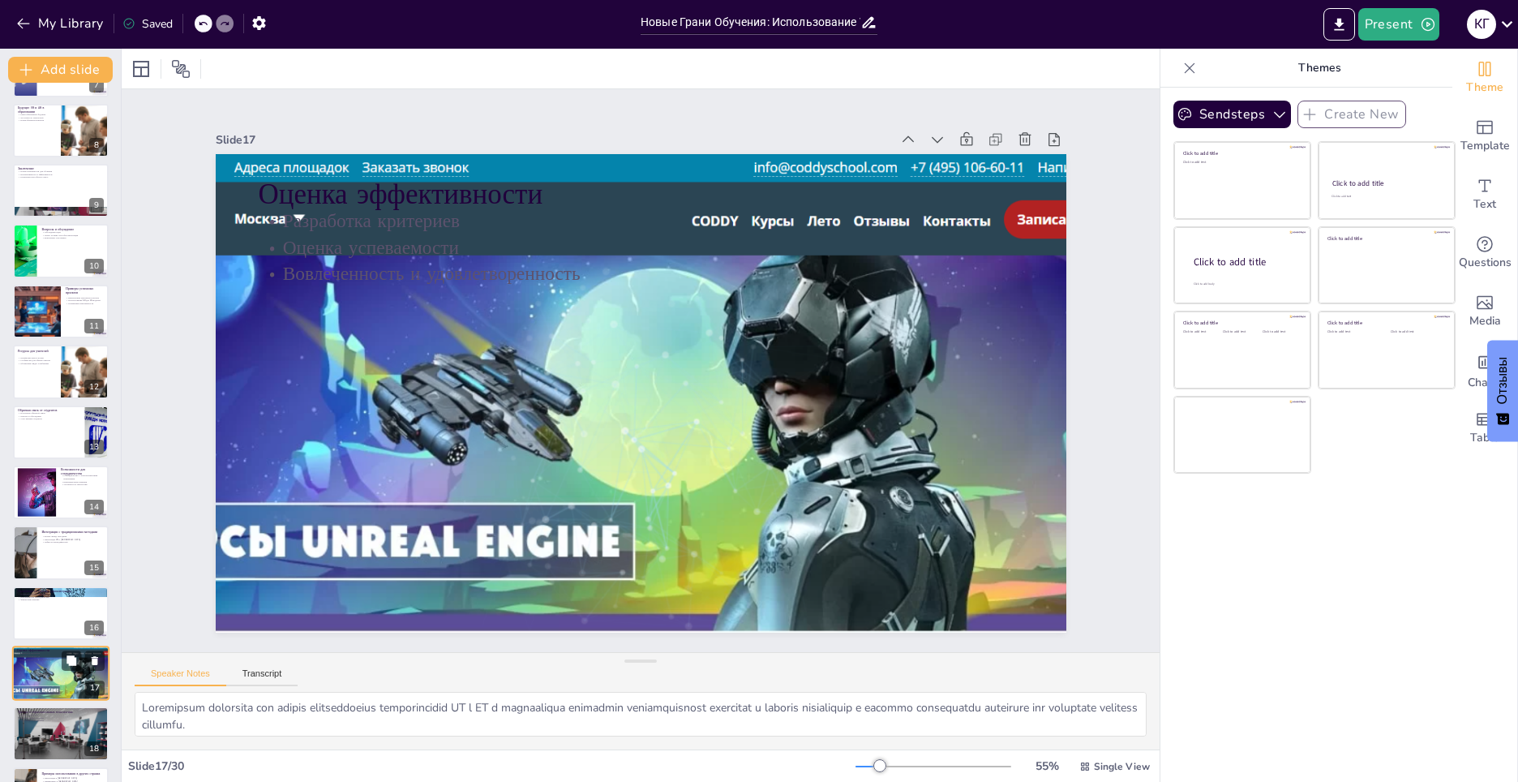
scroll to position [655, 0]
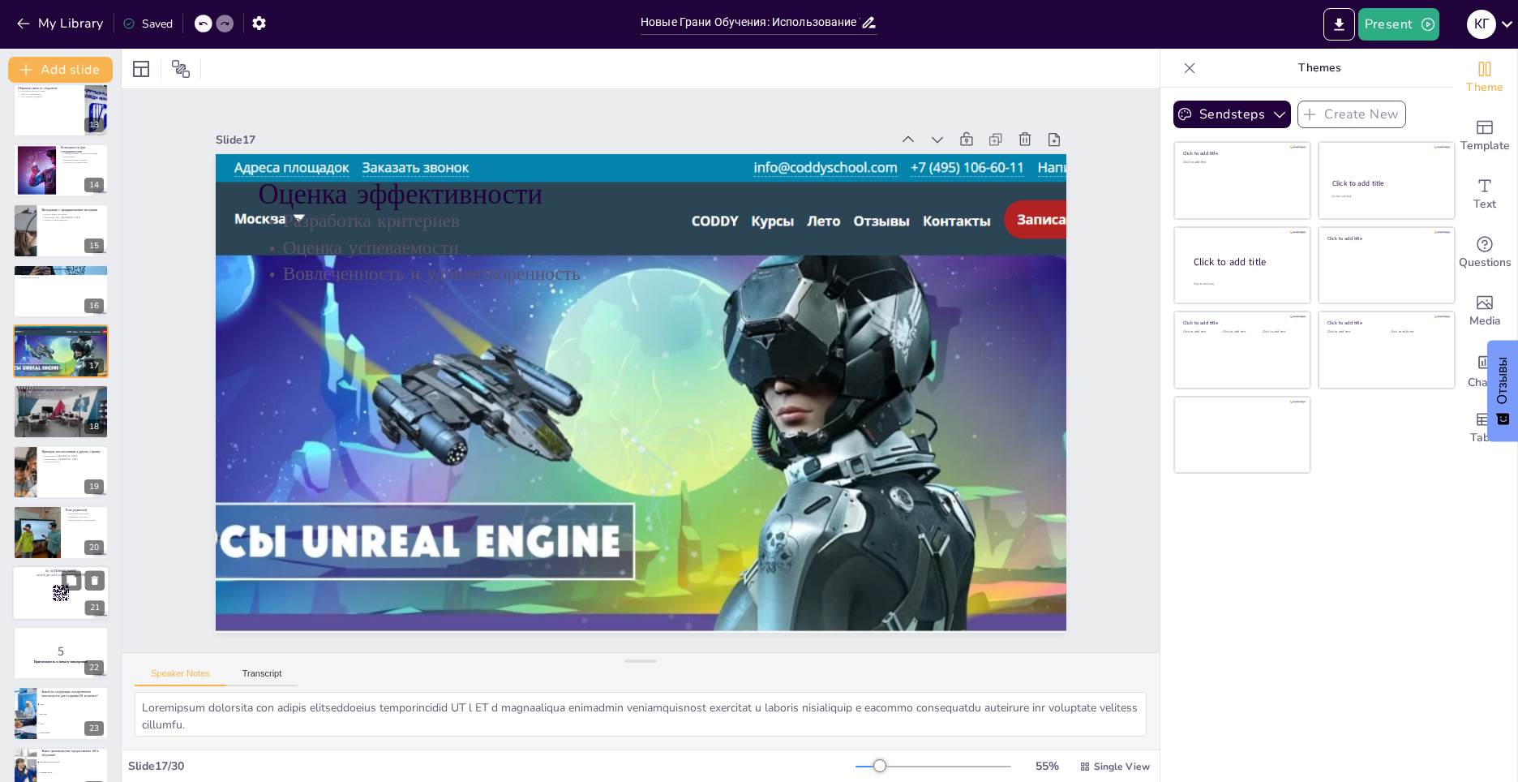
click at [55, 595] on rect at bounding box center [55, 595] width 1 height 1
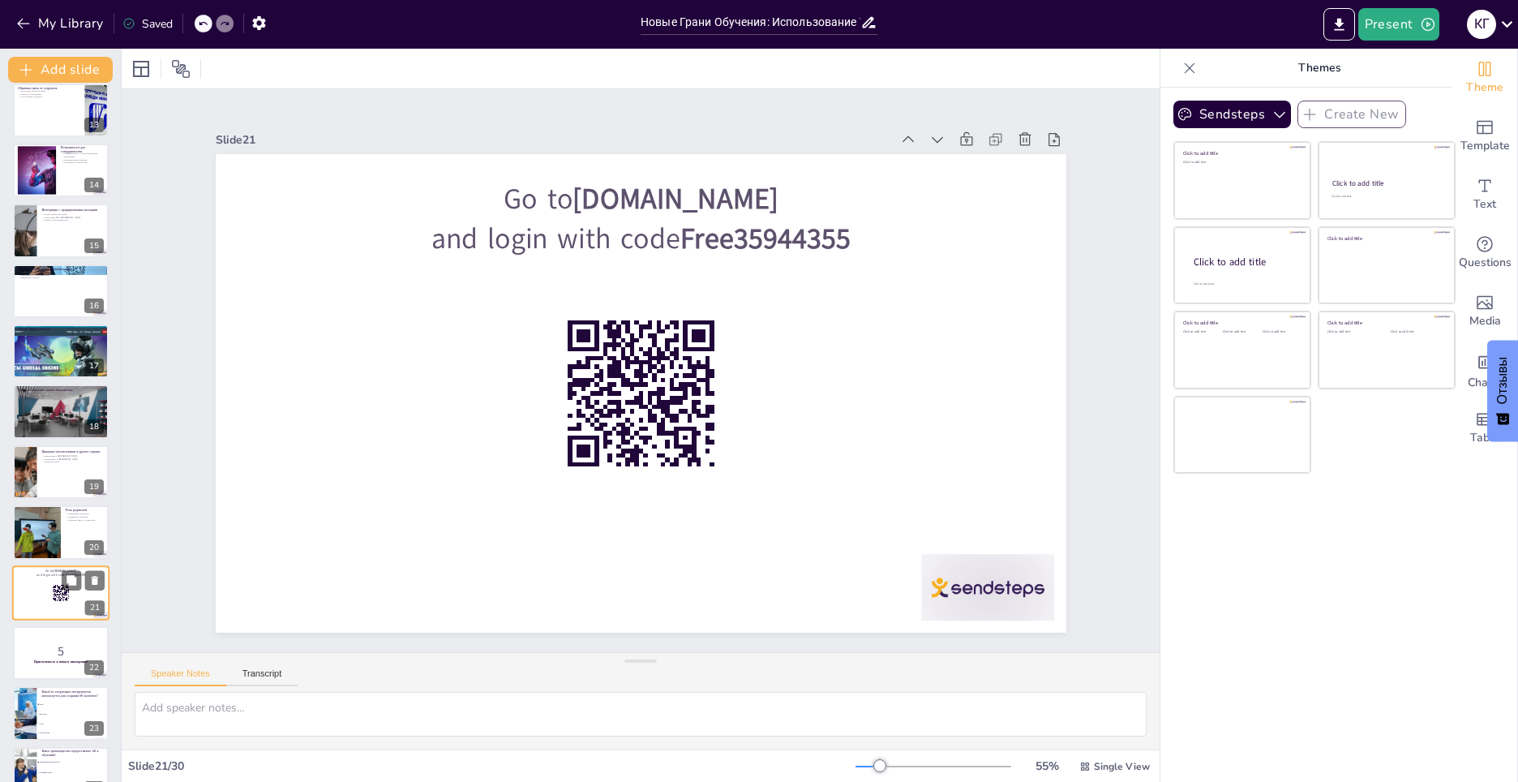
scroll to position [897, 0]
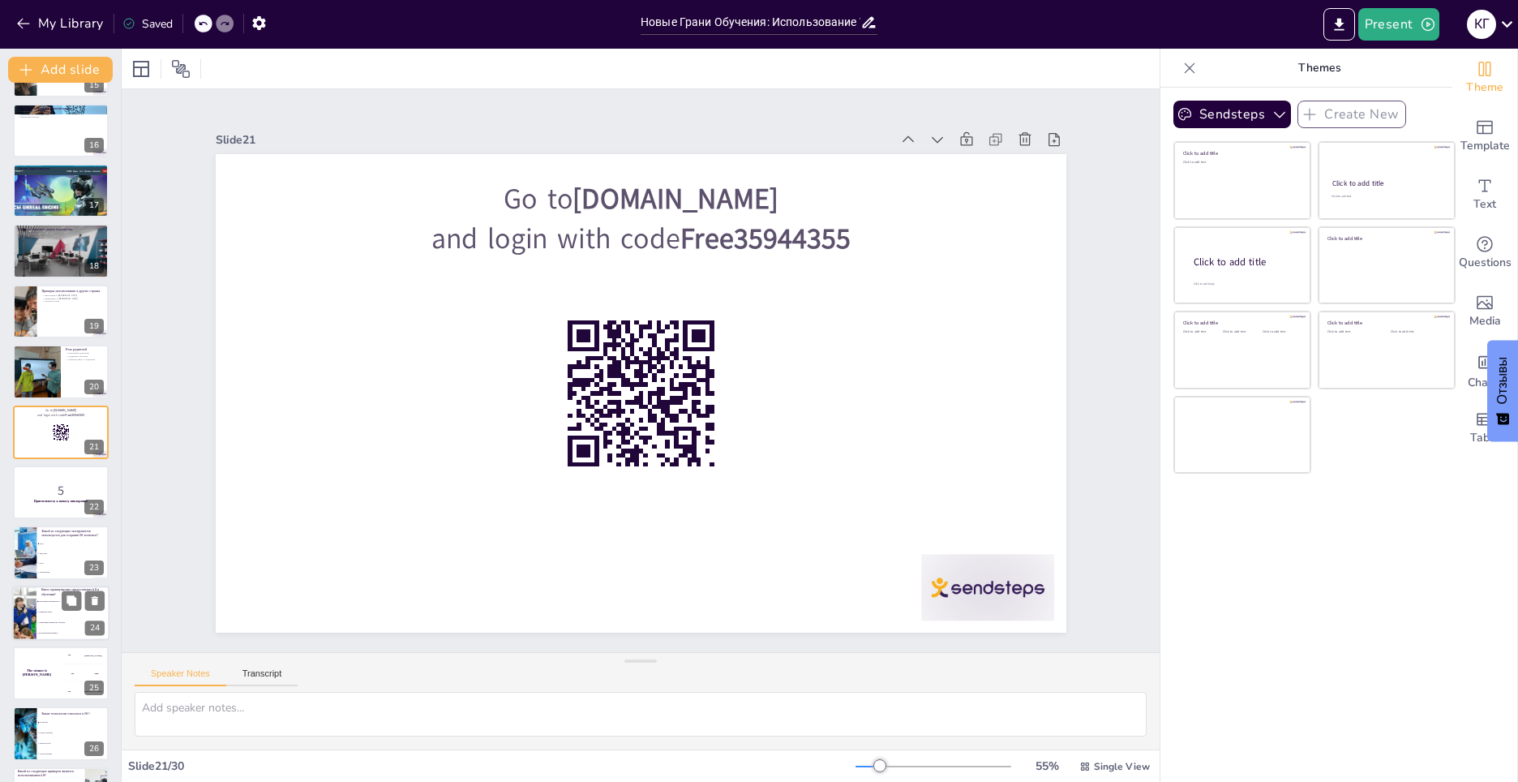
click at [45, 618] on li "Уменьшение времени на обучение" at bounding box center [72, 622] width 73 height 11
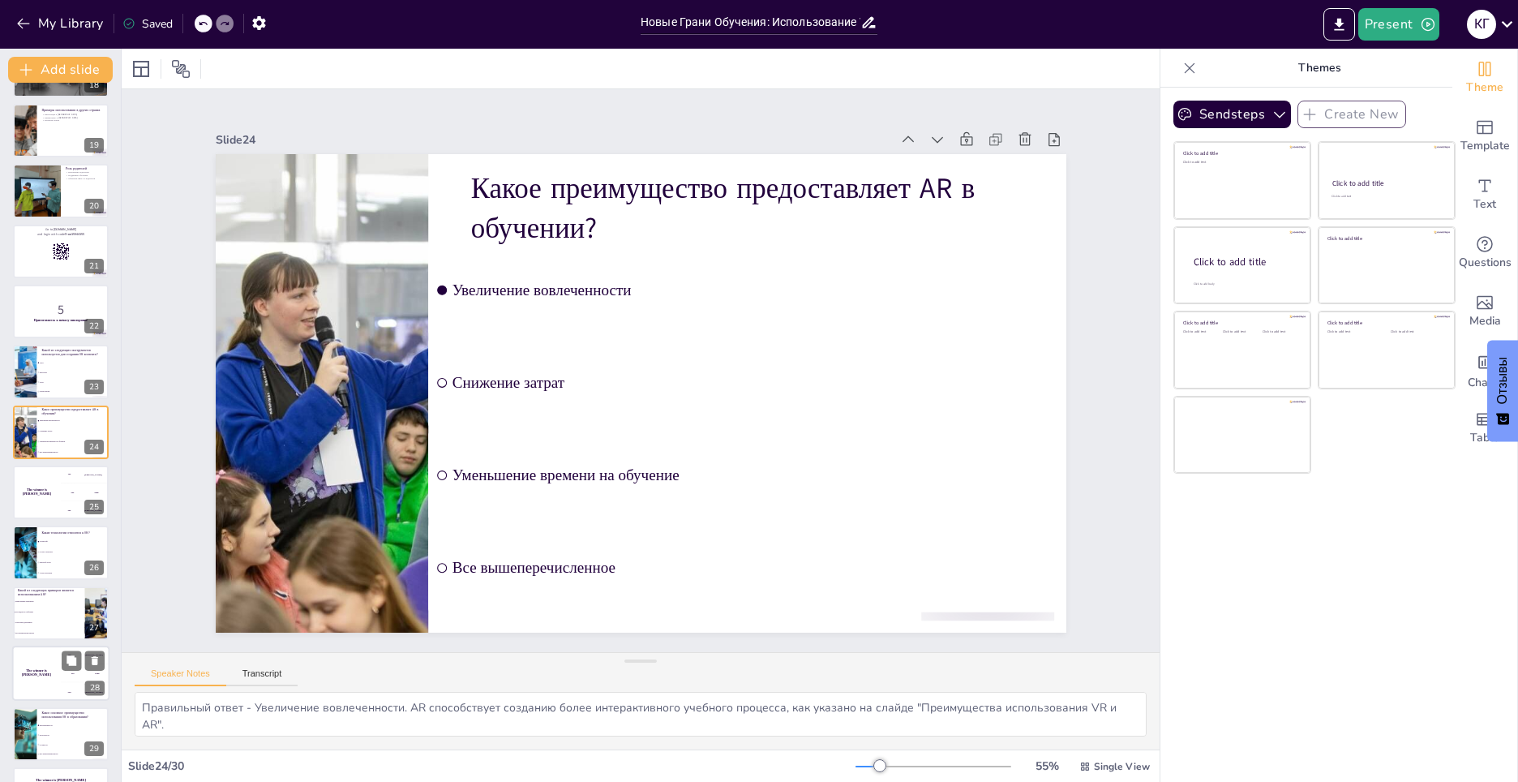
click at [51, 661] on div "The winner is [PERSON_NAME]" at bounding box center [36, 672] width 49 height 55
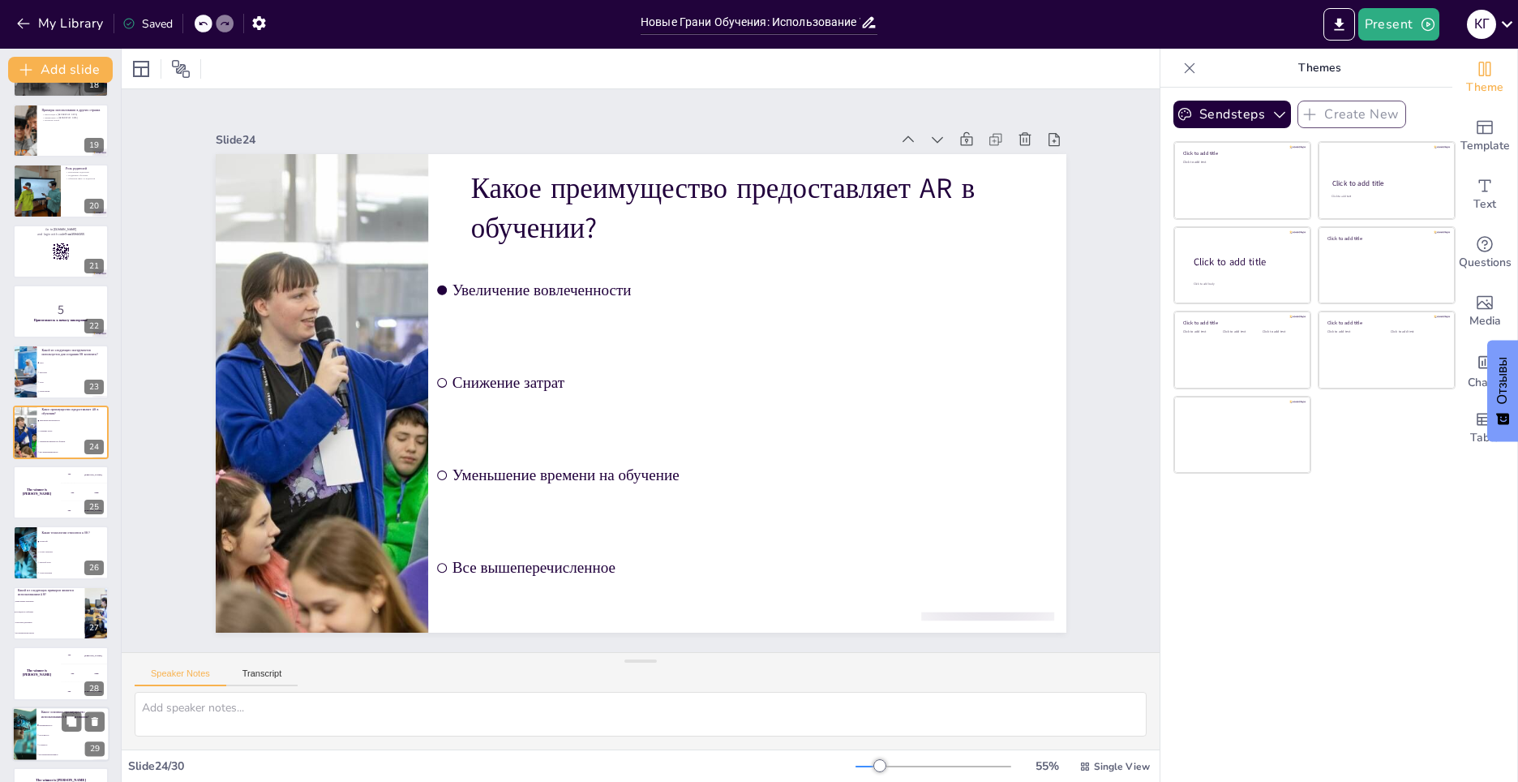
scroll to position [1130, 0]
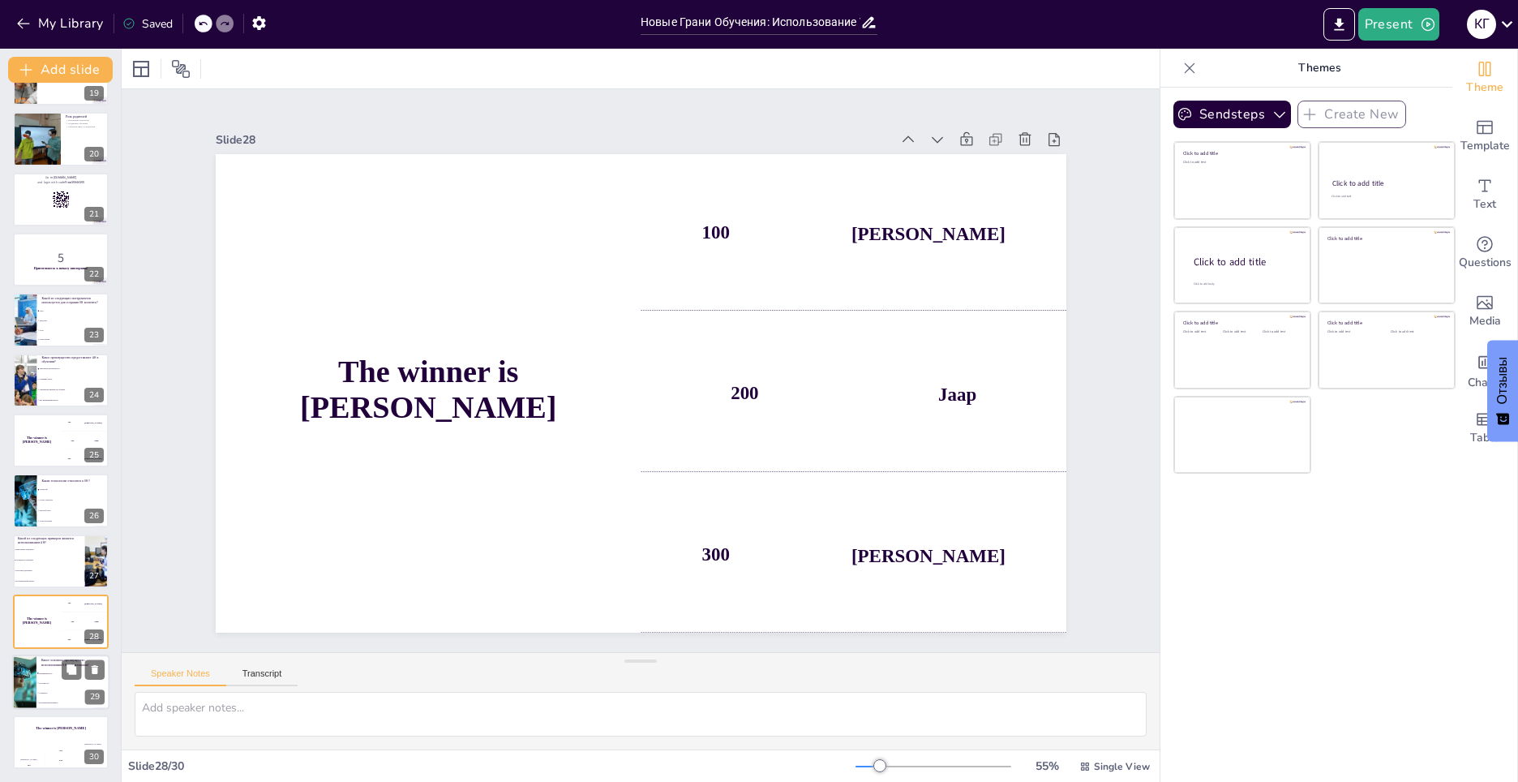
click at [45, 667] on p "Какое основное преимущество использования VR в образовании?" at bounding box center [72, 662] width 63 height 9
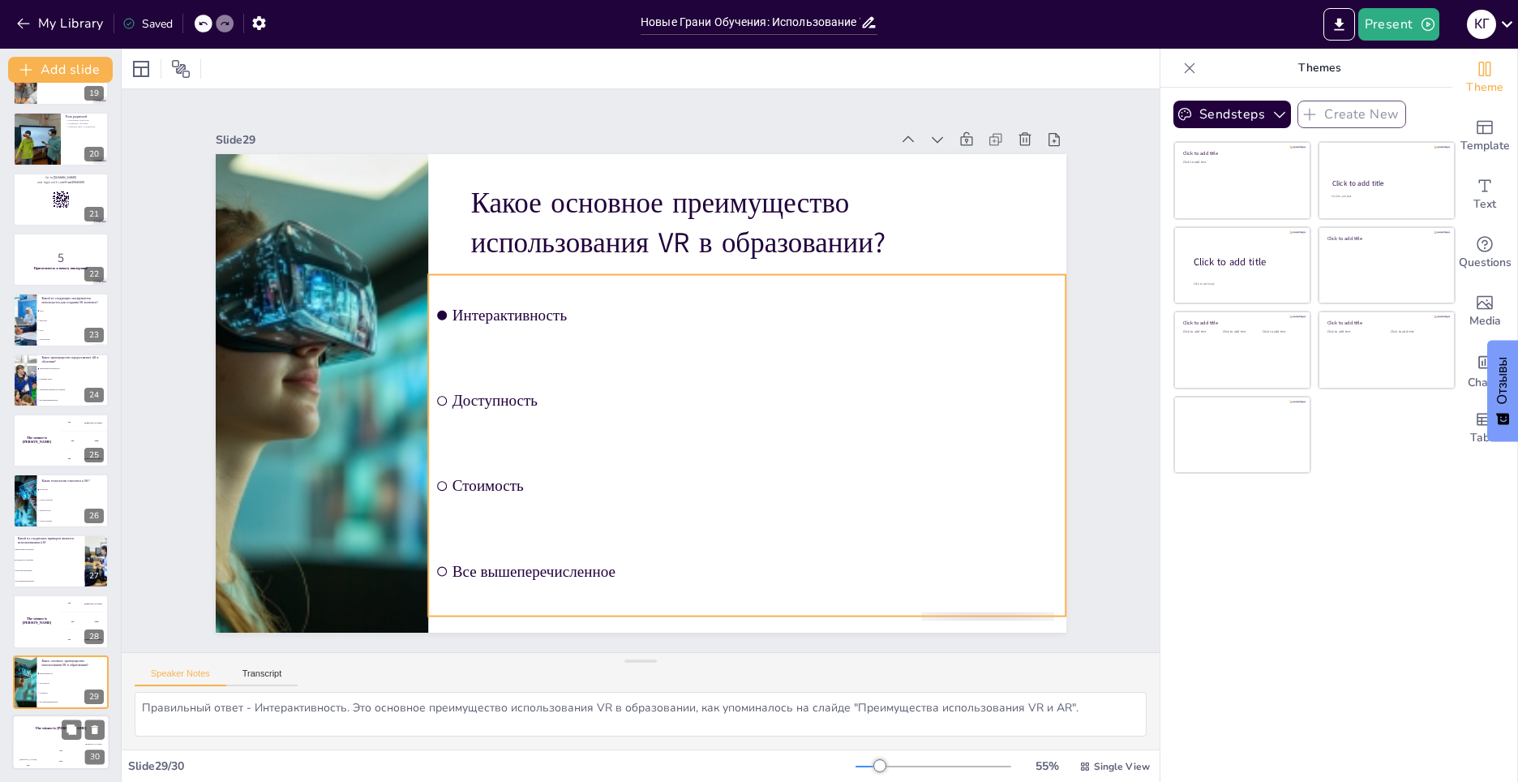
click at [49, 731] on div "The winner is [PERSON_NAME]" at bounding box center [60, 728] width 97 height 28
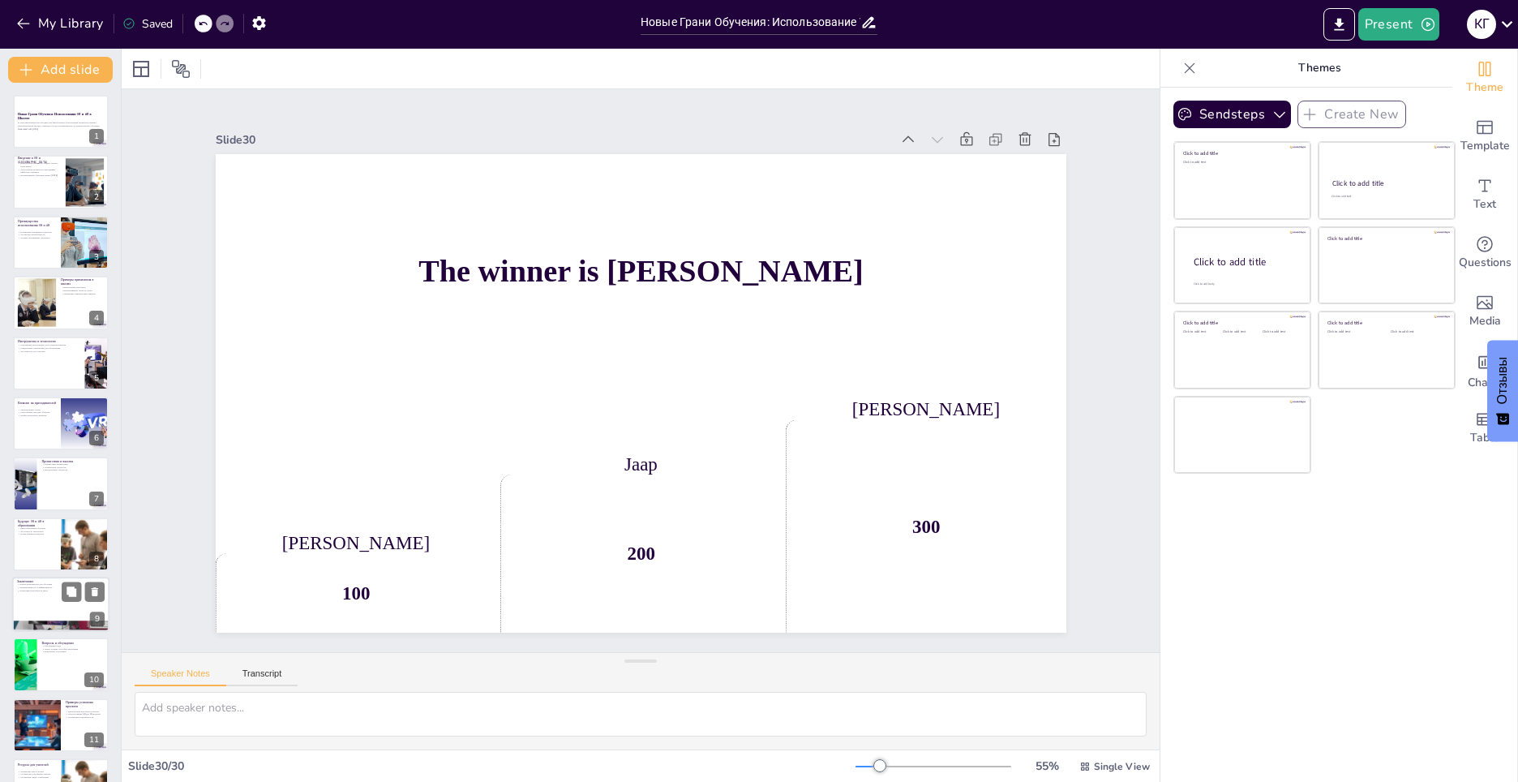
scroll to position [0, 0]
click at [1219, 119] on button "Sendsteps" at bounding box center [1232, 115] width 118 height 28
click at [66, 236] on icon at bounding box center [71, 230] width 11 height 11
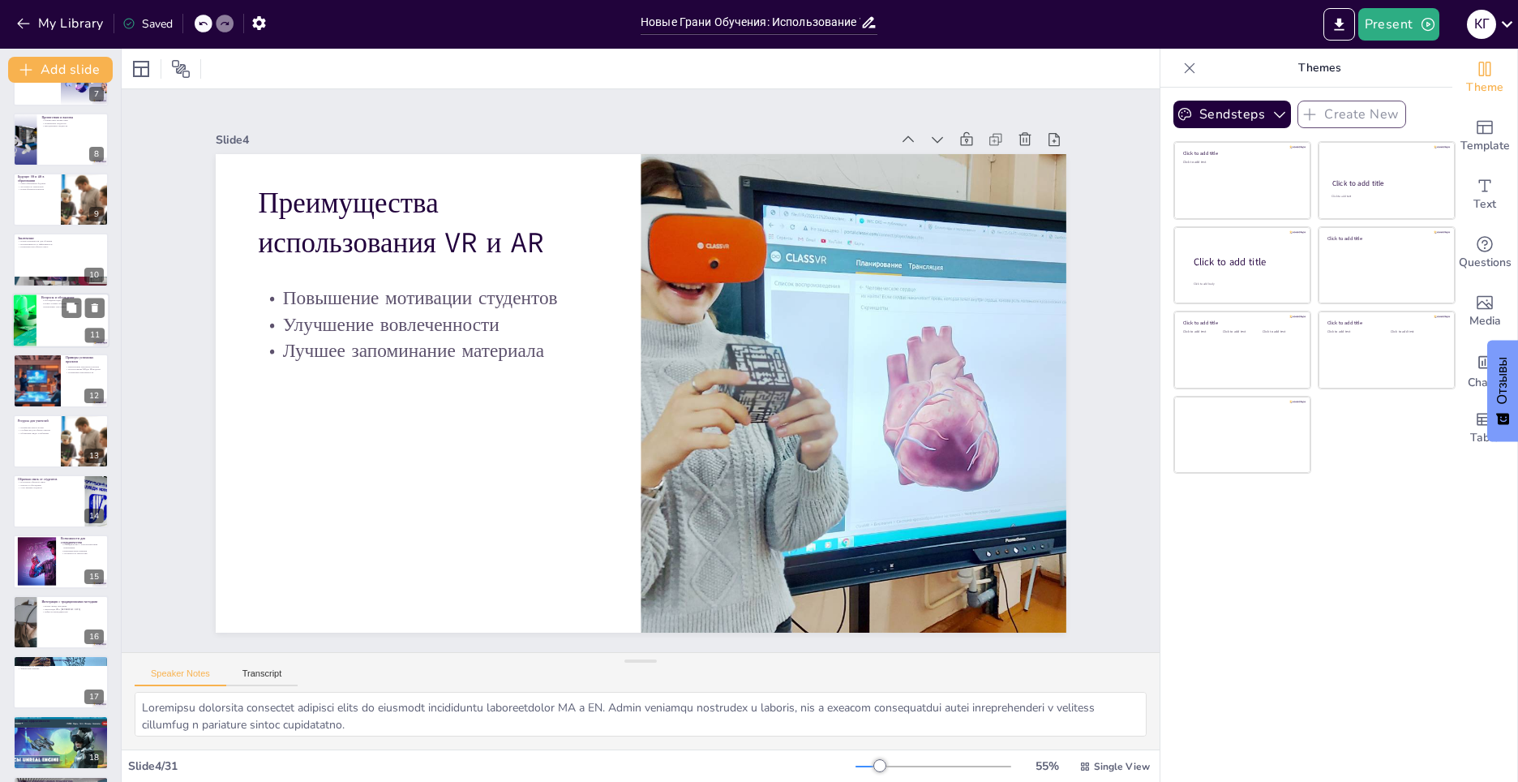
click at [60, 315] on div at bounding box center [60, 320] width 97 height 55
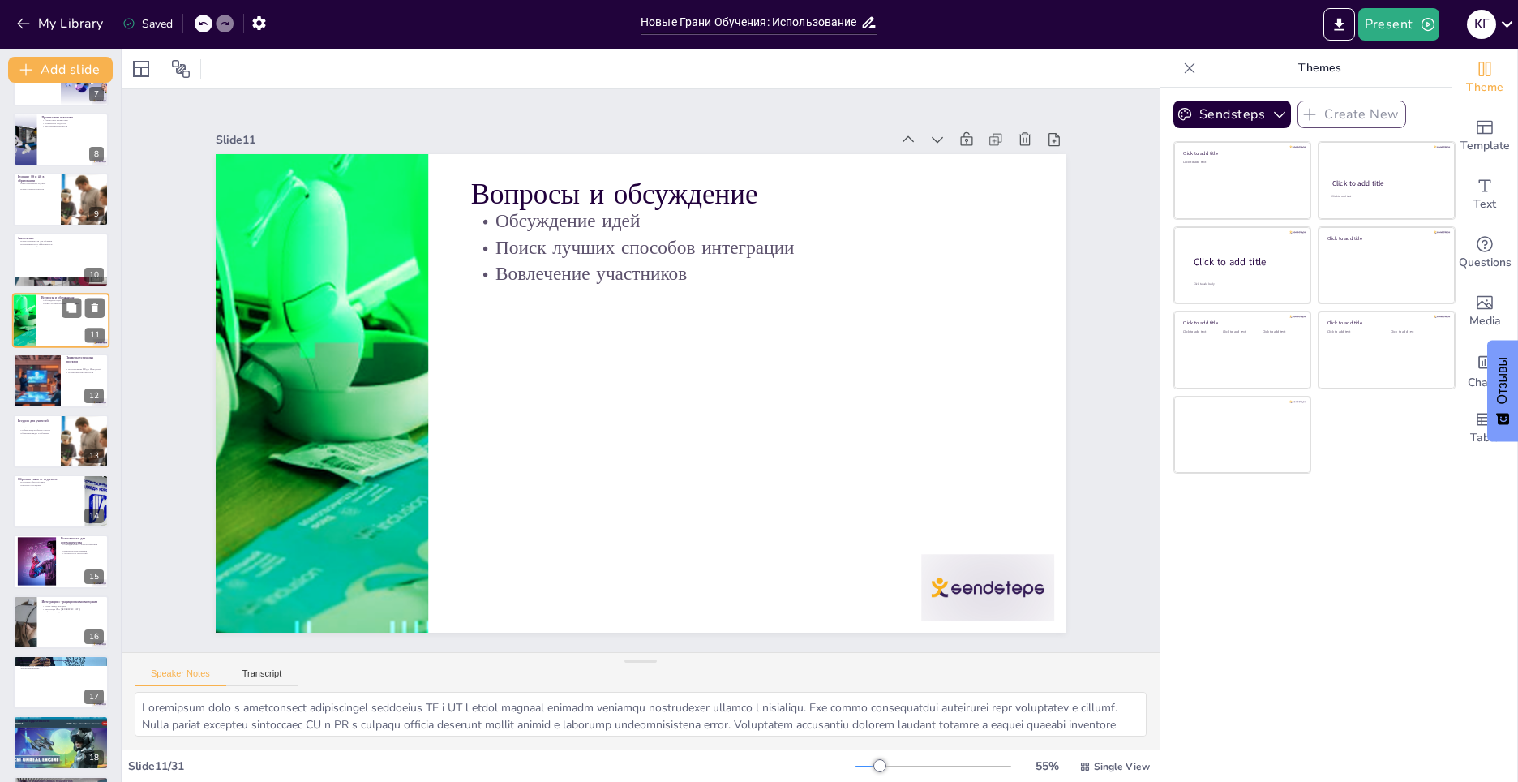
scroll to position [294, 0]
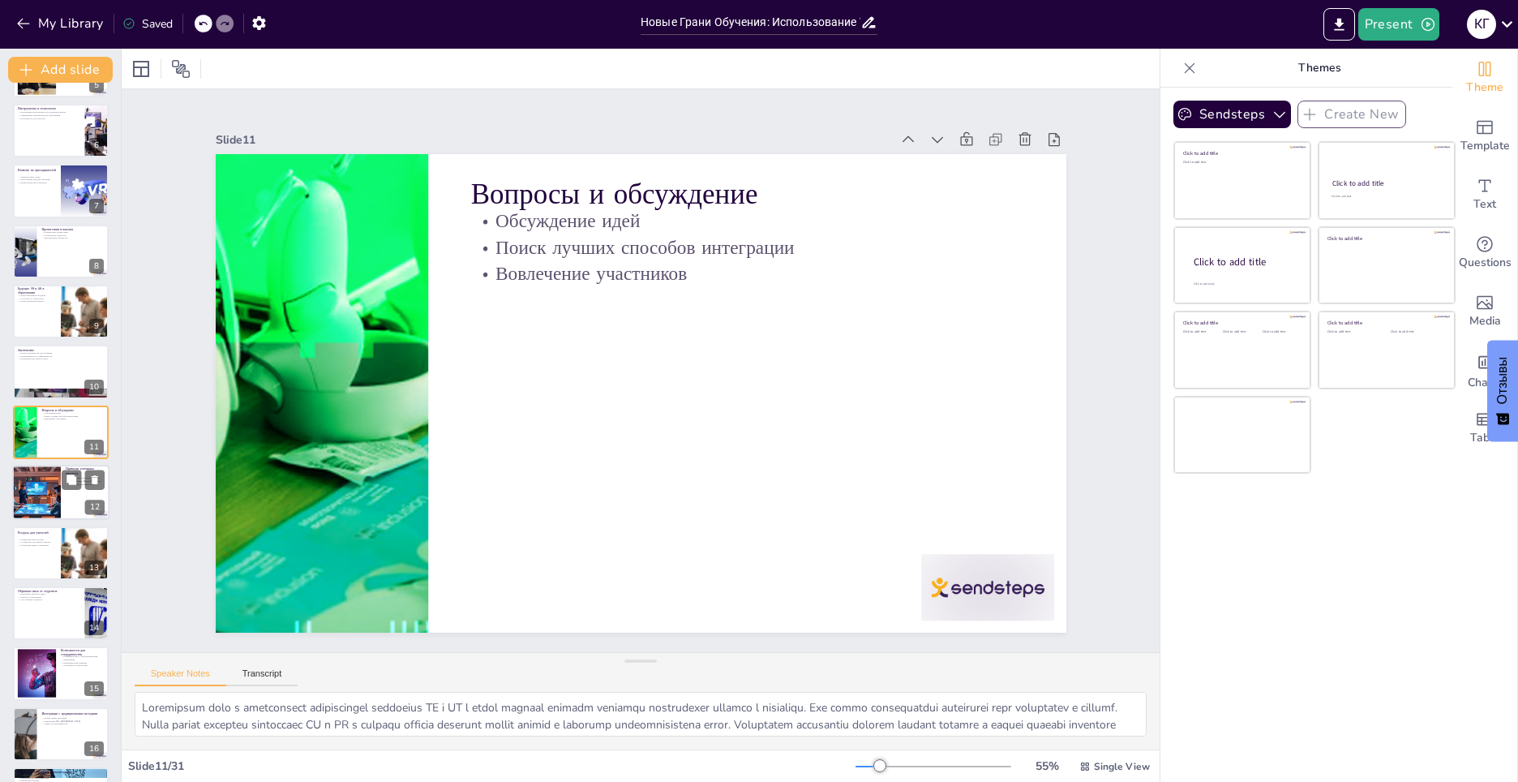
click at [46, 491] on div at bounding box center [36, 492] width 82 height 55
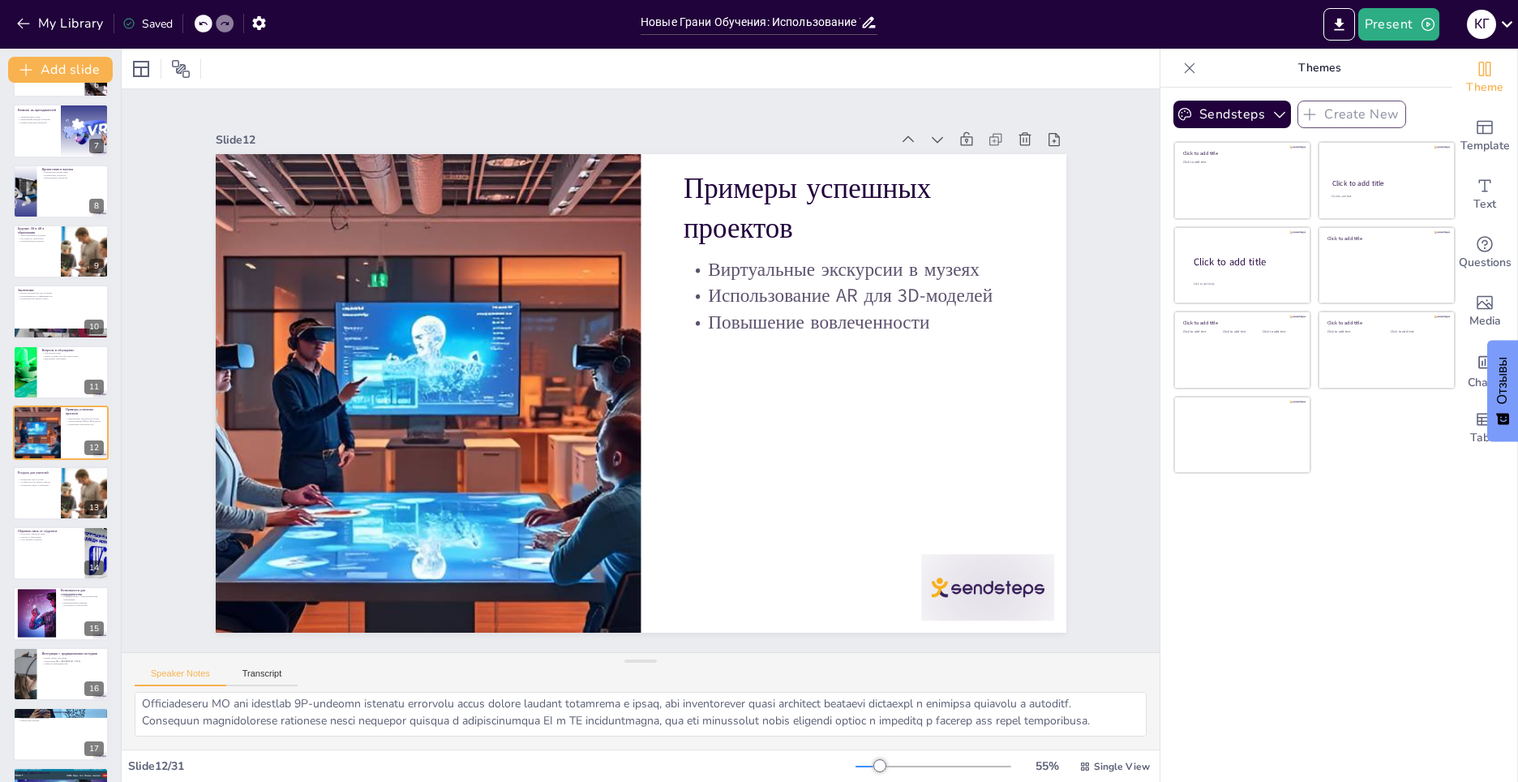
scroll to position [72, 0]
click at [1479, 67] on icon "Change the overall theme" at bounding box center [1485, 69] width 12 height 15
click at [1406, 185] on div "Click to add title" at bounding box center [1385, 187] width 215 height 19
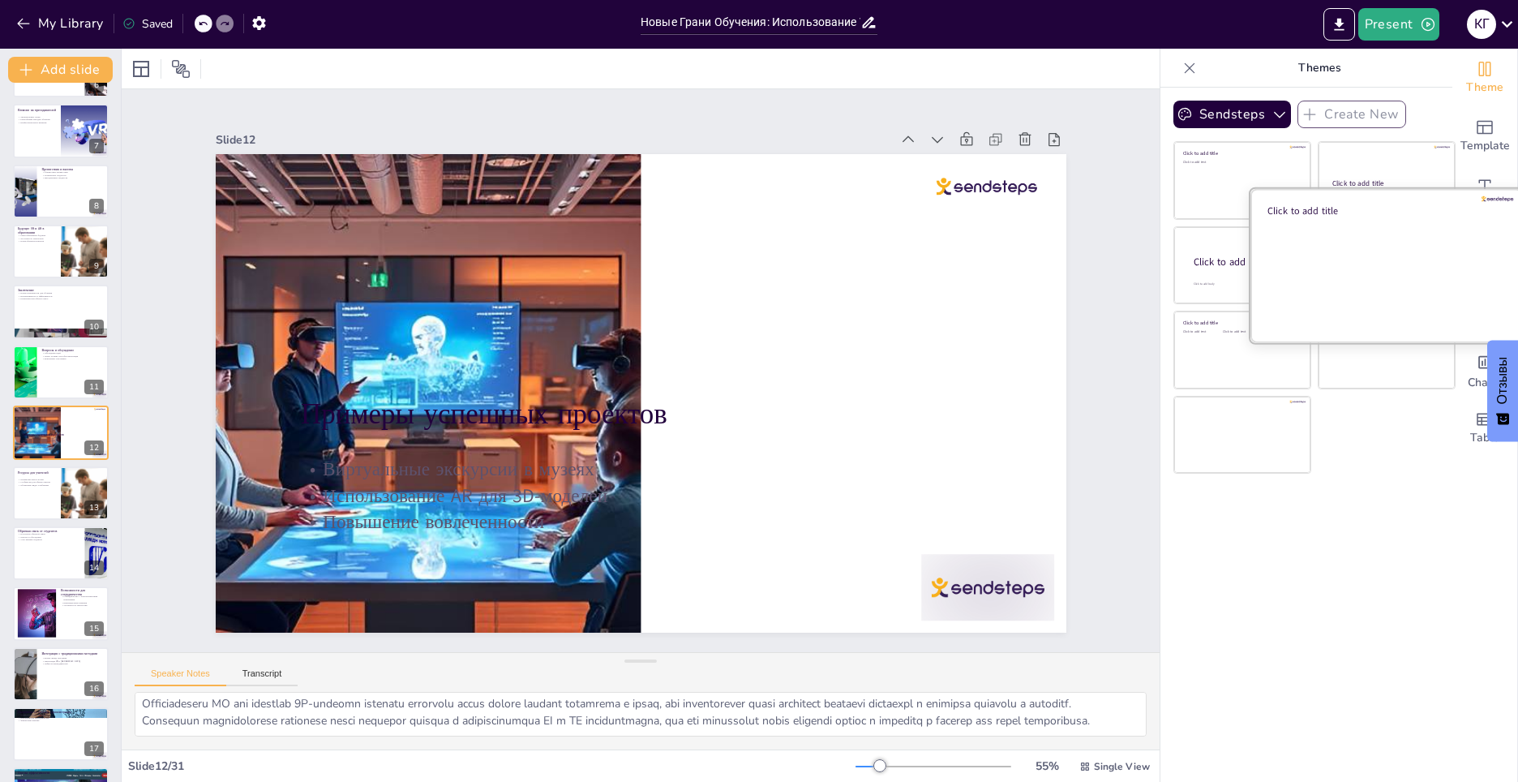
click at [1378, 275] on div at bounding box center [1386, 264] width 272 height 153
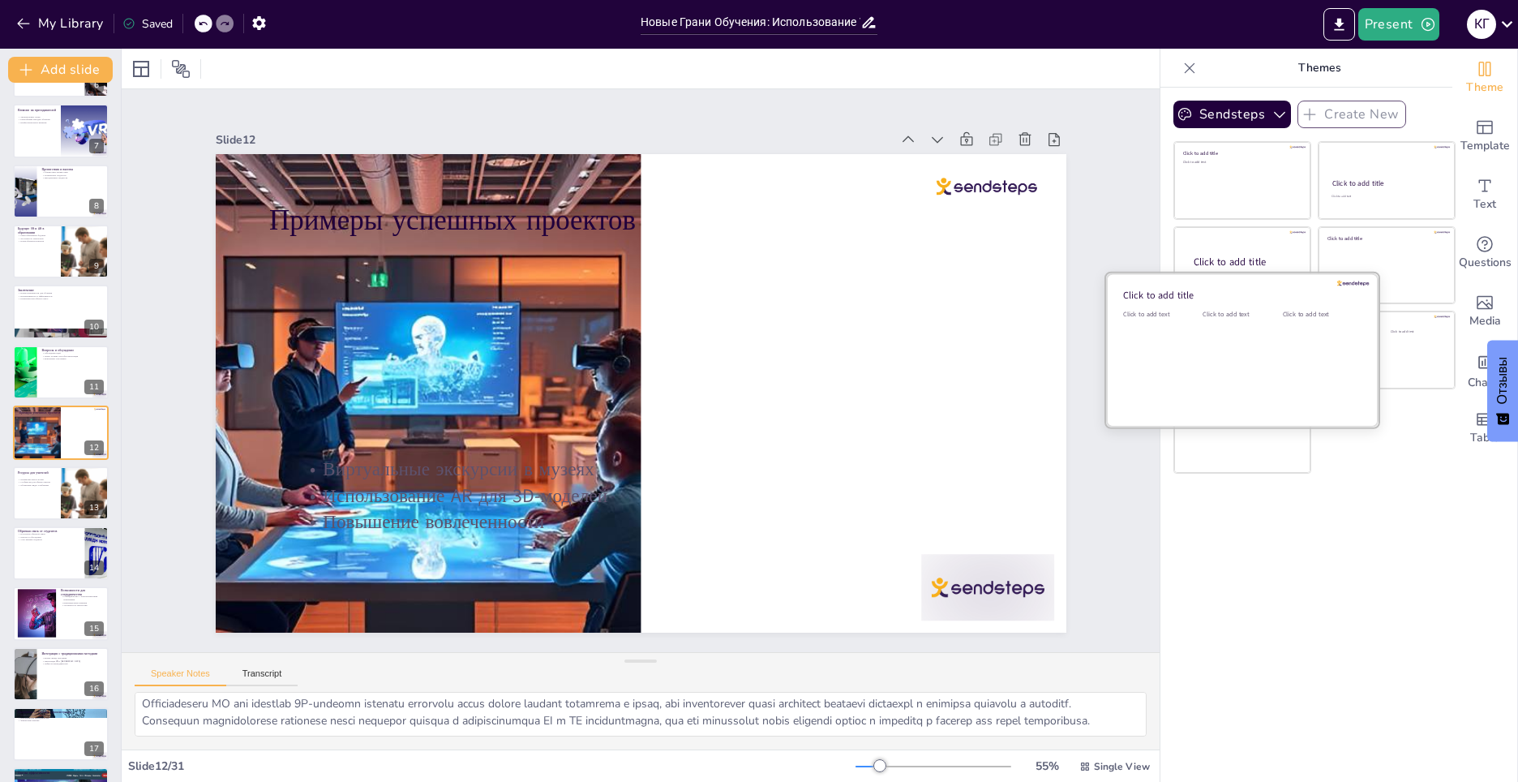
click at [1241, 351] on div "Click to add text" at bounding box center [1239, 360] width 73 height 101
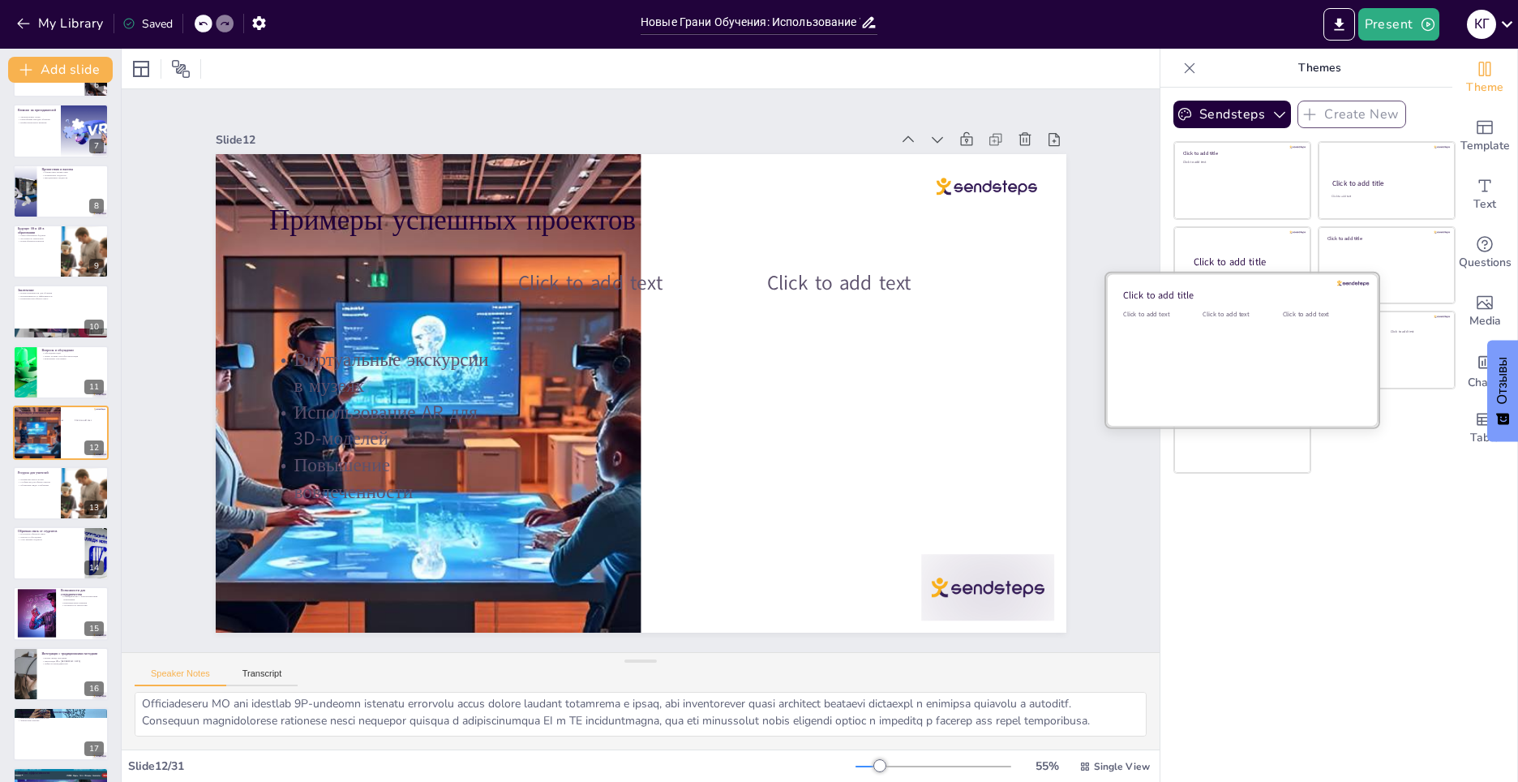
click at [1214, 412] on div at bounding box center [1242, 349] width 272 height 153
click at [1218, 425] on div "Click to add title Click to add text Click to add text Click to add text" at bounding box center [1242, 349] width 272 height 153
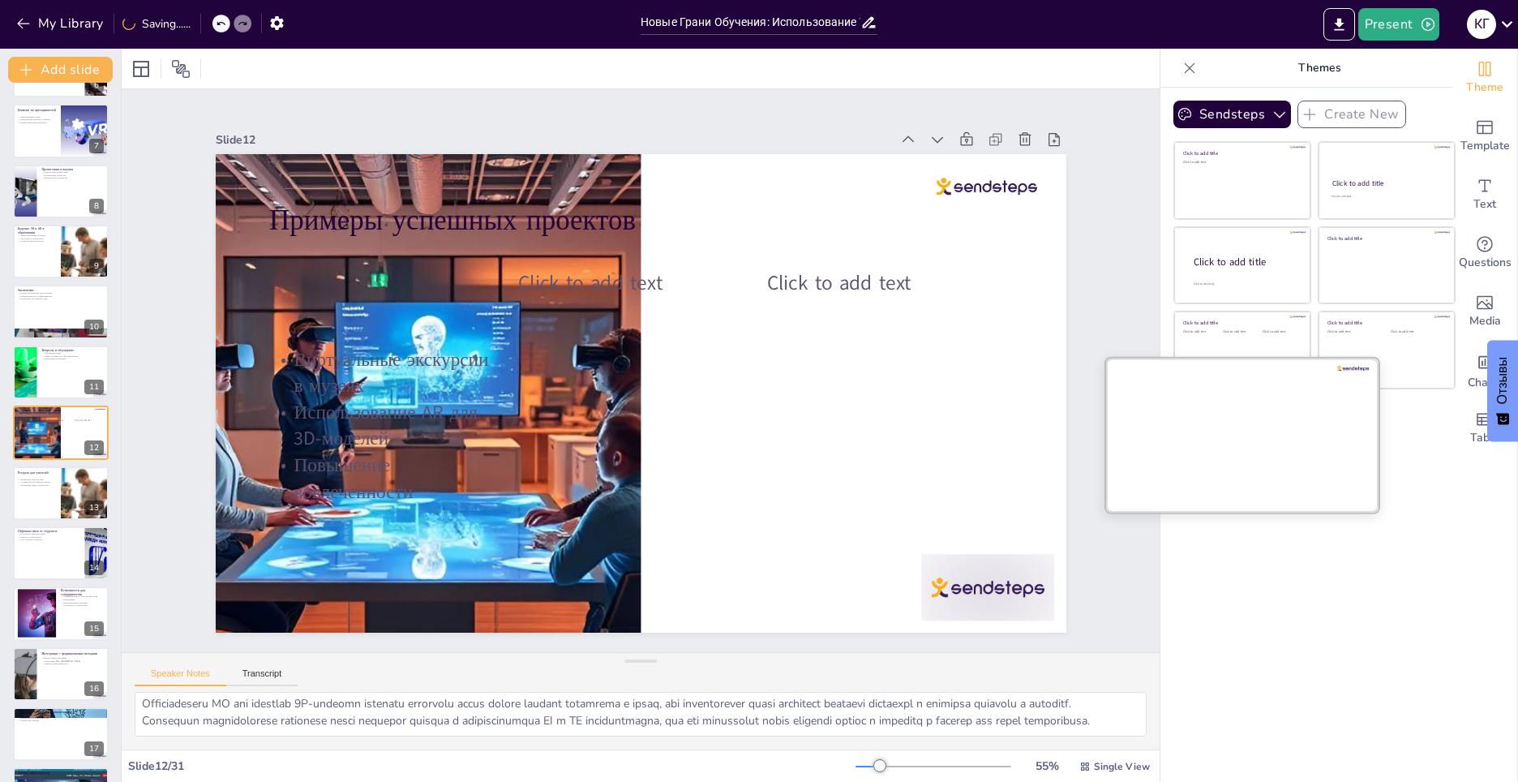
click at [1227, 447] on div at bounding box center [1242, 434] width 272 height 153
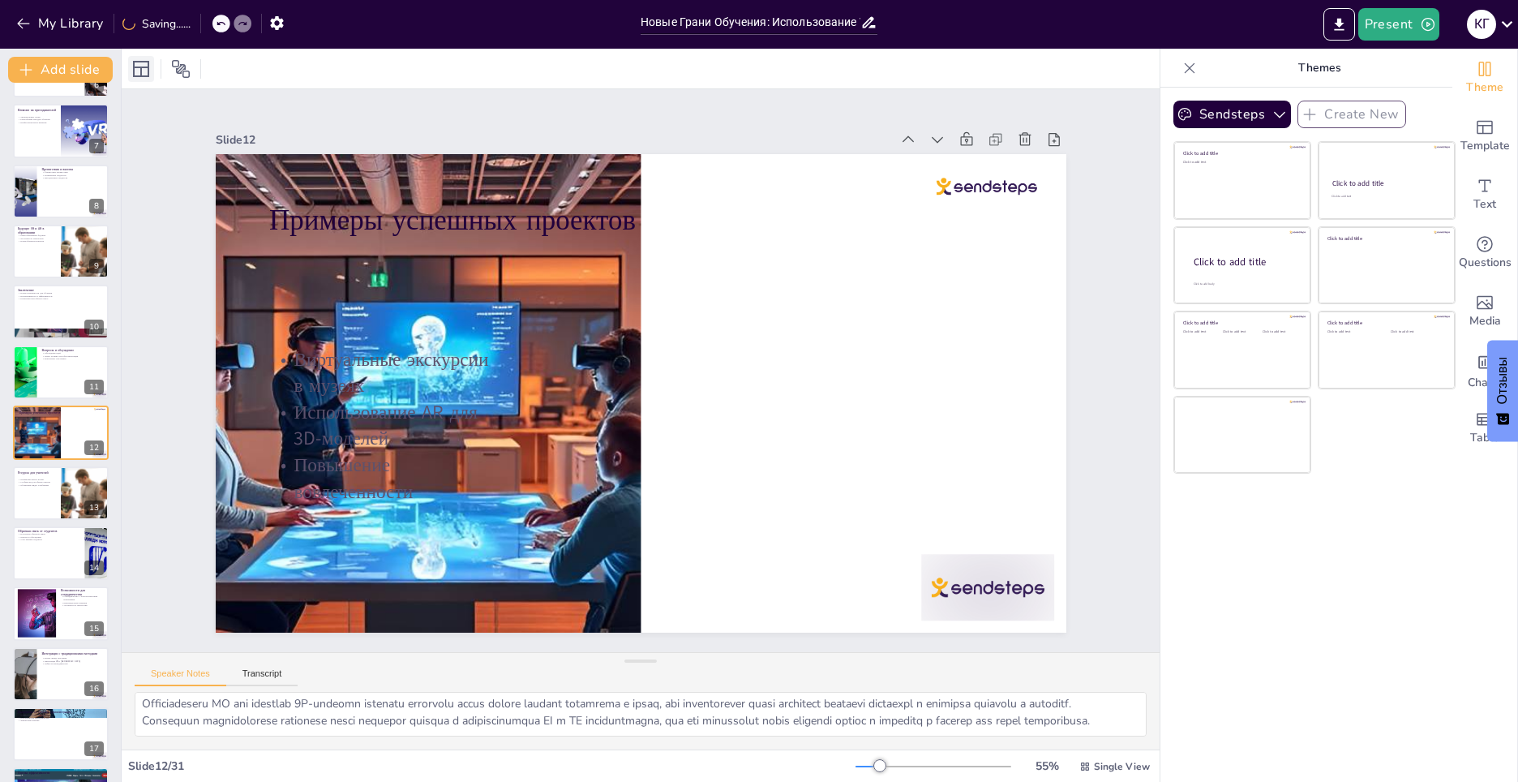
click at [144, 63] on icon at bounding box center [140, 68] width 19 height 19
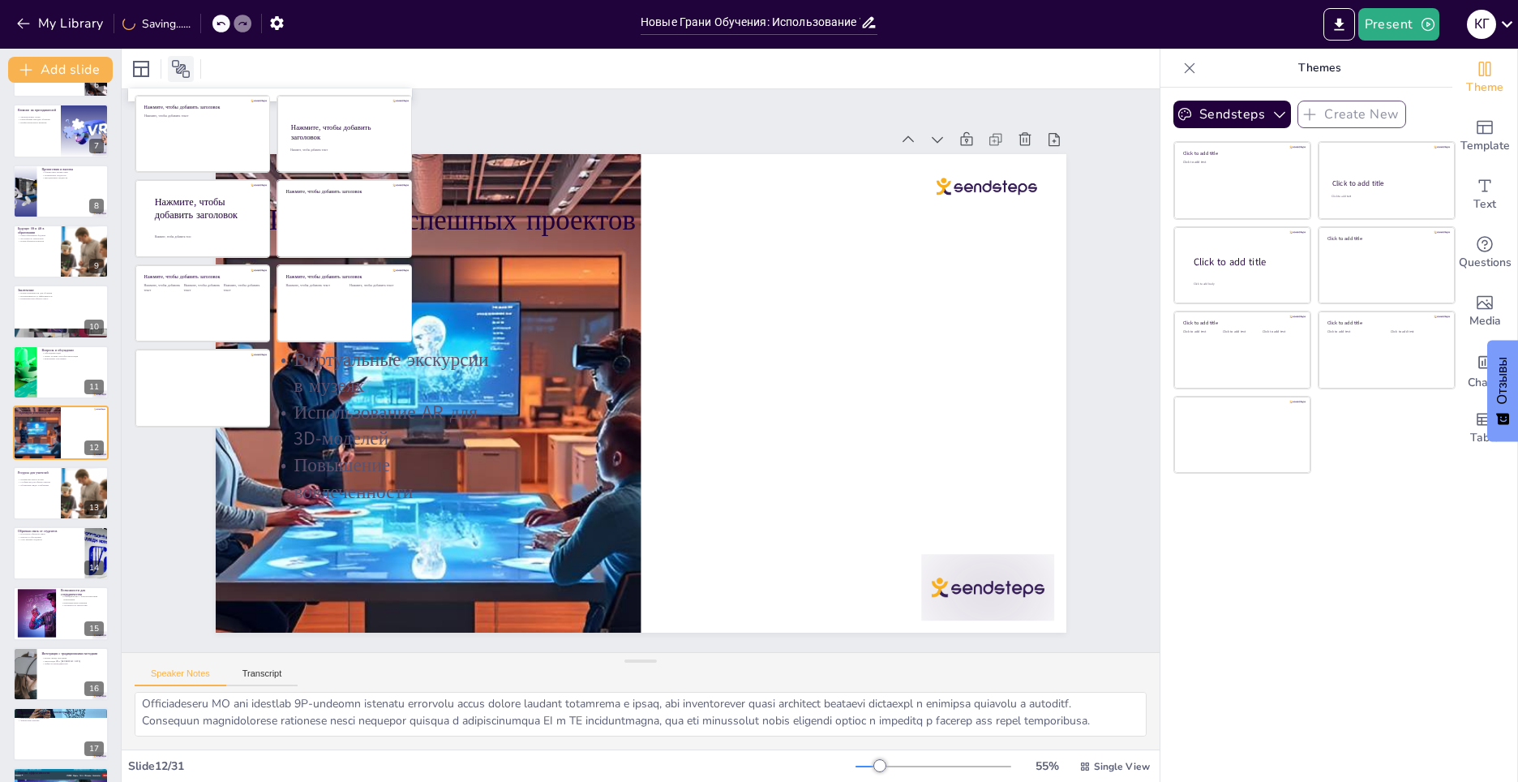
click at [179, 65] on icon at bounding box center [180, 68] width 19 height 19
